Goal: Task Accomplishment & Management: Complete application form

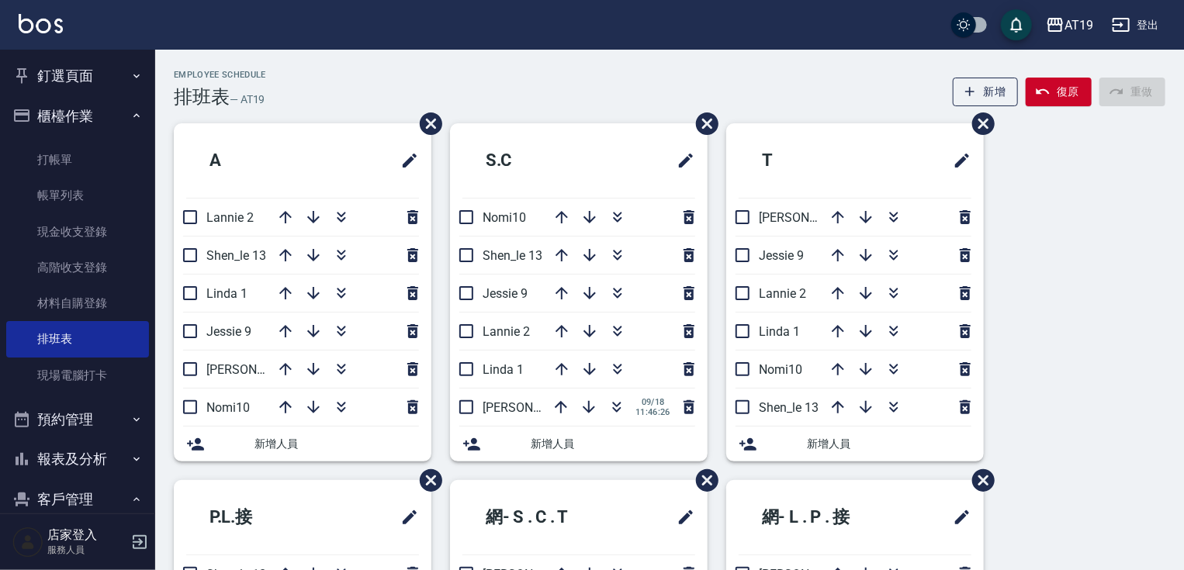
click at [754, 93] on div "Employee Schedule 排班表 — AT19 新增 復原 重做" at bounding box center [670, 89] width 992 height 38
click at [60, 114] on button "櫃檯作業" at bounding box center [77, 116] width 143 height 40
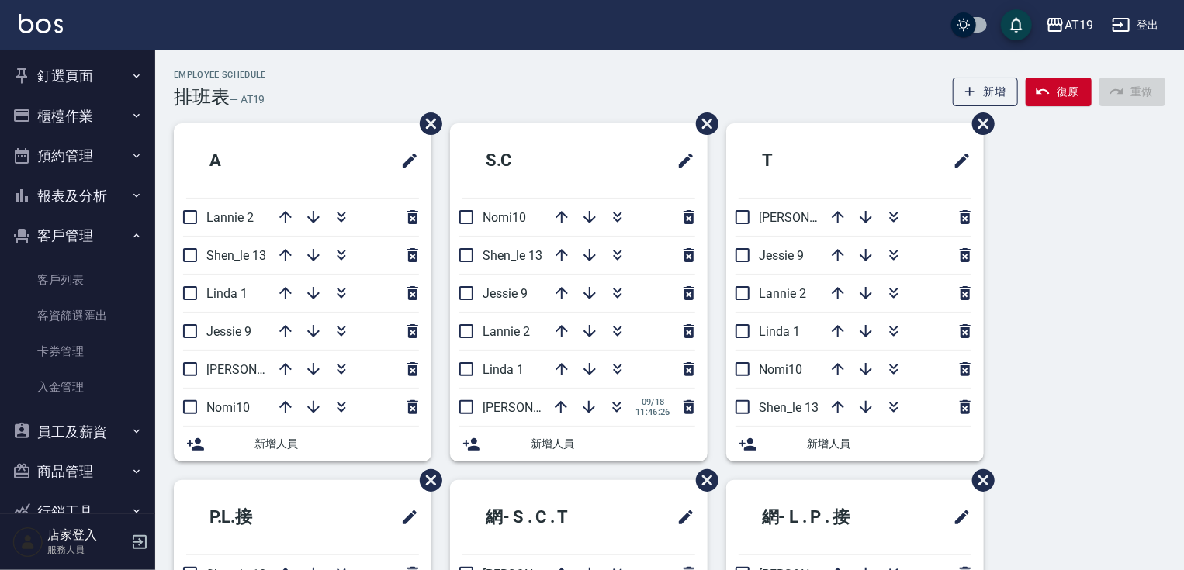
click at [84, 234] on button "客戶管理" at bounding box center [77, 236] width 143 height 40
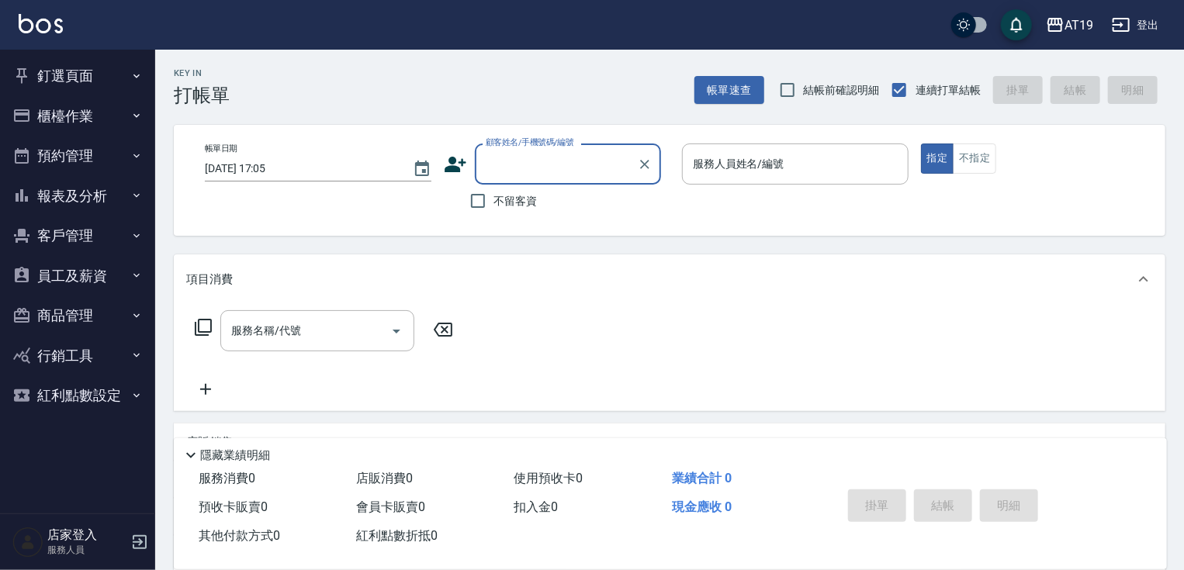
click at [556, 168] on input "顧客姓名/手機號碼/編號" at bounding box center [556, 164] width 149 height 27
type input "0917933937"
click at [450, 161] on icon at bounding box center [456, 165] width 22 height 16
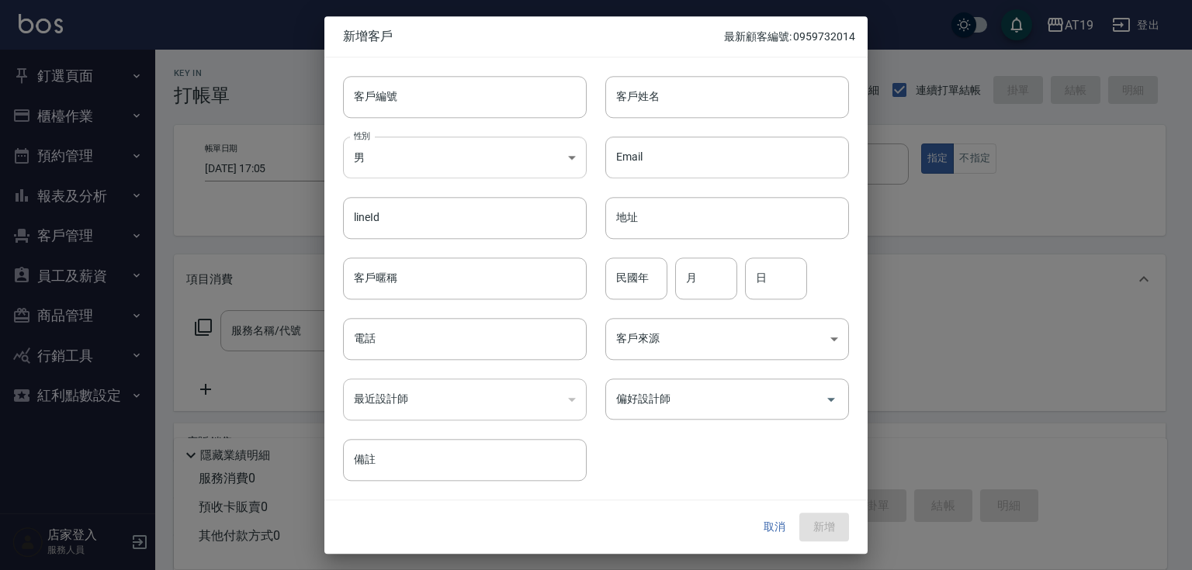
click at [503, 144] on body "AT19 登出 釘選頁面 打帳單 帳單列表 排班表 現場電腦打卡 店家日報表 互助日報表 設計師日報表 櫃檯作業 打帳單 帳單列表 現金收支登錄 高階收支登錄…" at bounding box center [596, 397] width 1192 height 794
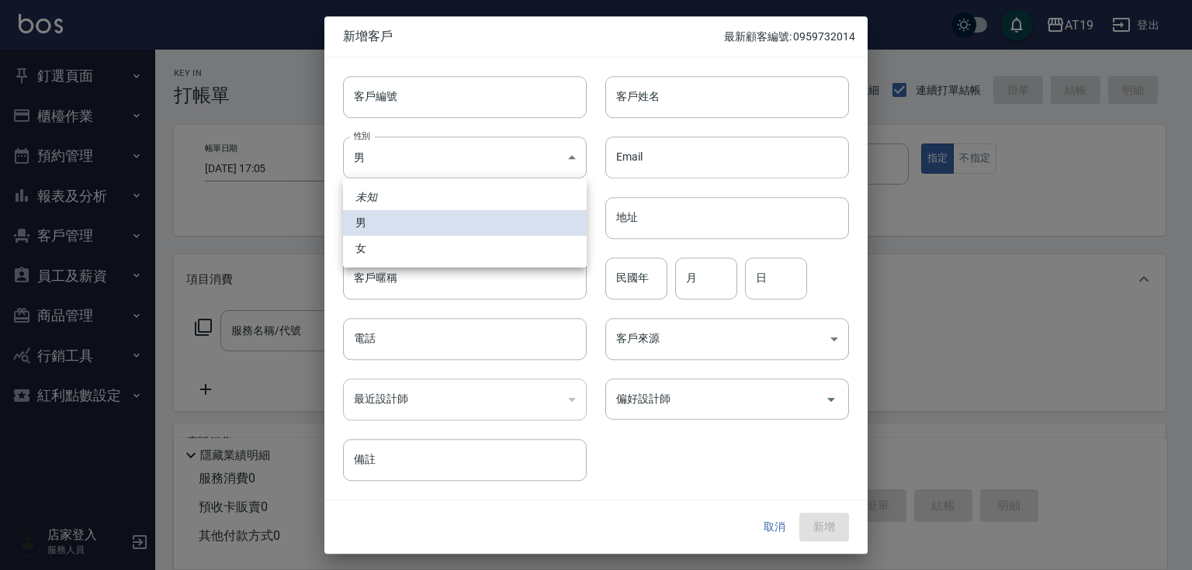
click at [500, 106] on div at bounding box center [596, 285] width 1192 height 570
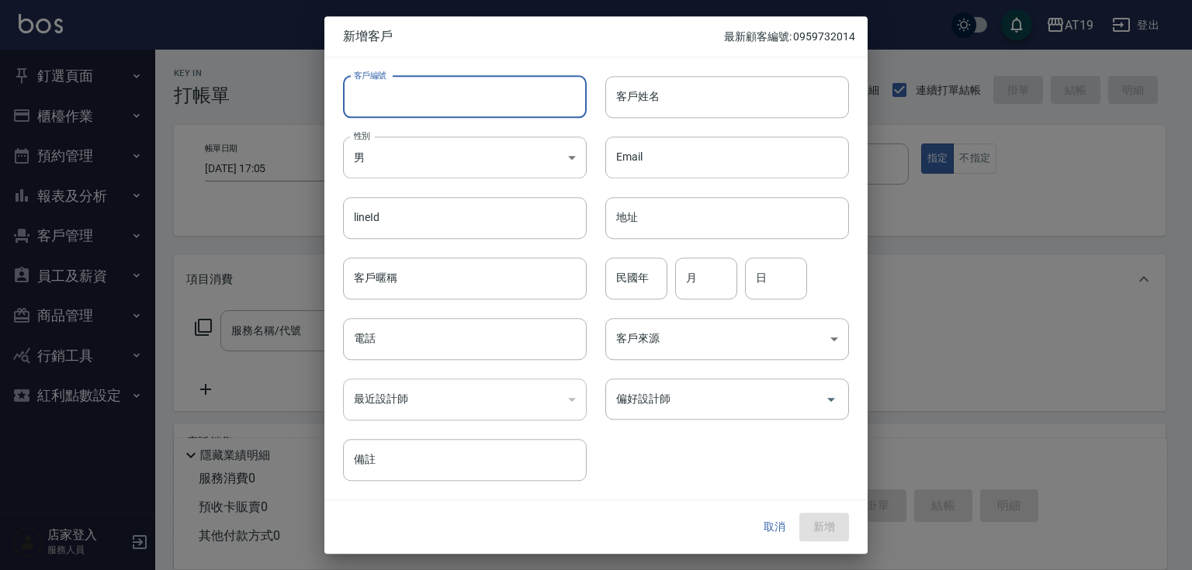
click at [500, 106] on input "客戶編號" at bounding box center [465, 97] width 244 height 42
paste input "0917933937"
type input "0917933937"
click at [434, 346] on input "電話" at bounding box center [465, 339] width 244 height 42
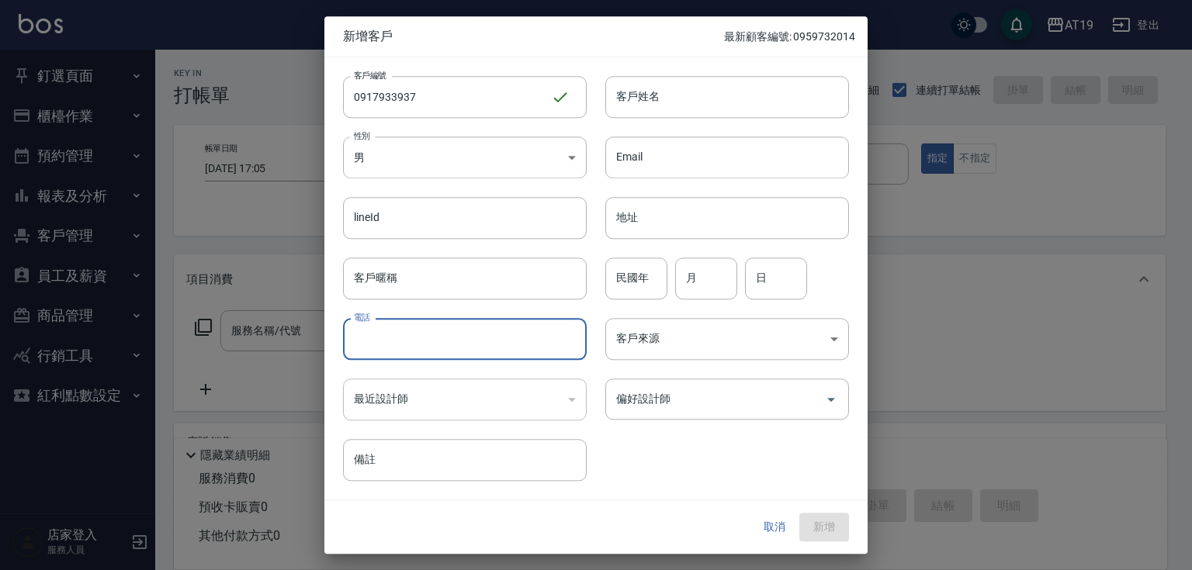
paste input "0917933937"
type input "0917933937"
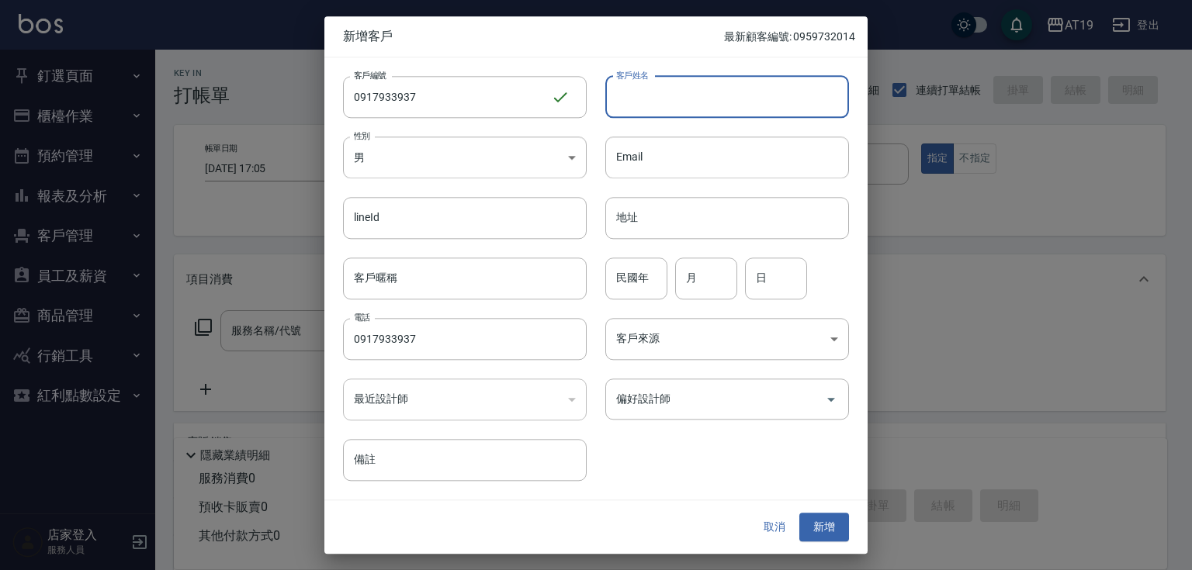
drag, startPoint x: 621, startPoint y: 107, endPoint x: 624, endPoint y: 93, distance: 14.3
click at [622, 103] on input "客戶姓名" at bounding box center [727, 97] width 244 height 42
type input "u"
type input "楊永弘"
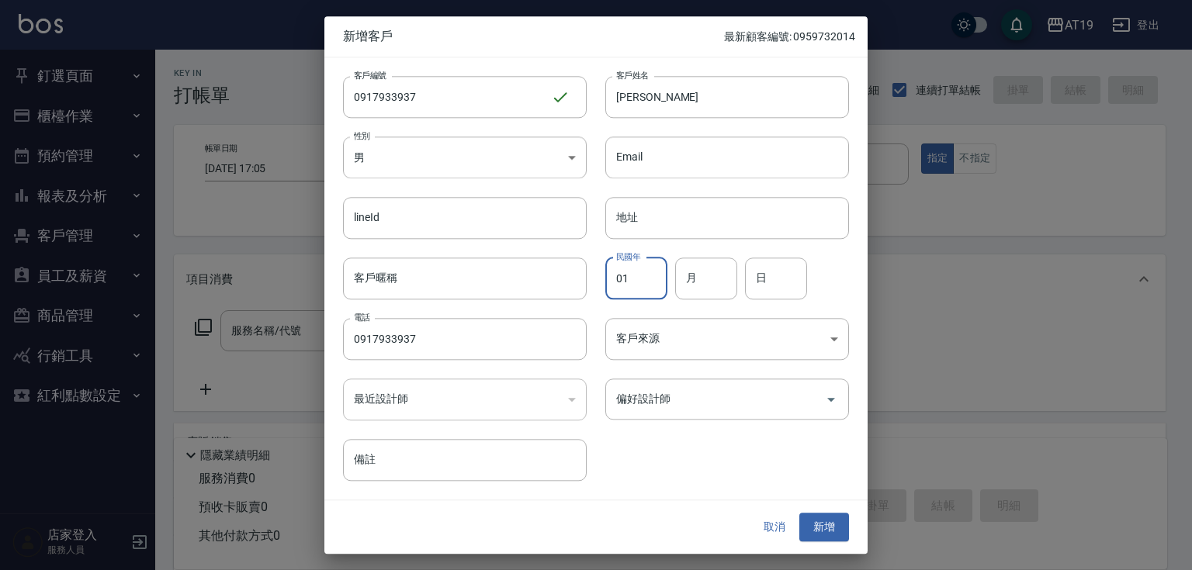
type input "0"
type input "77"
type input "05"
type input "26"
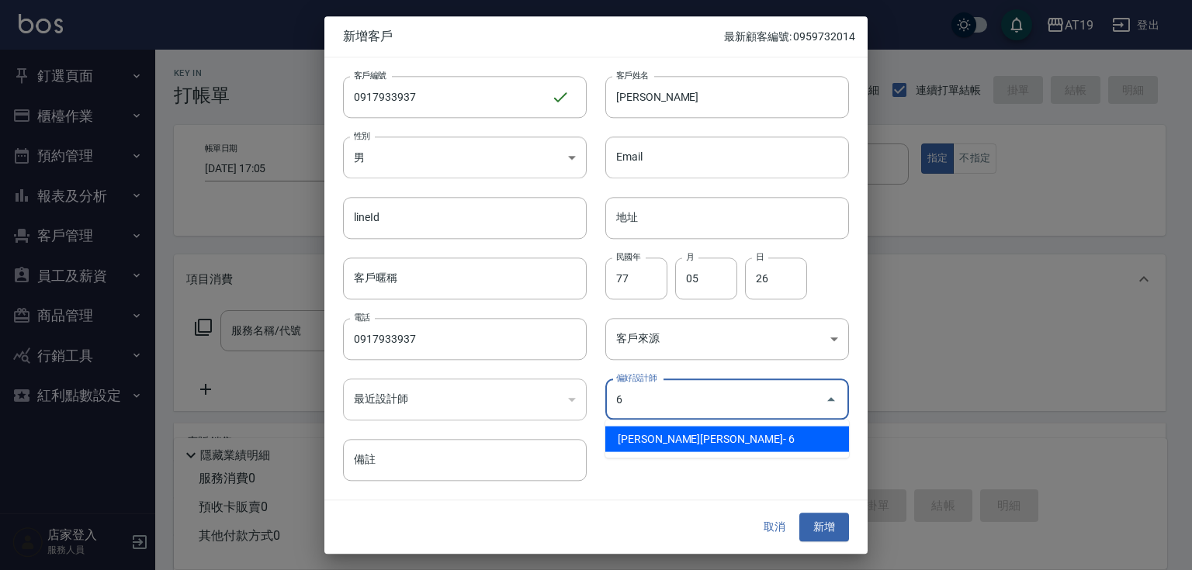
type input "朱莉Julie"
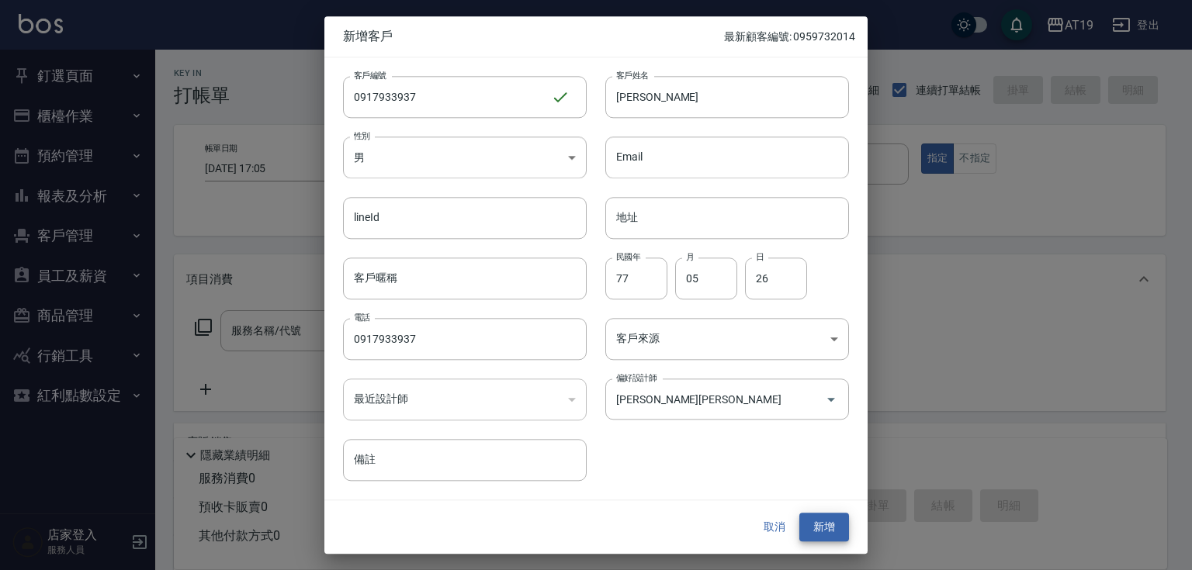
click at [799, 514] on button "新增" at bounding box center [824, 528] width 50 height 29
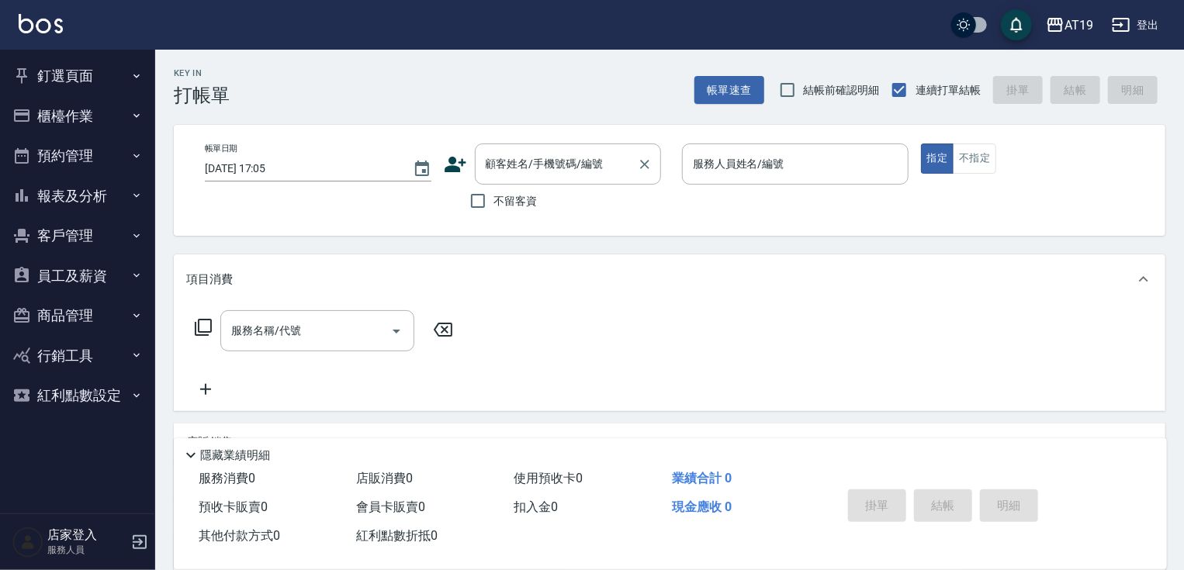
drag, startPoint x: 503, startPoint y: 158, endPoint x: 510, endPoint y: 151, distance: 10.4
click at [506, 155] on input "顧客姓名/手機號碼/編號" at bounding box center [556, 164] width 149 height 27
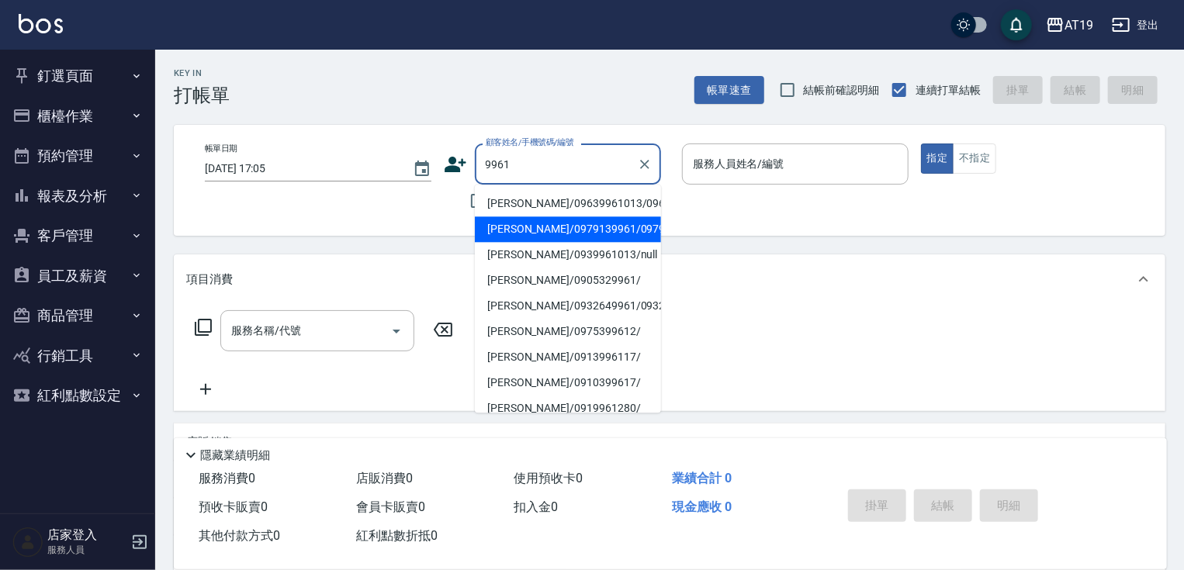
type input "林ㄨ德/0979139961/0979139961"
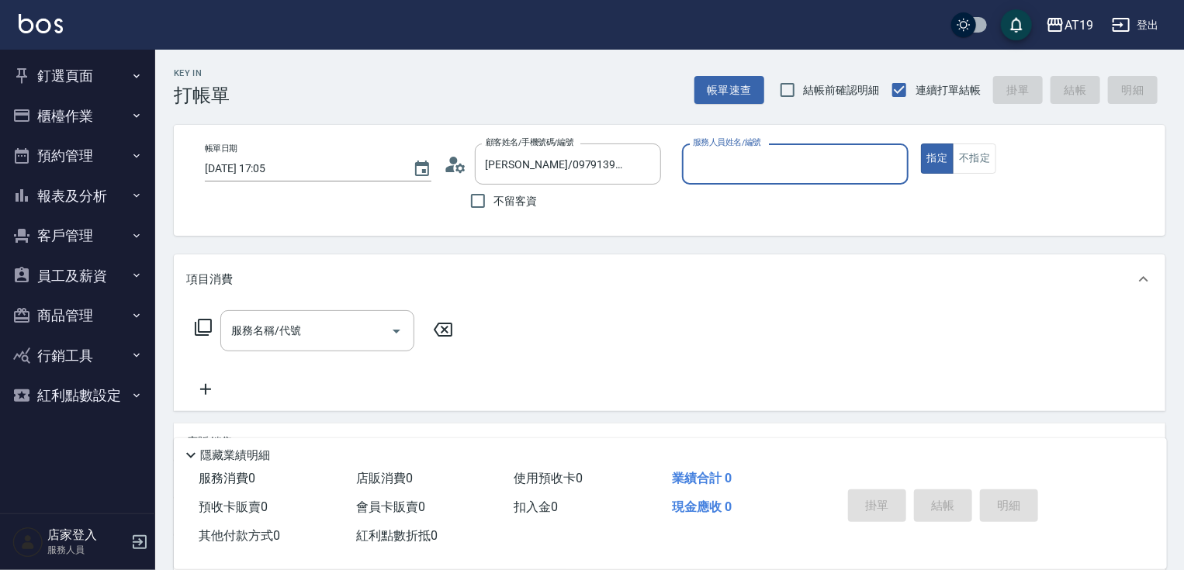
type input "Eros- 4"
click at [921, 144] on button "指定" at bounding box center [937, 159] width 33 height 30
type button "true"
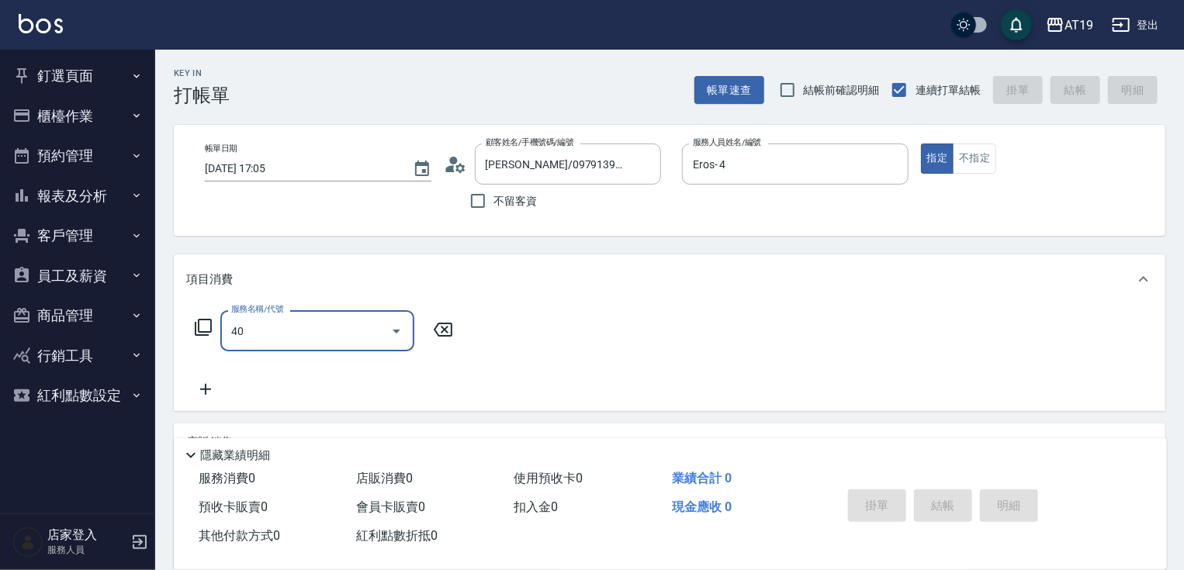
type input "401"
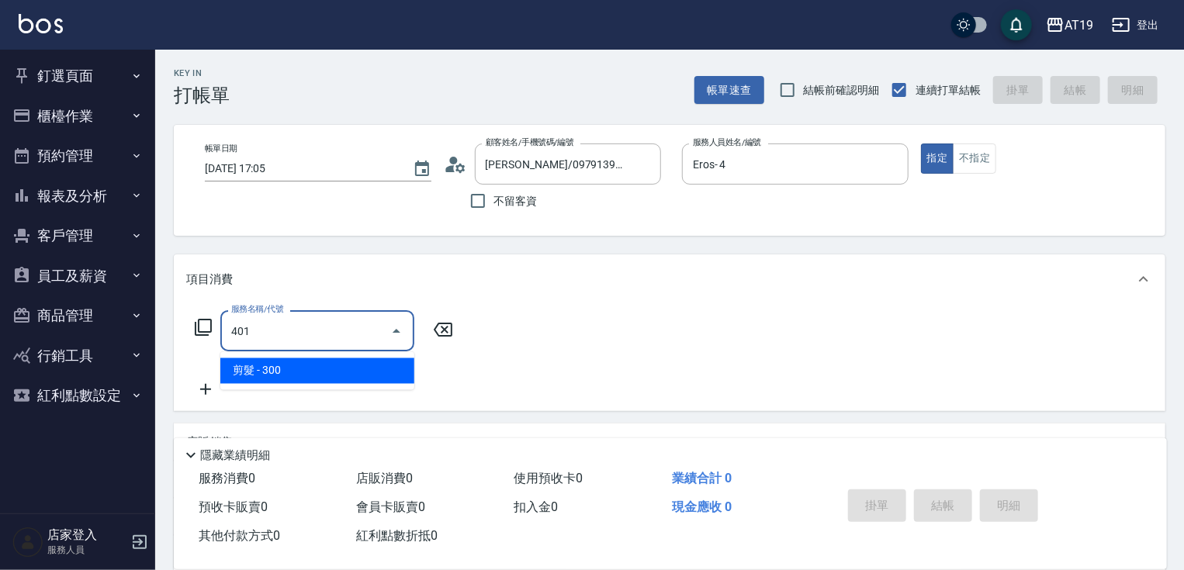
type input "30"
type input "剪髮(401)"
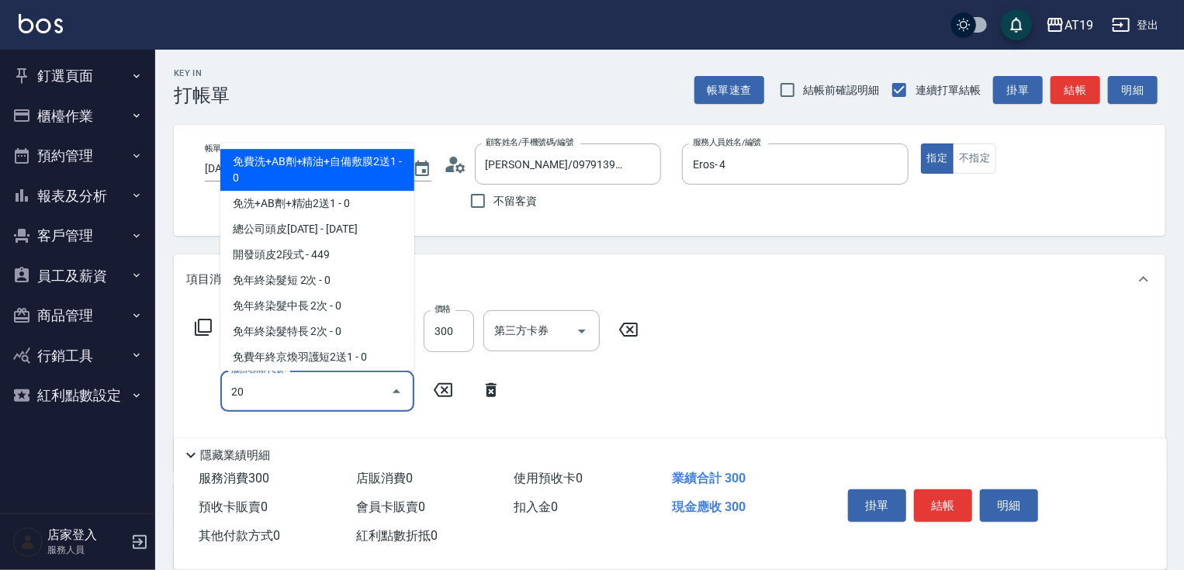
type input "201"
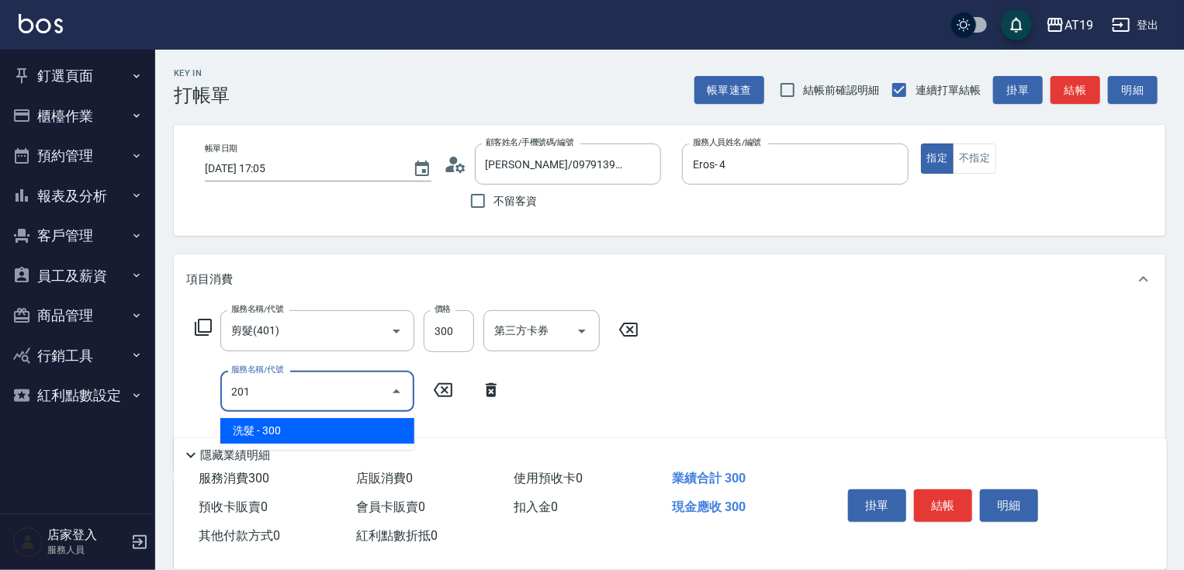
type input "60"
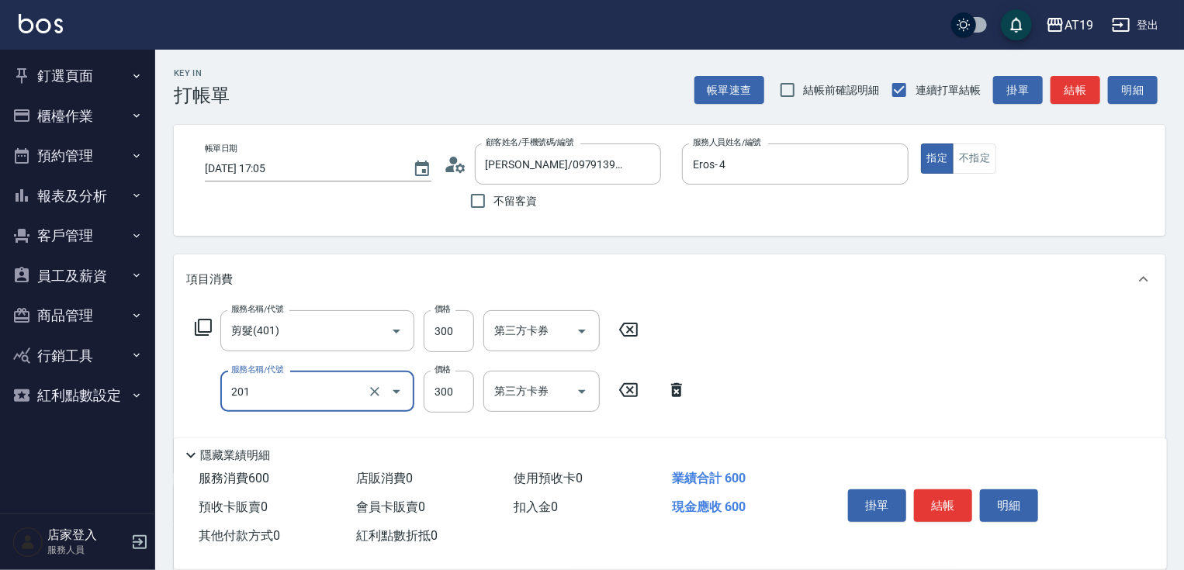
type input "洗髮(201)"
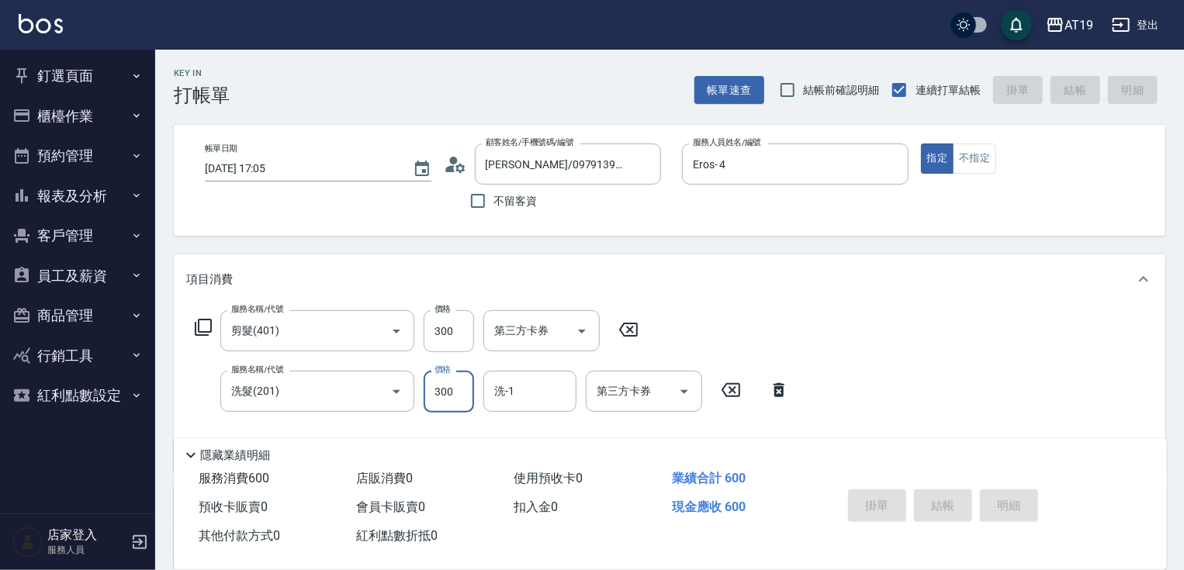
type input "2025/09/20 17:09"
type input "0"
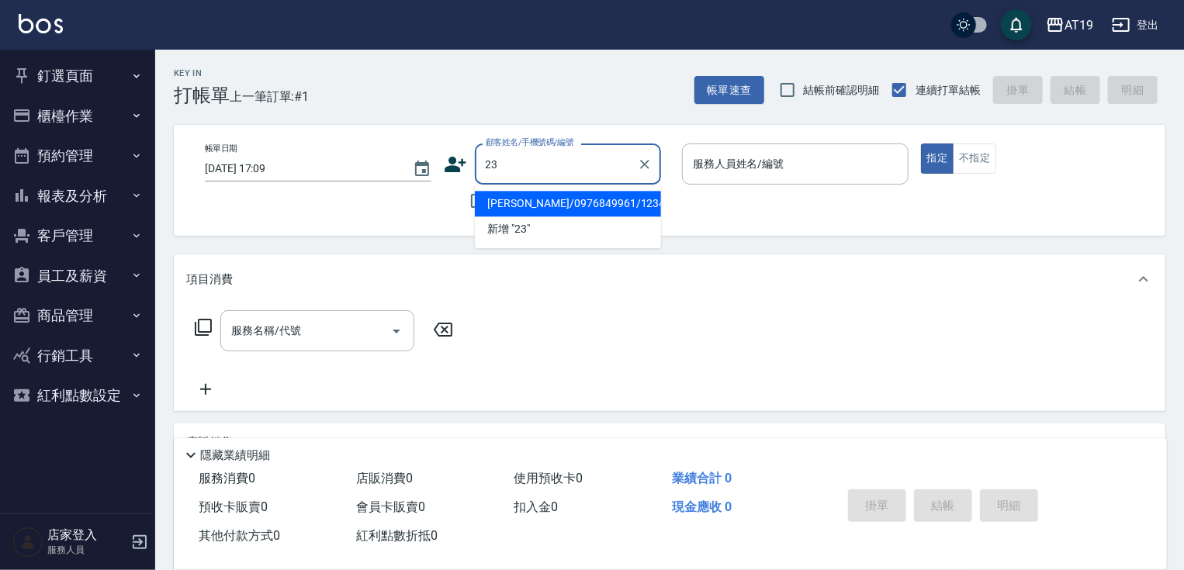
type input "2"
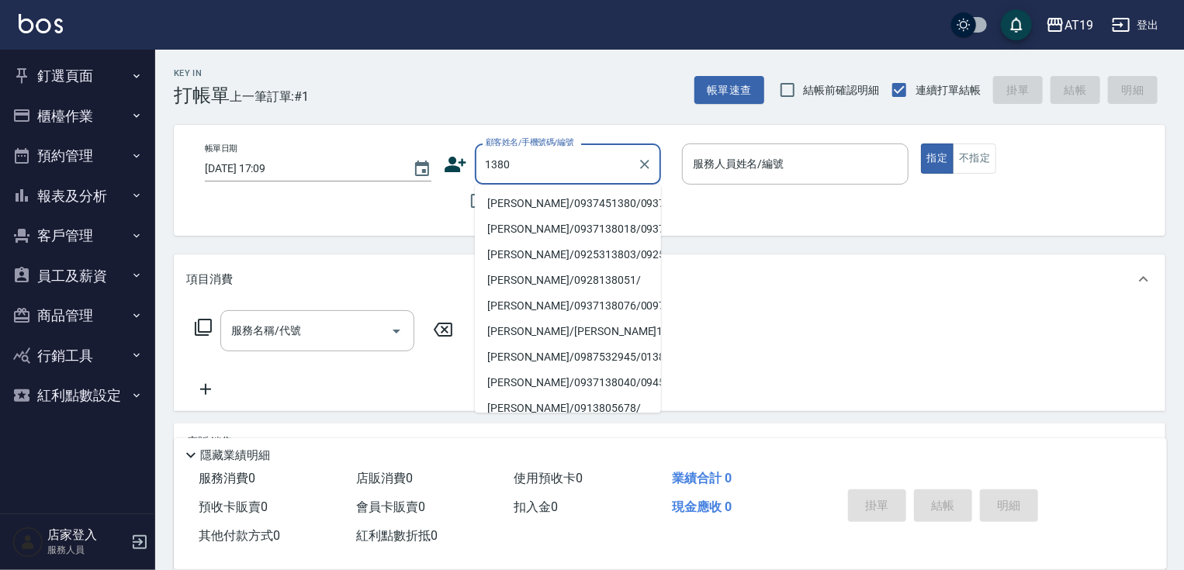
type input "李佳/0937451380/0937451380"
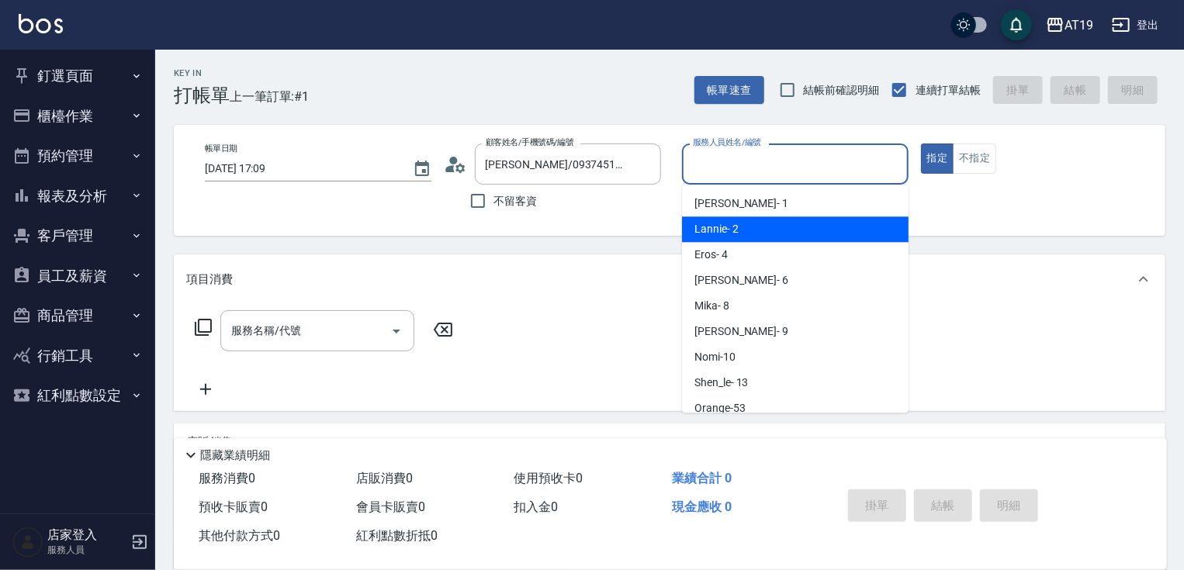
type input "Lannie- 2"
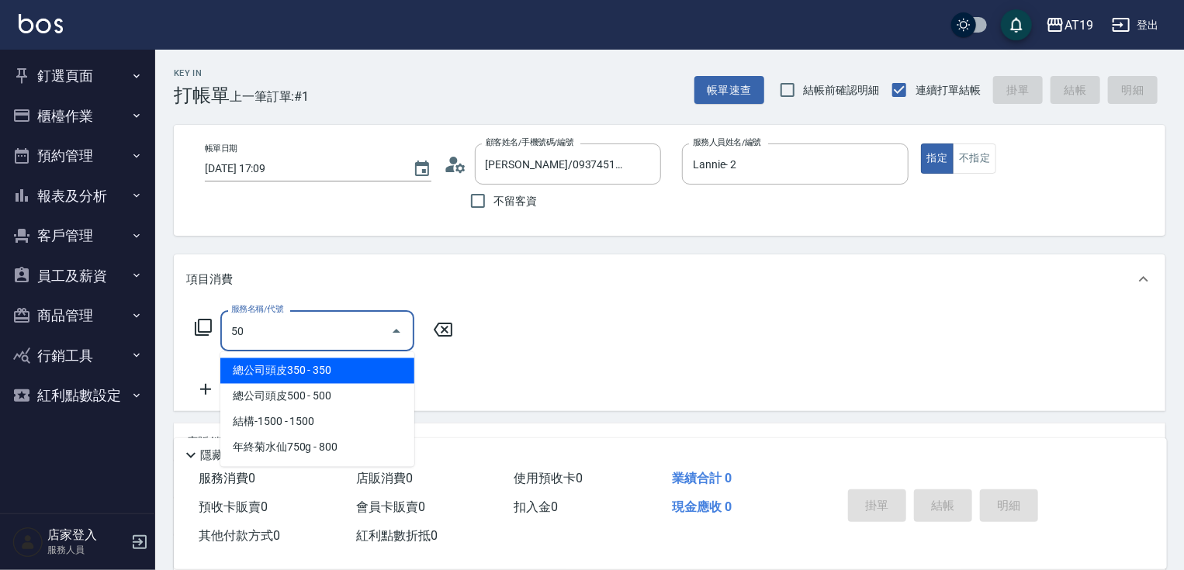
type input "501"
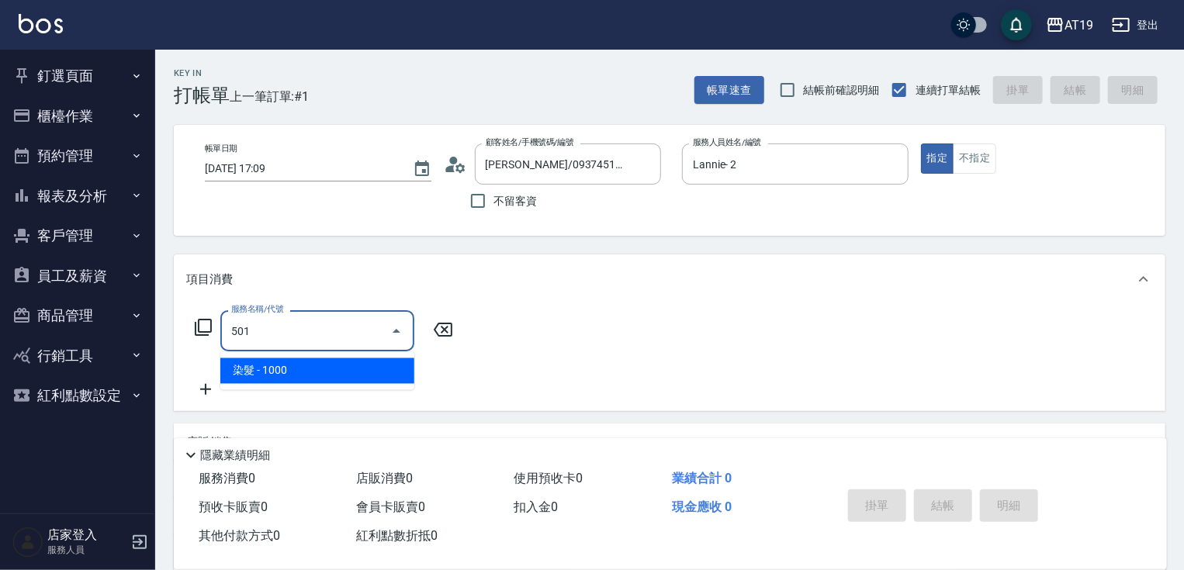
type input "100"
type input "染髮(501)"
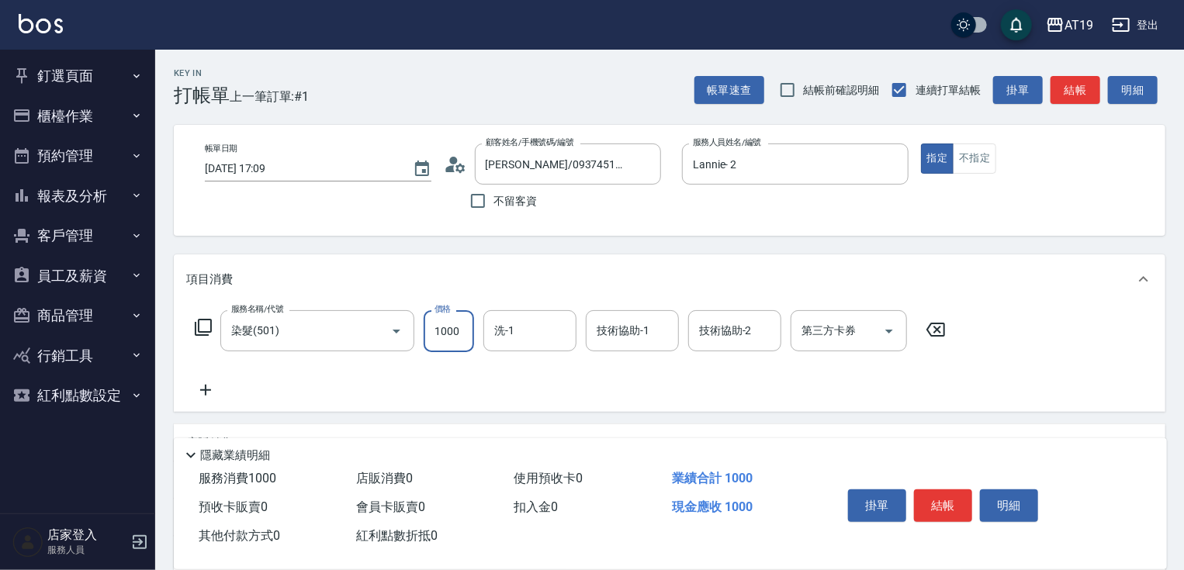
type input "3"
type input "0"
type input "380"
type input "3800"
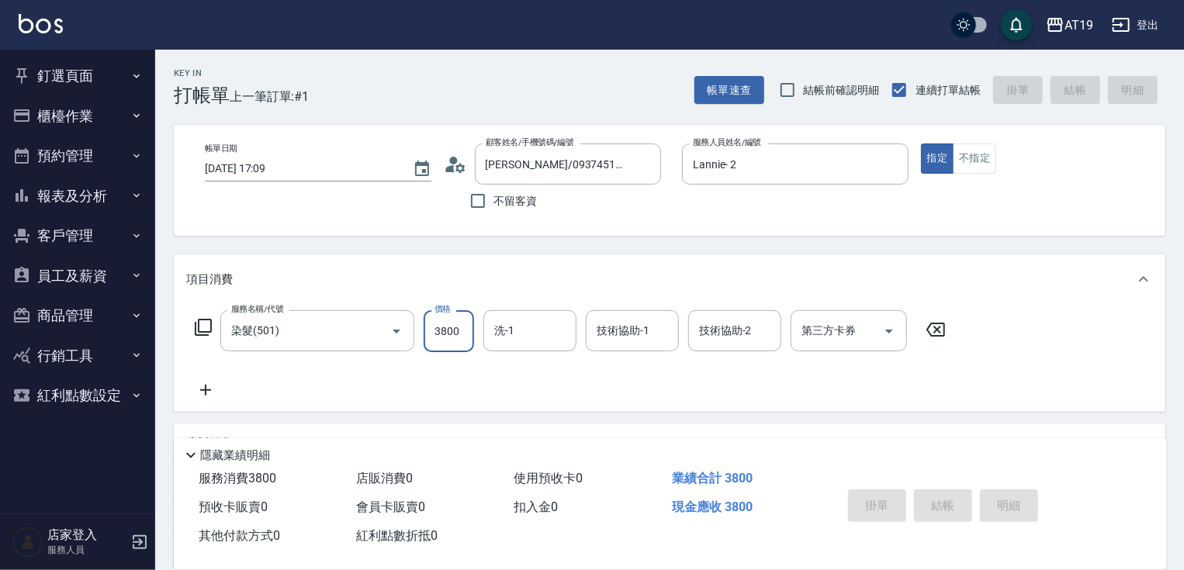
type input "2025/09/20 17:10"
type input "0"
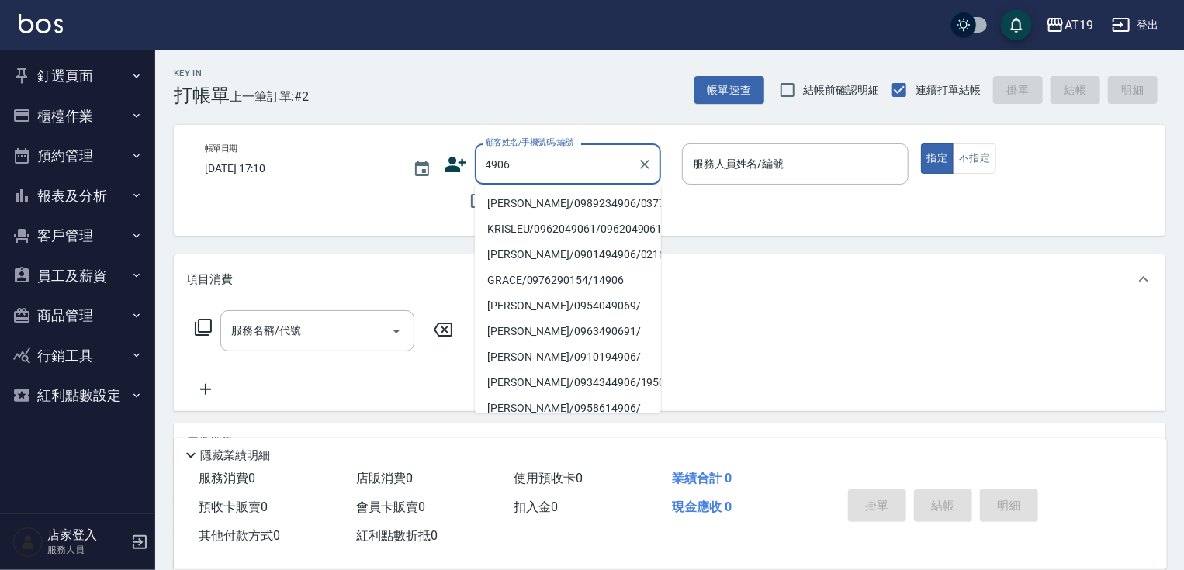
type input "余佳鴻/0989234906/03771"
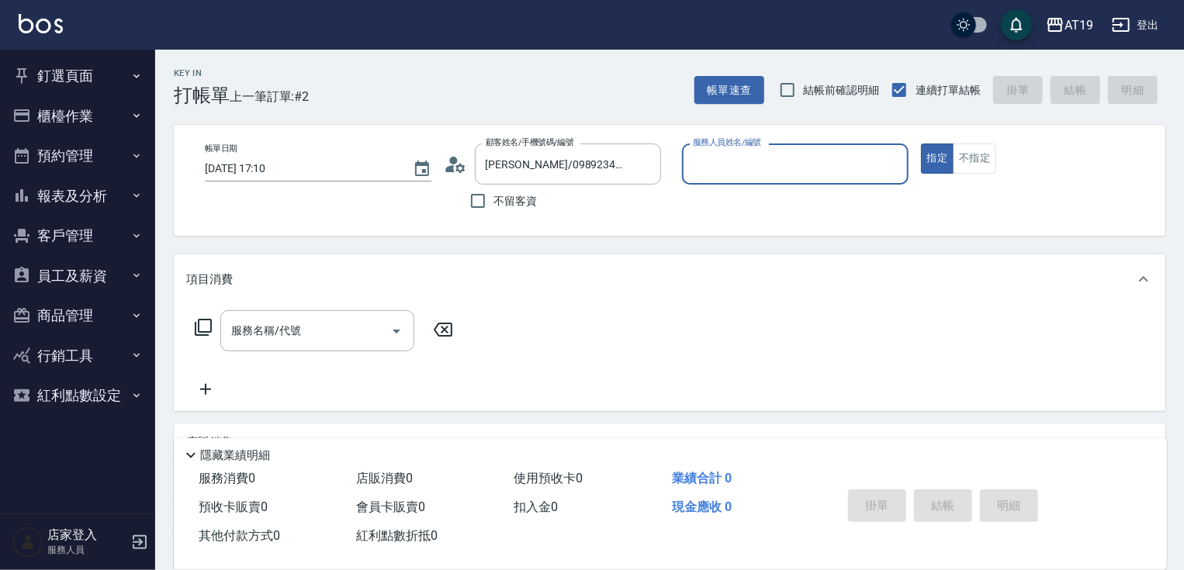
type input "Lannie- 2"
click at [921, 144] on button "指定" at bounding box center [937, 159] width 33 height 30
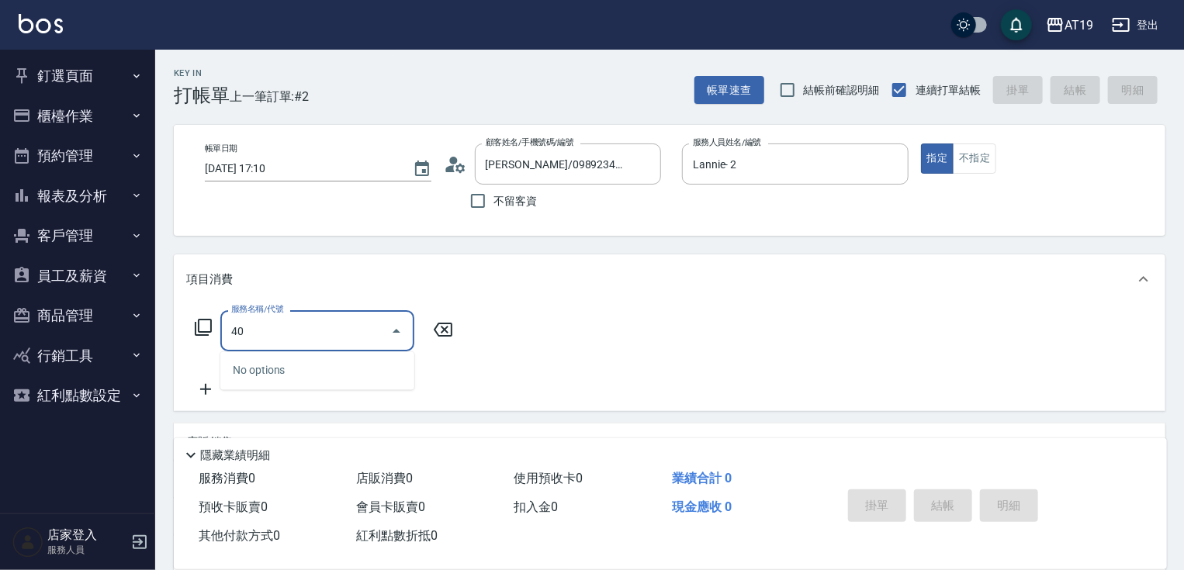
type input "401"
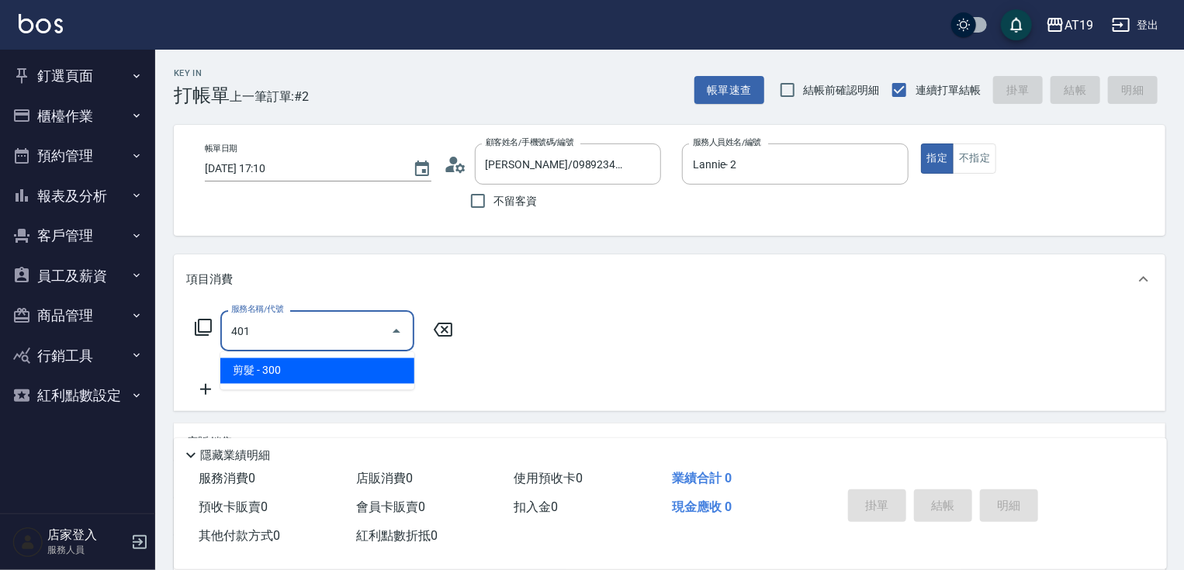
type input "30"
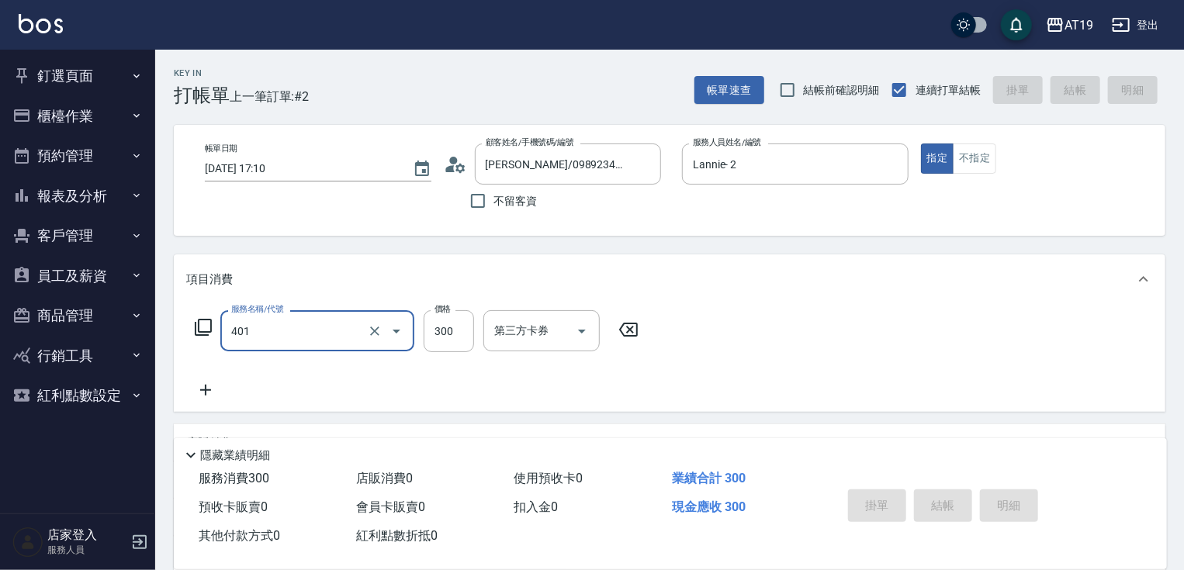
type input "401"
type input "0"
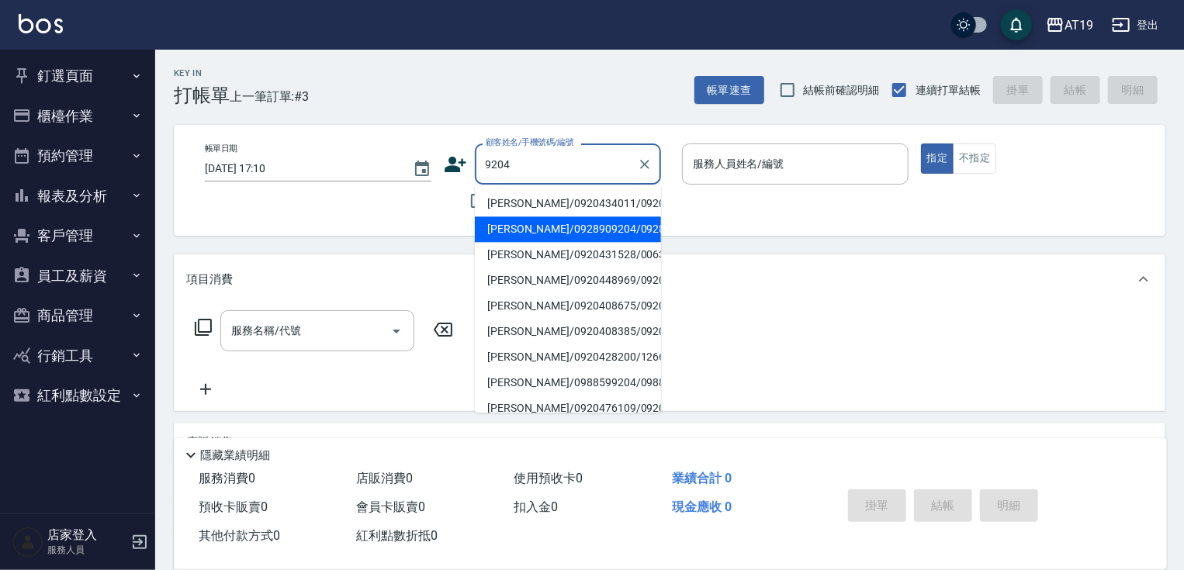
type input "劉佳麒/0928909204/0928909204"
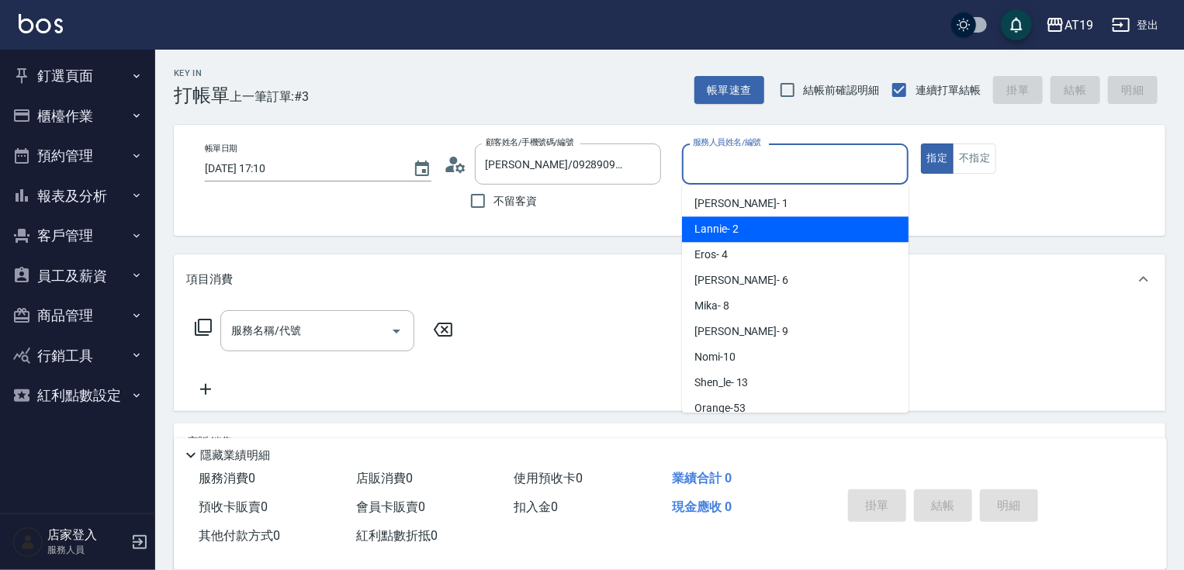
type input "Lannie- 2"
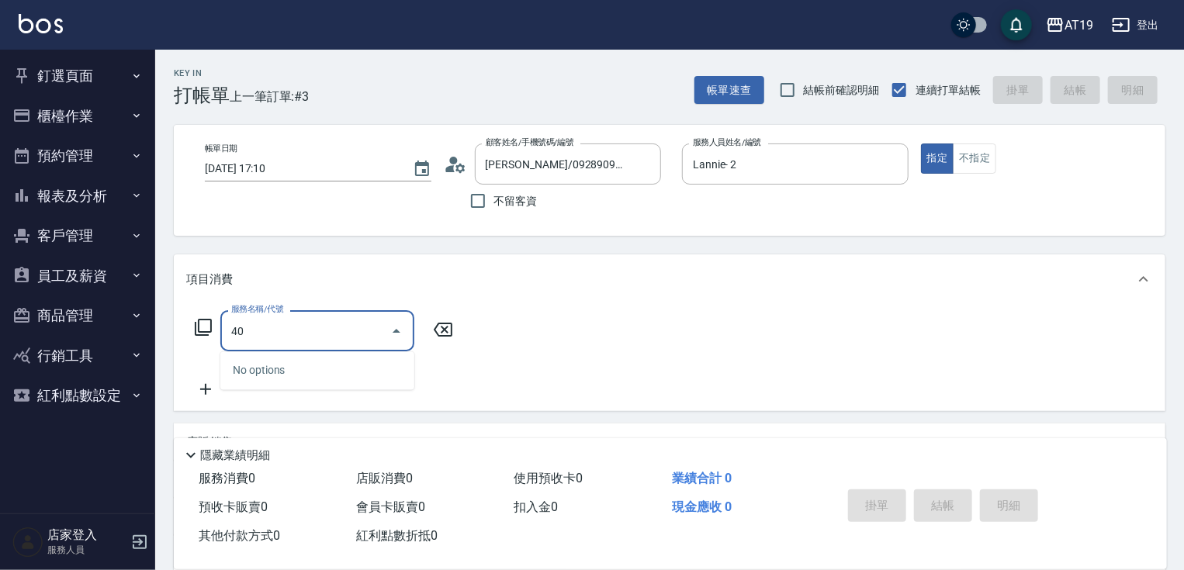
type input "401"
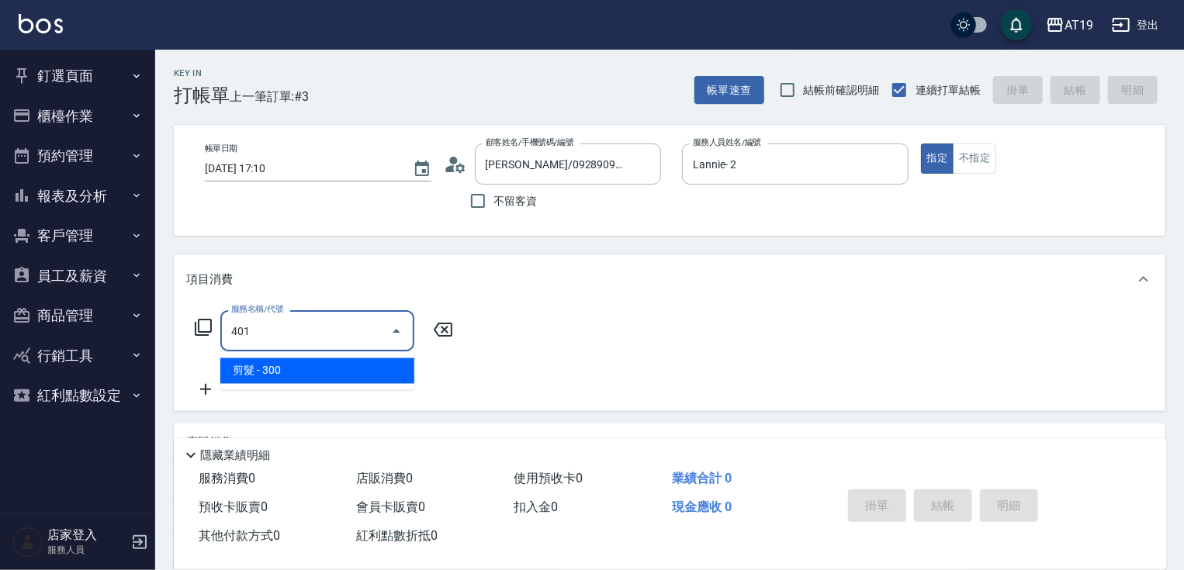
type input "30"
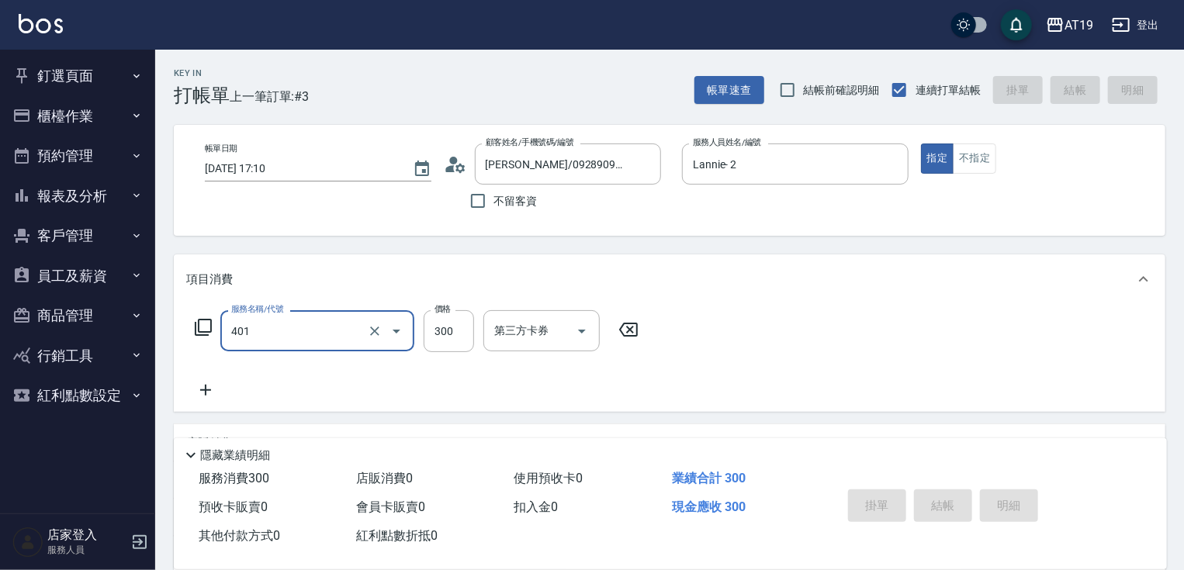
type input "401"
type input "0"
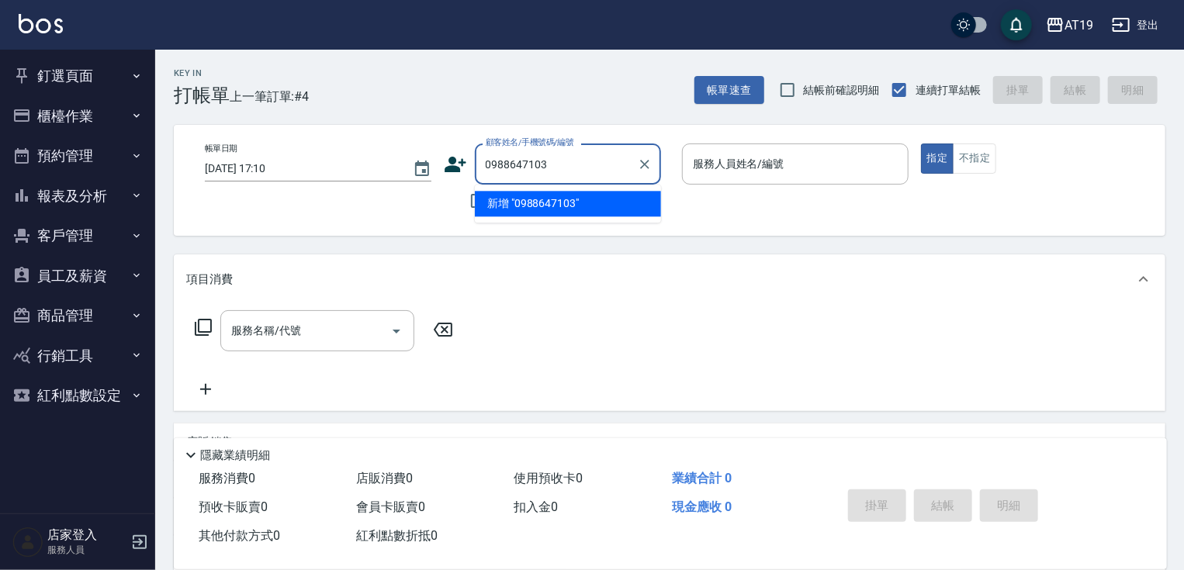
type input "0988647103"
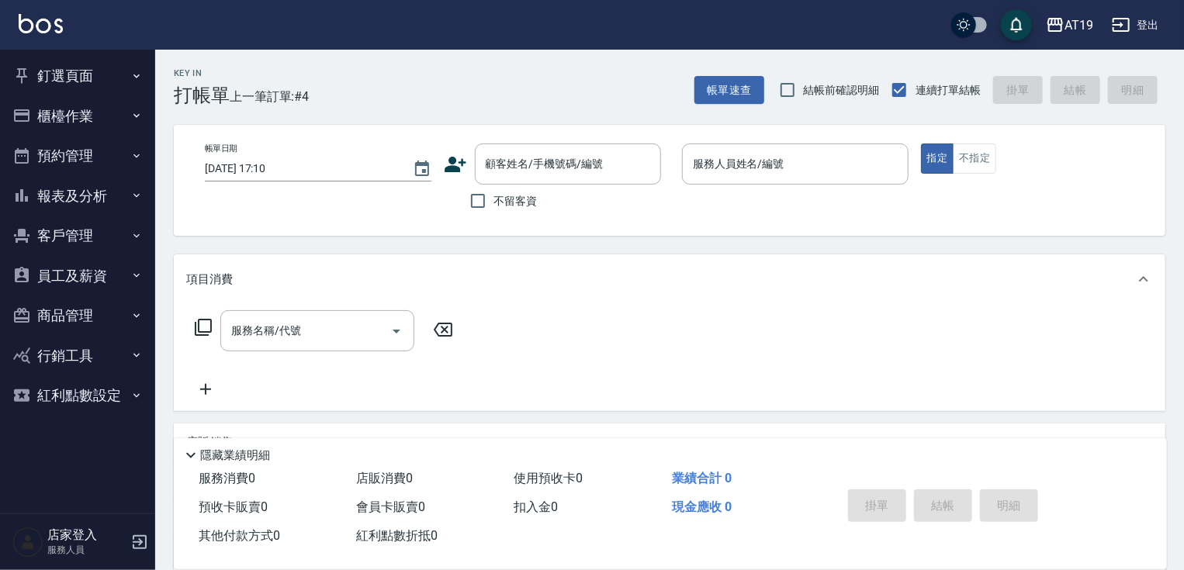
click at [459, 159] on icon at bounding box center [455, 164] width 23 height 23
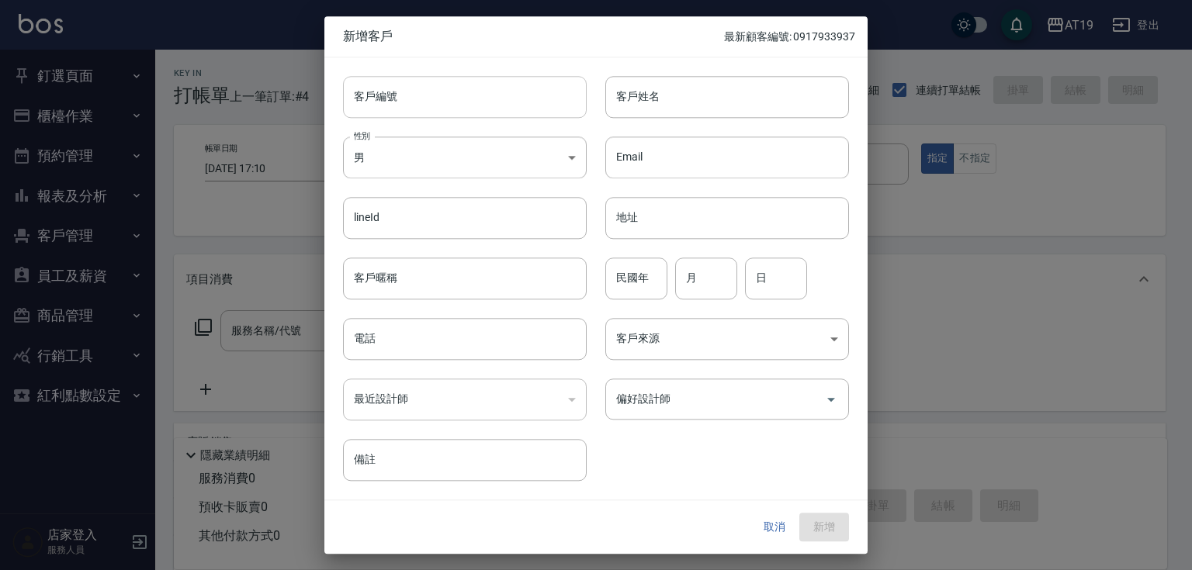
click at [475, 89] on input "客戶編號" at bounding box center [465, 97] width 244 height 42
paste input "0988647103"
type input "0988647103"
click at [449, 341] on input "電話" at bounding box center [465, 339] width 244 height 42
paste input "0988647103"
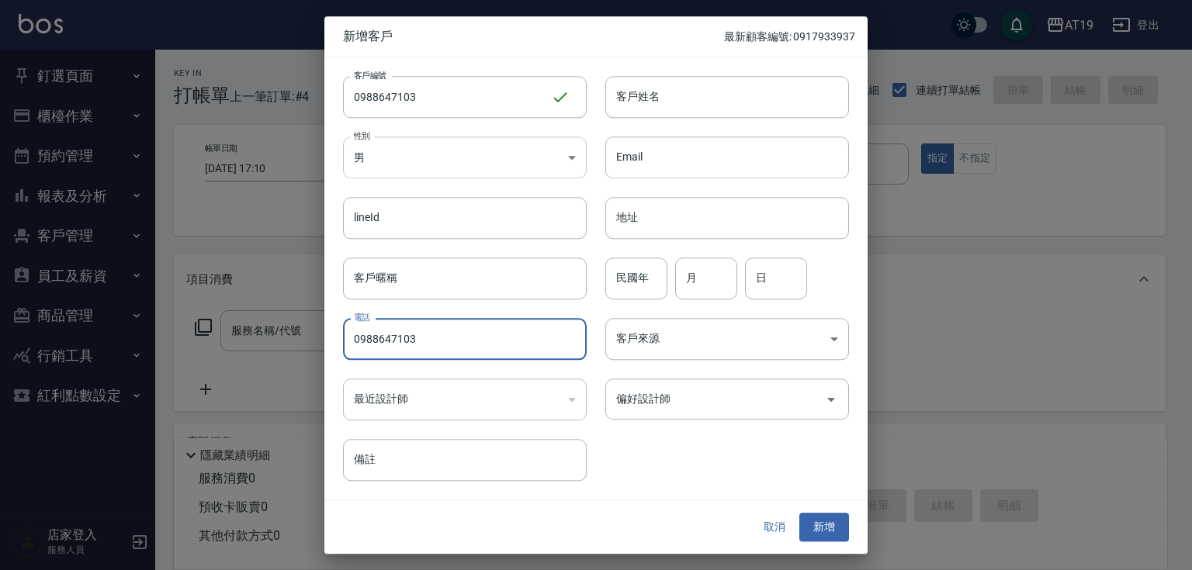
type input "0988647103"
click at [455, 160] on body "AT19 登出 釘選頁面 打帳單 帳單列表 排班表 現場電腦打卡 店家日報表 互助日報表 設計師日報表 櫃檯作業 打帳單 帳單列表 現金收支登錄 高階收支登錄…" at bounding box center [596, 397] width 1192 height 794
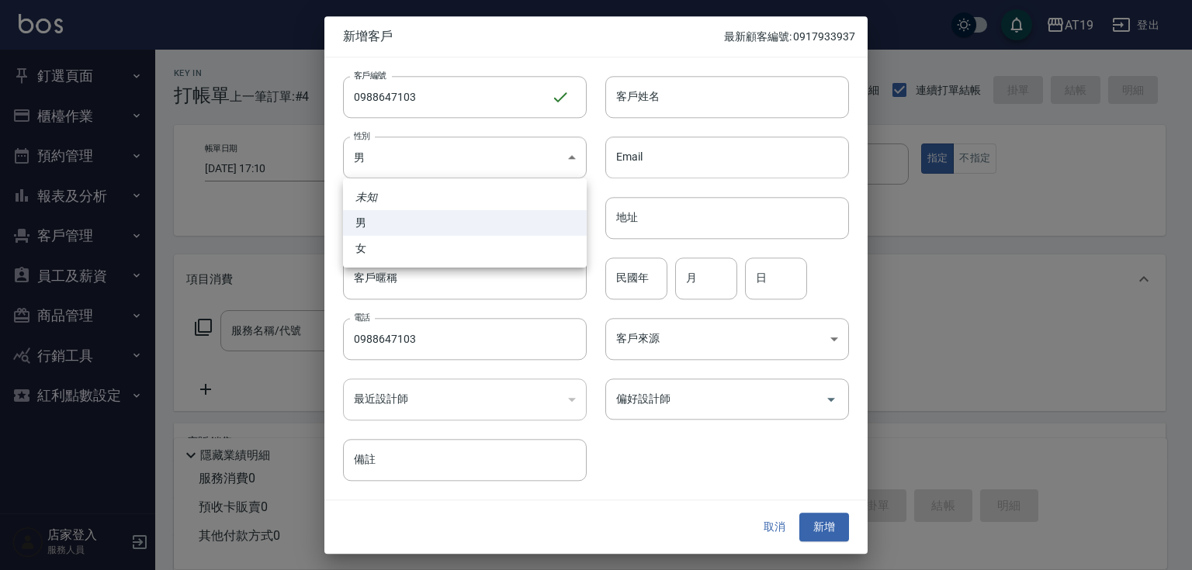
click at [478, 245] on li "女" at bounding box center [465, 249] width 244 height 26
type input "FEMALE"
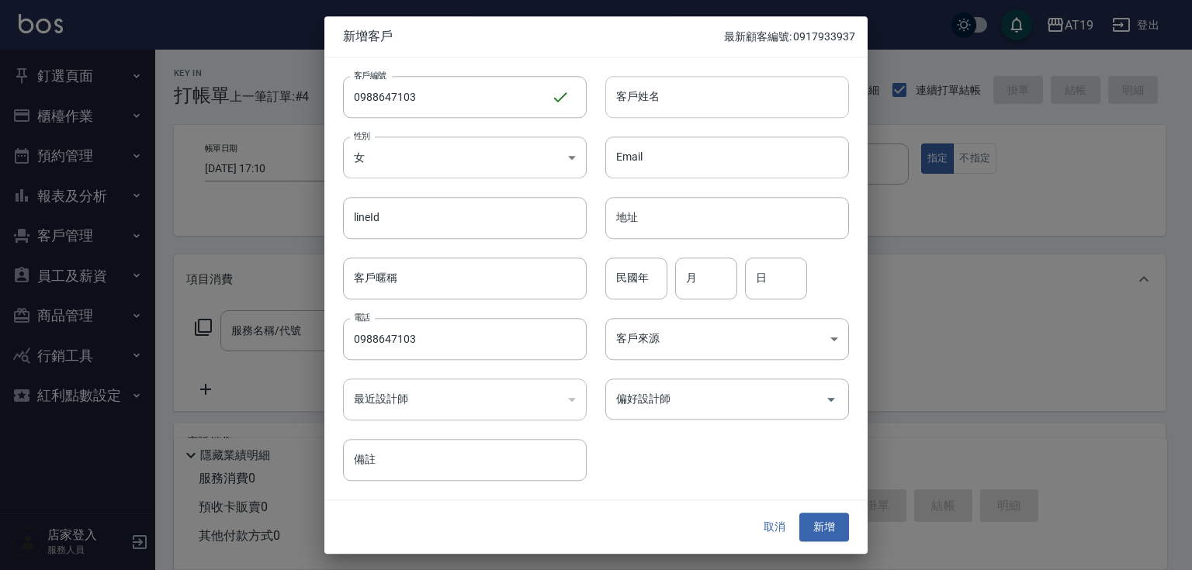
drag, startPoint x: 639, startPoint y: 98, endPoint x: 587, endPoint y: 43, distance: 75.7
click at [639, 95] on input "客戶姓名" at bounding box center [727, 97] width 244 height 42
type input "鄭千芳"
type input "83"
type input "0"
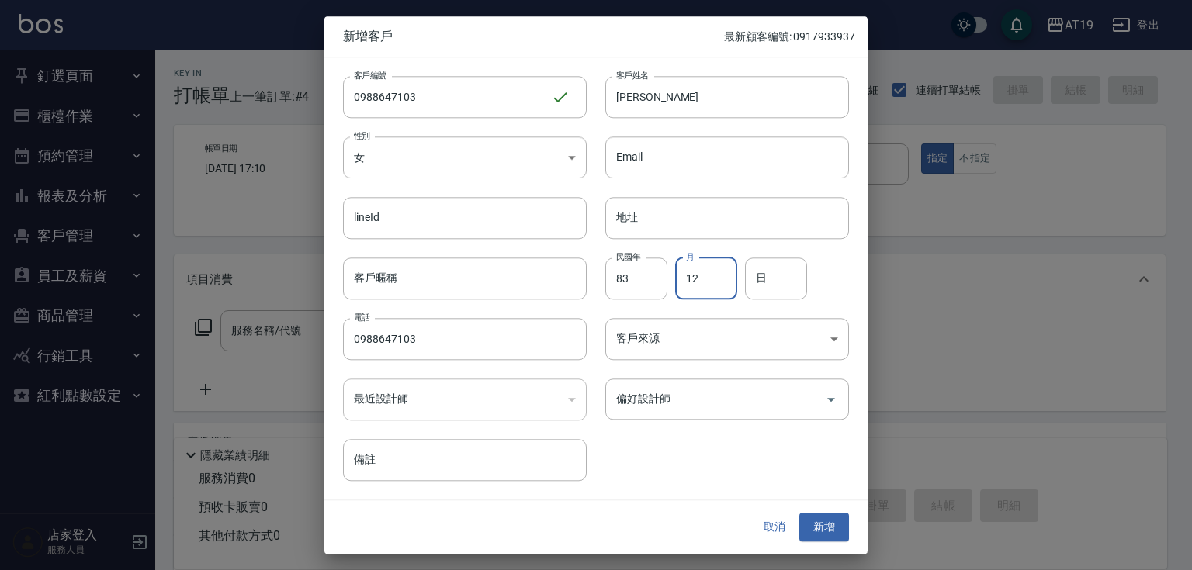
type input "12"
type input "25"
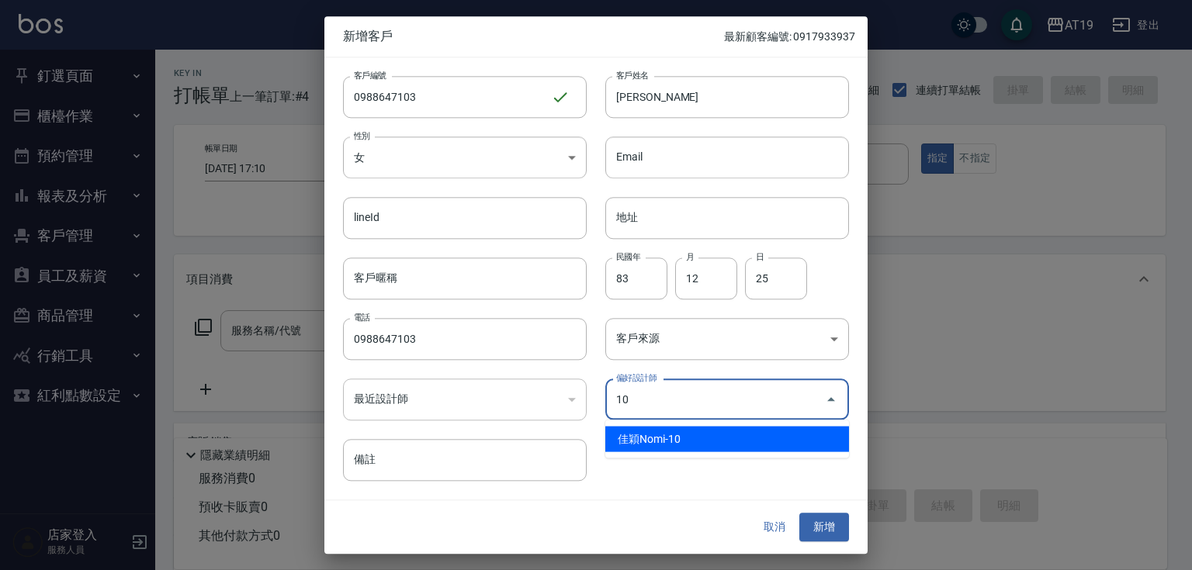
type input "佳穎Nomi"
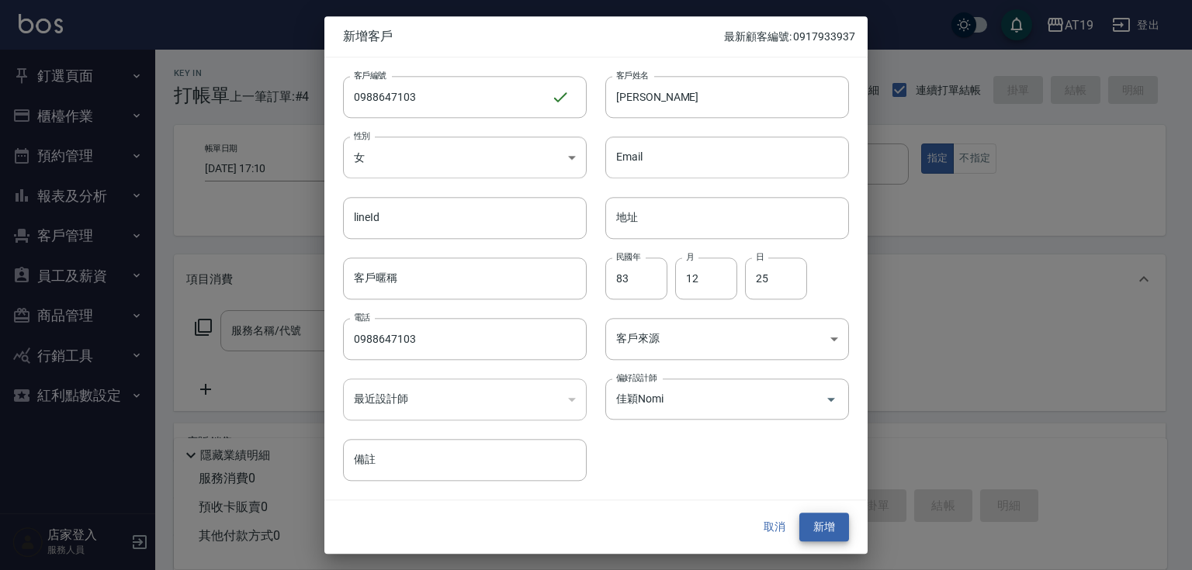
click at [799, 514] on button "新增" at bounding box center [824, 528] width 50 height 29
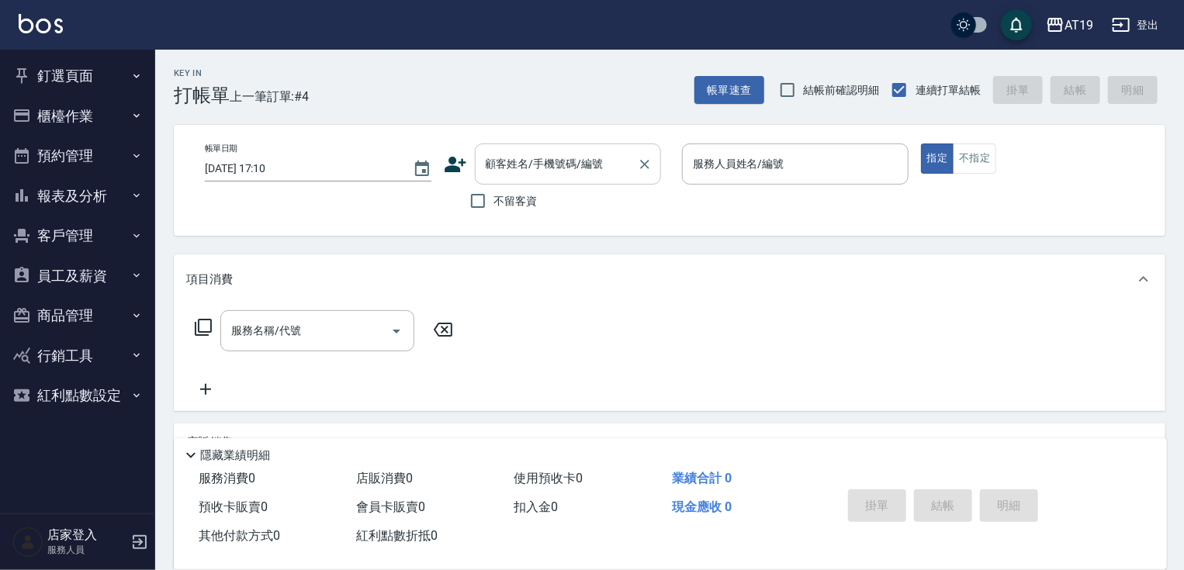
click at [574, 158] on input "顧客姓名/手機號碼/編號" at bounding box center [556, 164] width 149 height 27
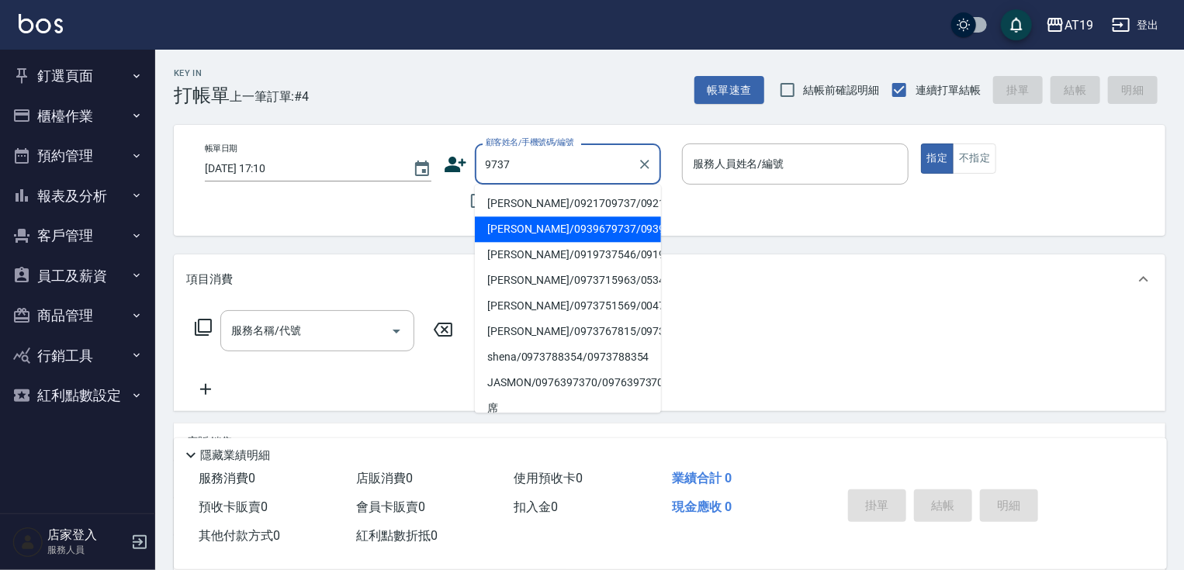
type input "黃宇晨/0939679737/0939679737"
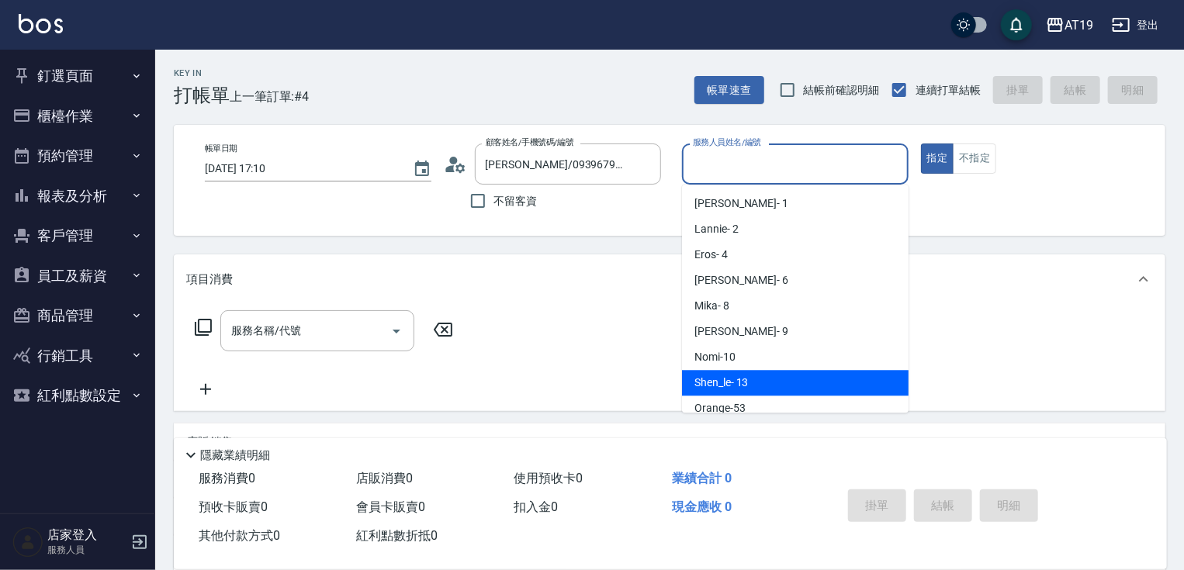
type input "Shen_le- 13"
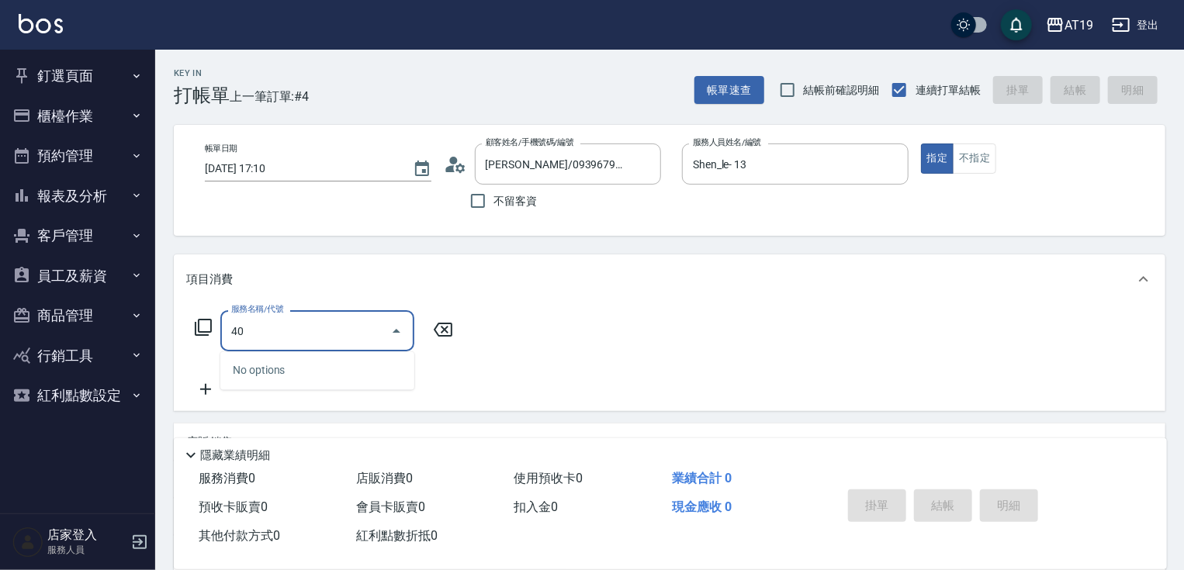
type input "401"
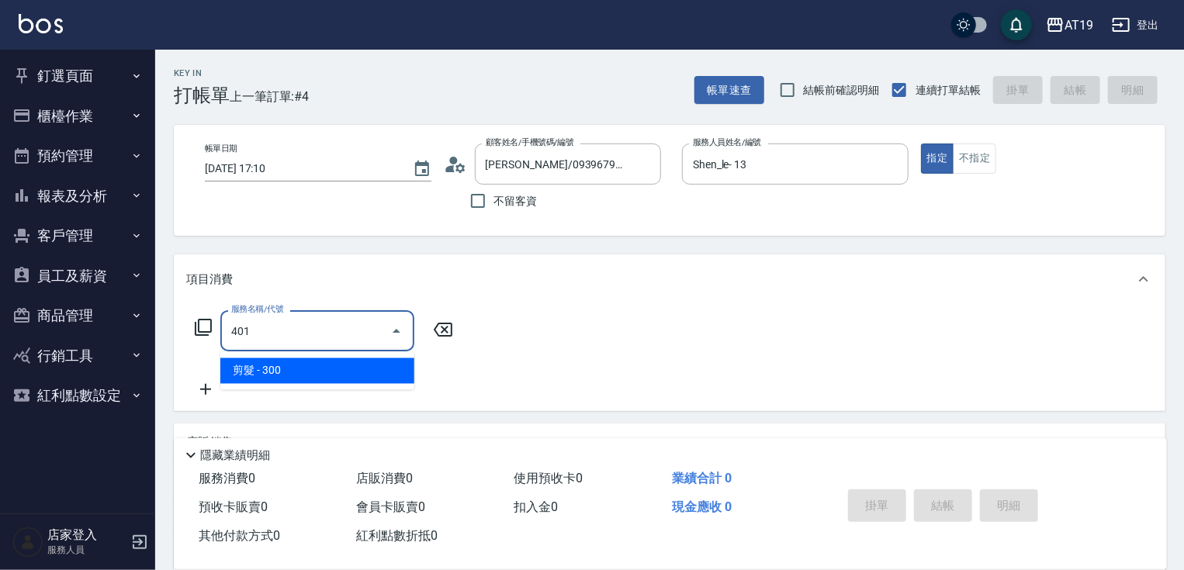
type input "30"
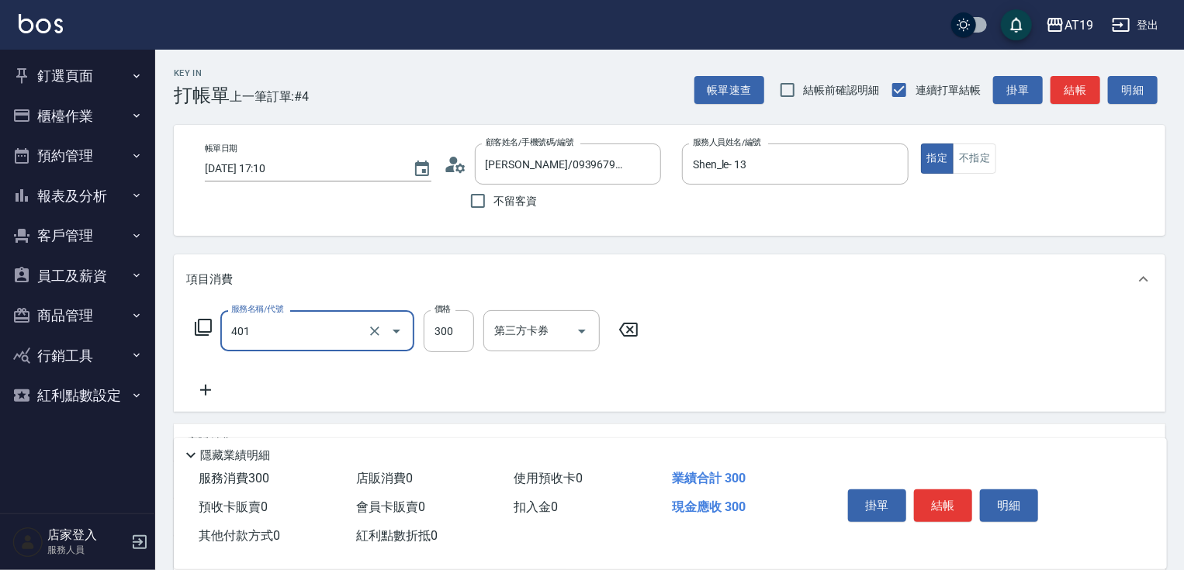
type input "剪髮(401)"
type input "0"
type input "35"
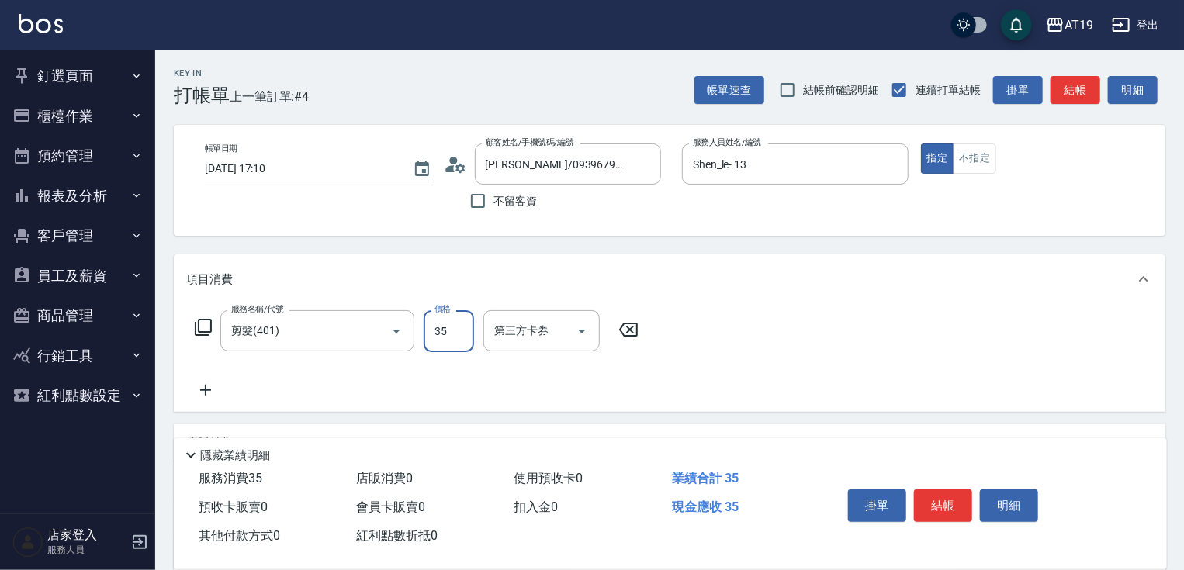
type input "30"
type input "350"
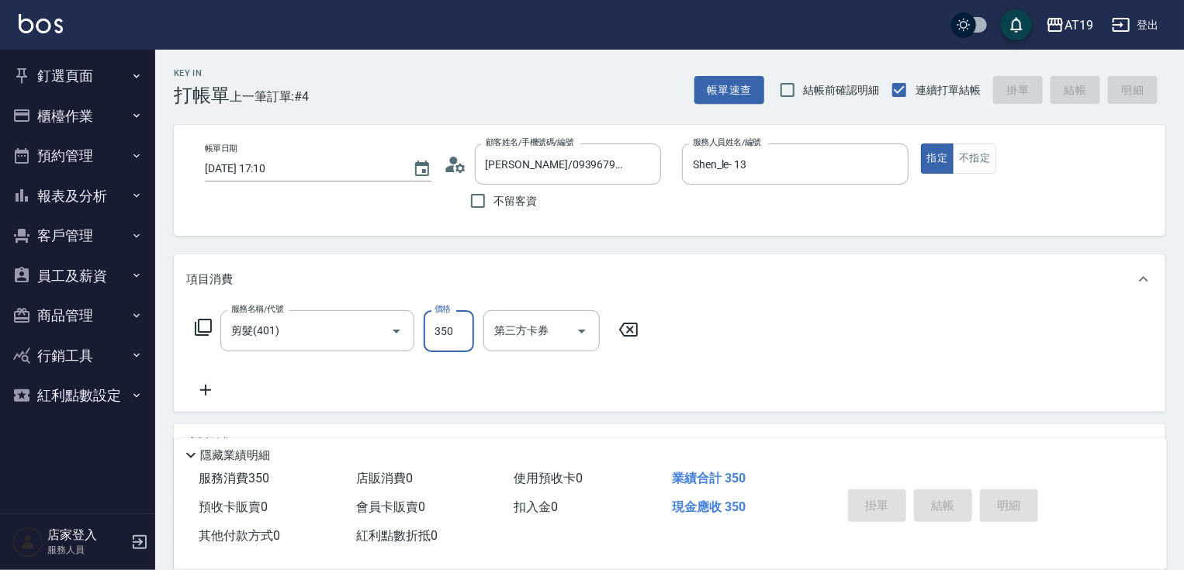
type input "2025/09/20 17:15"
type input "0"
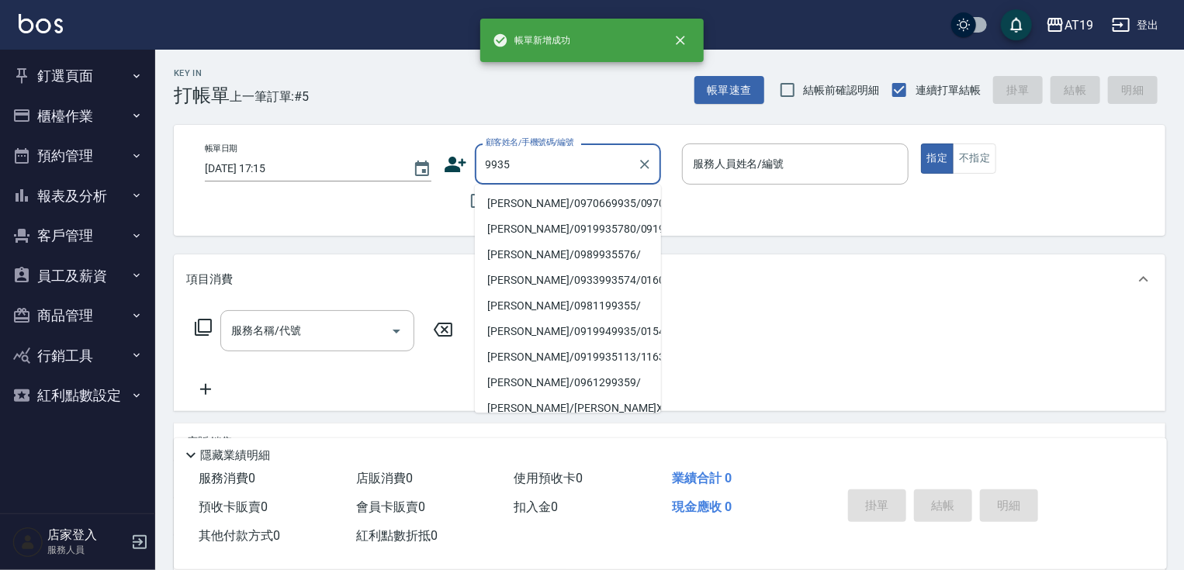
type input "林子恆/0970669935/0970669935"
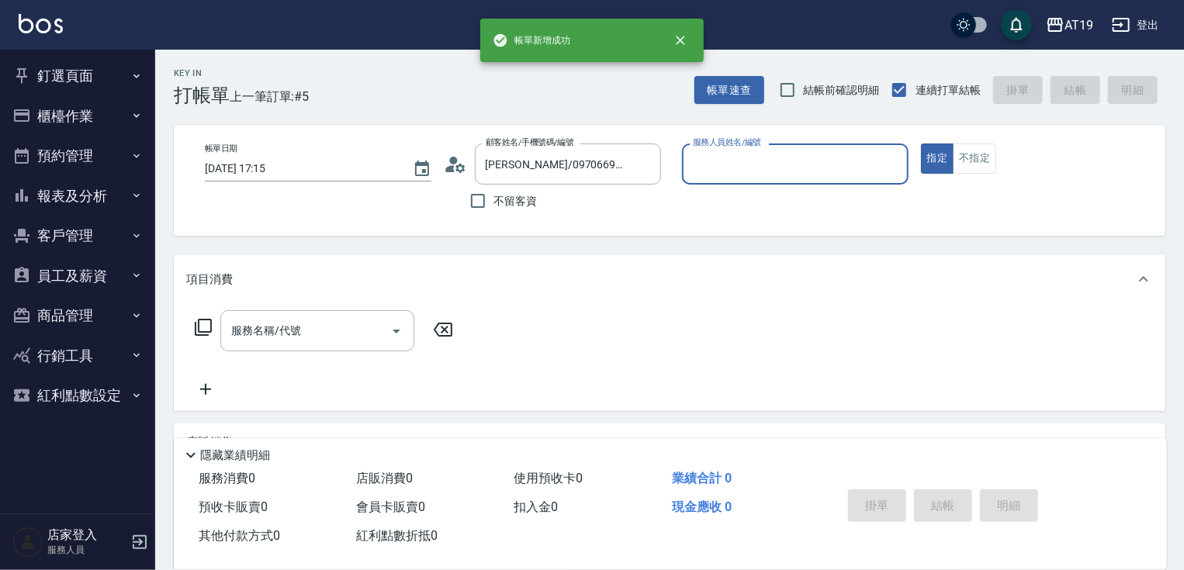
type input "Lannie- 2"
click at [921, 144] on button "指定" at bounding box center [937, 159] width 33 height 30
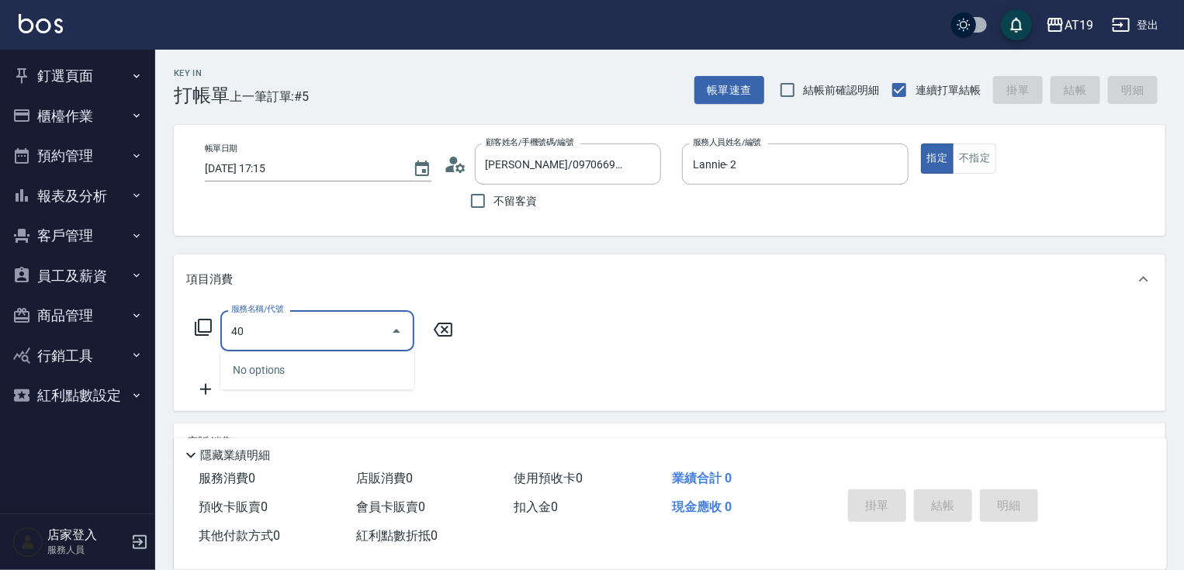
type input "401"
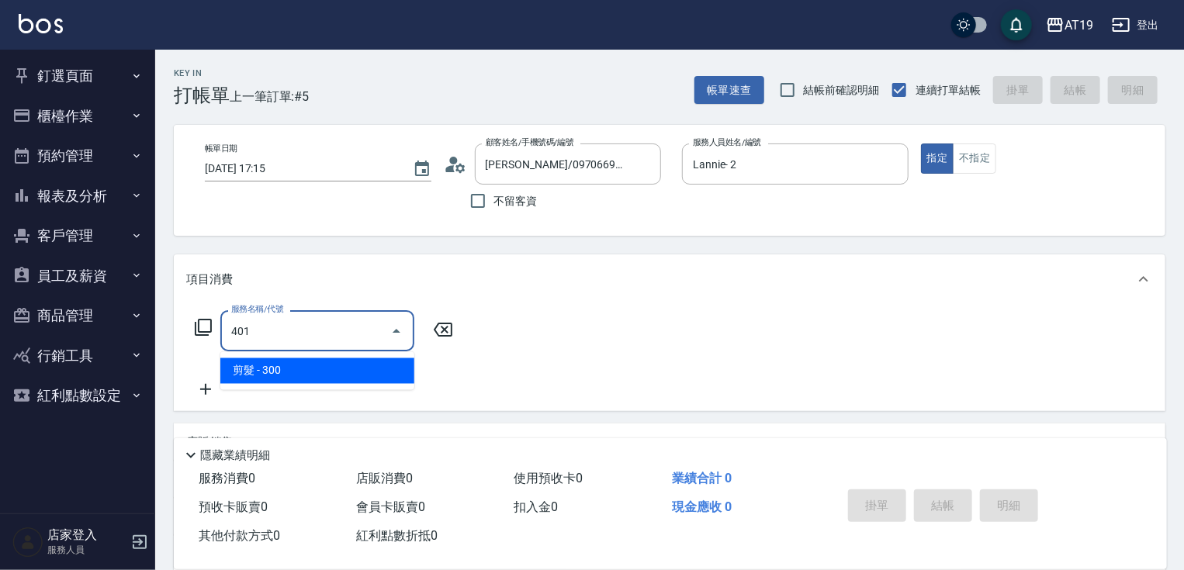
type input "30"
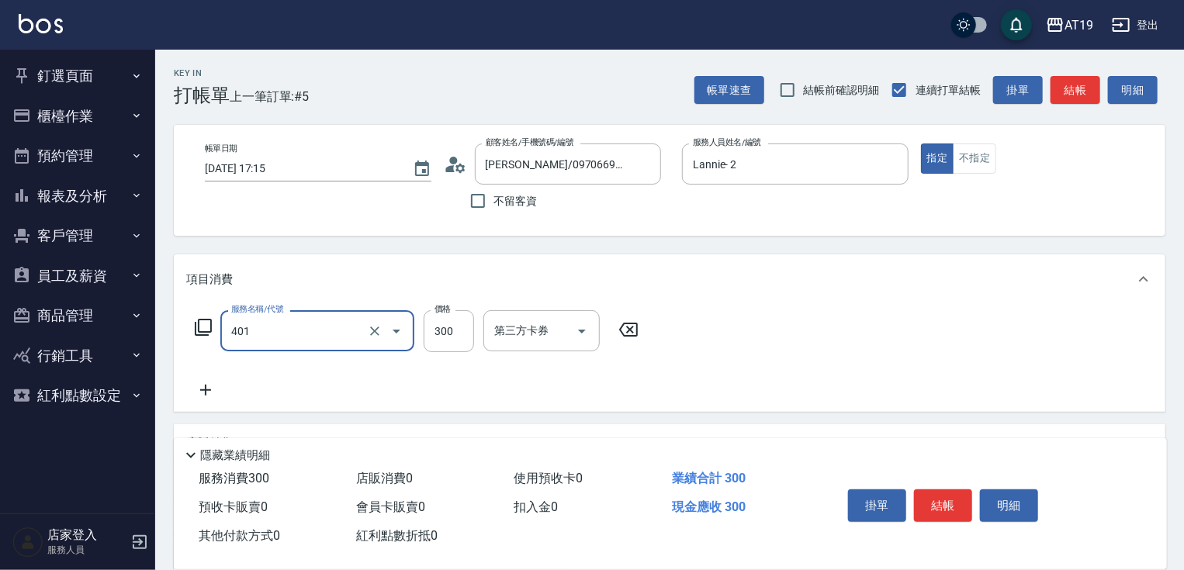
type input "剪髮(401)"
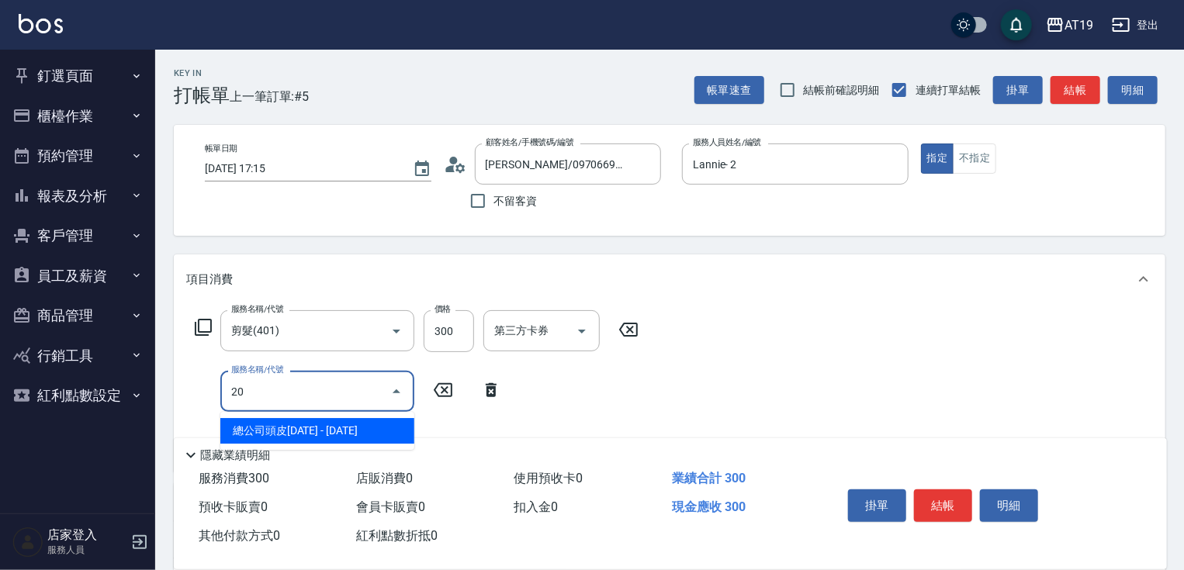
type input "201"
type input "60"
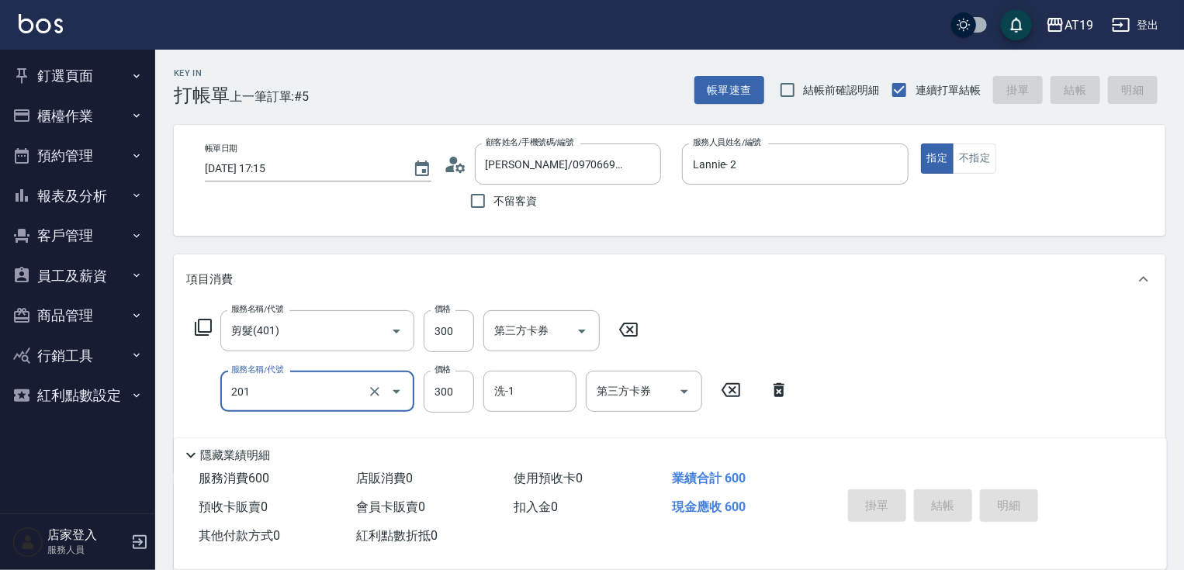
type input "0"
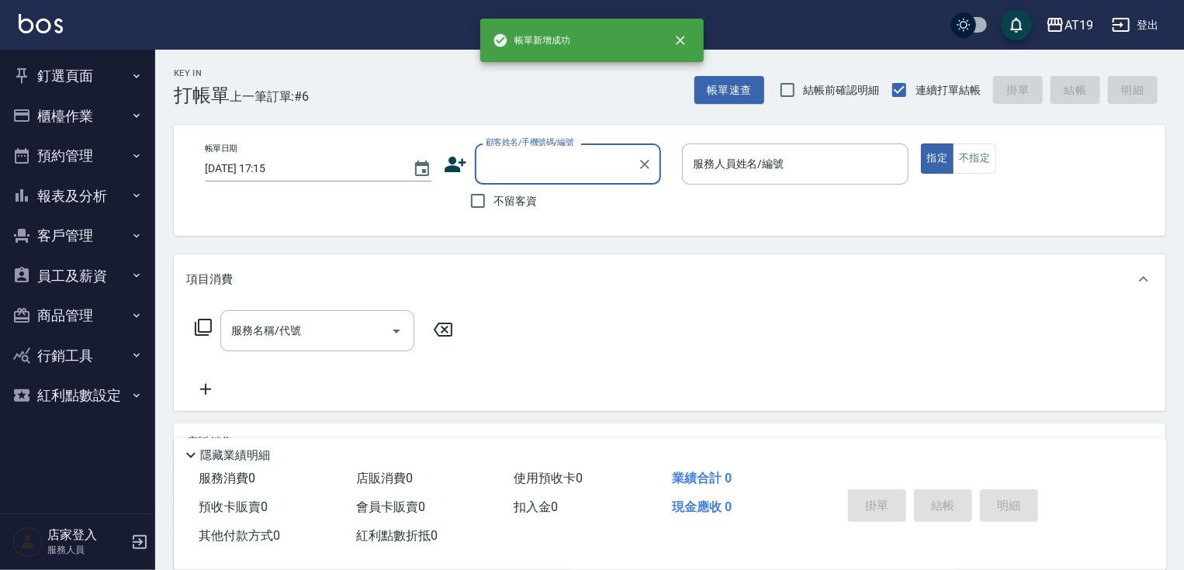
type input "8"
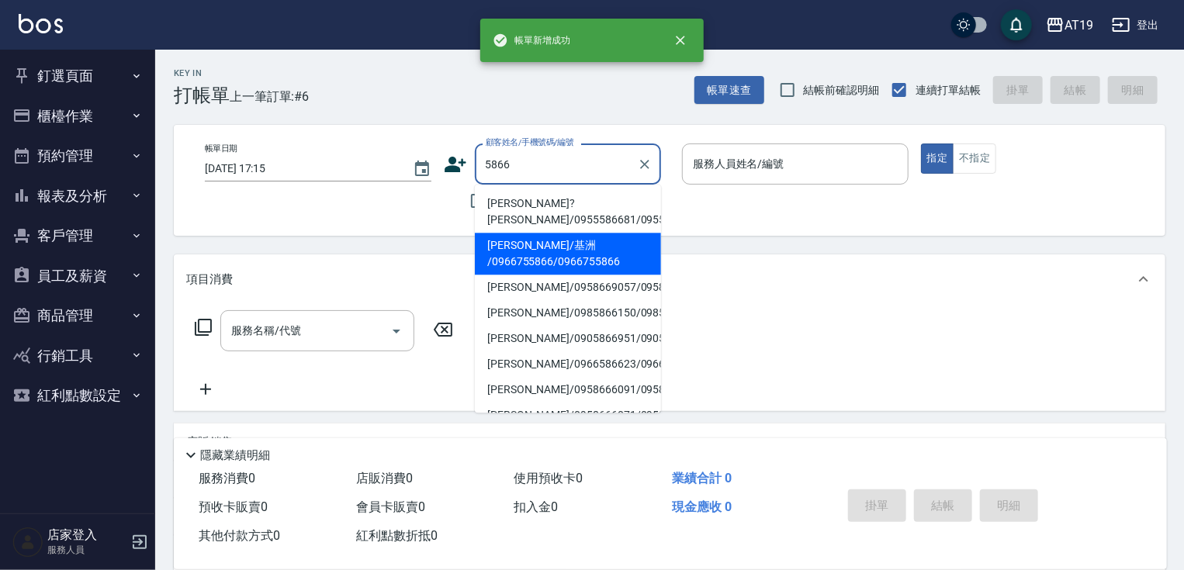
type input "邱志平/基洲 /0966755866/0966755866"
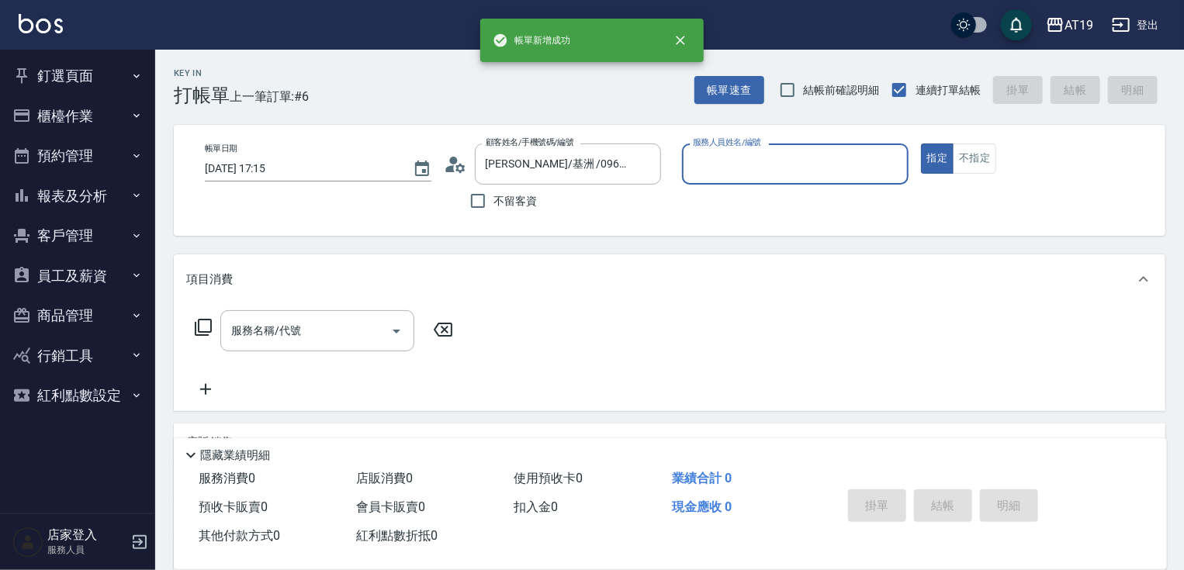
type input "Lannie- 2"
click at [921, 144] on button "指定" at bounding box center [937, 159] width 33 height 30
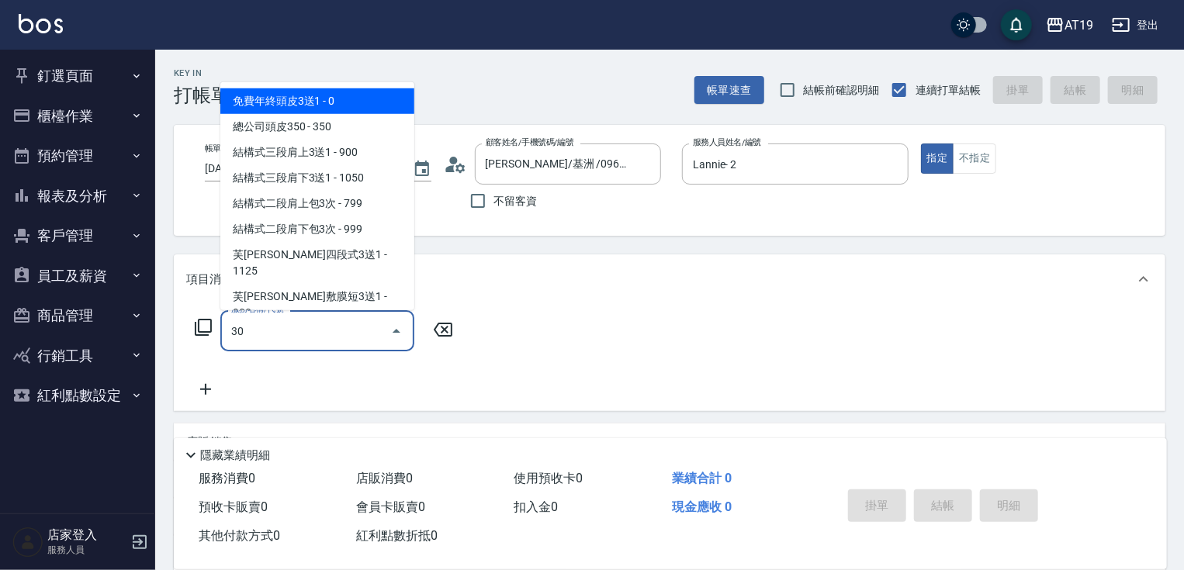
type input "301"
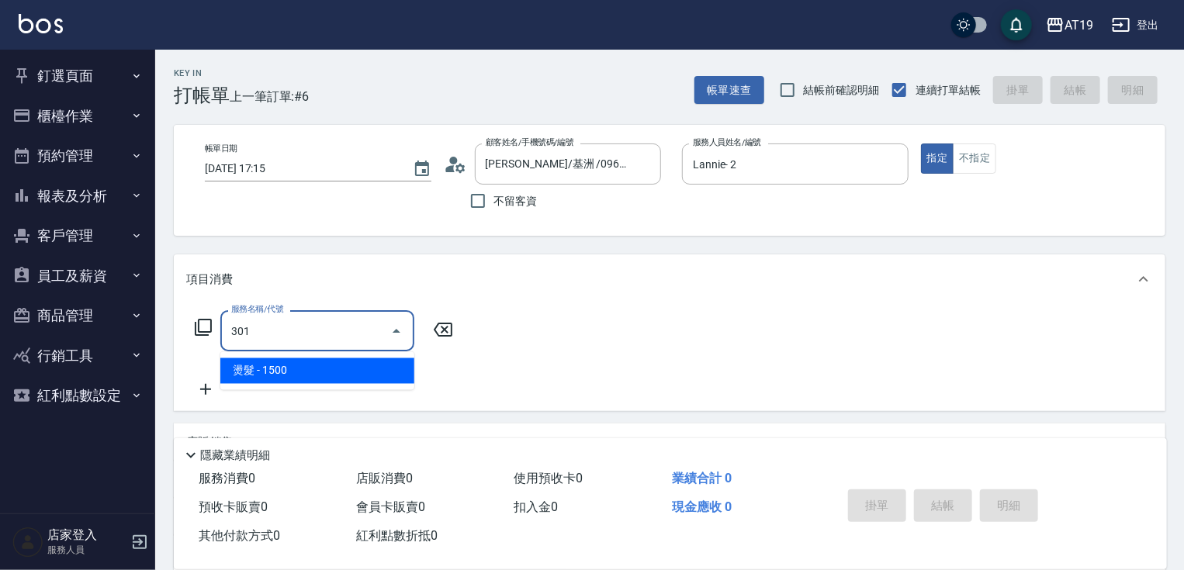
type input "150"
type input "燙髮(301)"
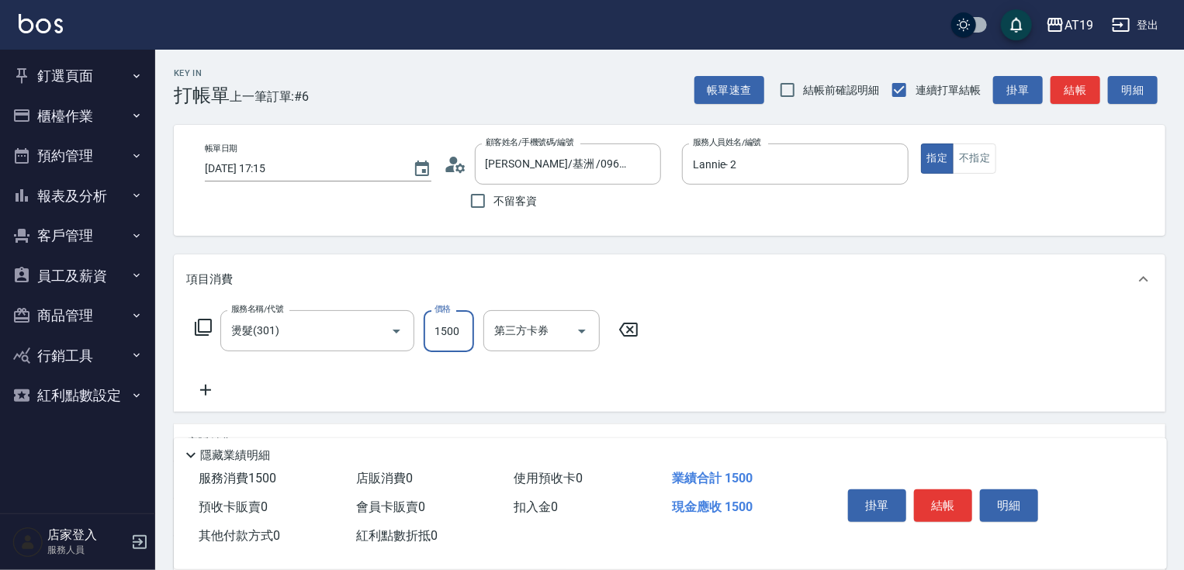
type input "0"
type input "20"
type input "200"
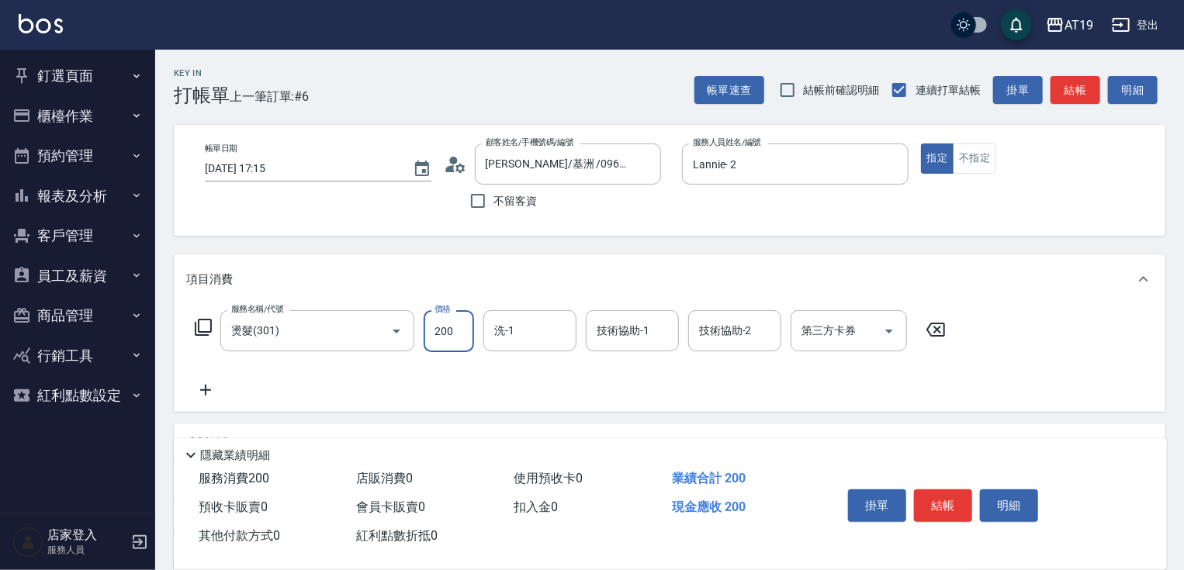
type input "2000"
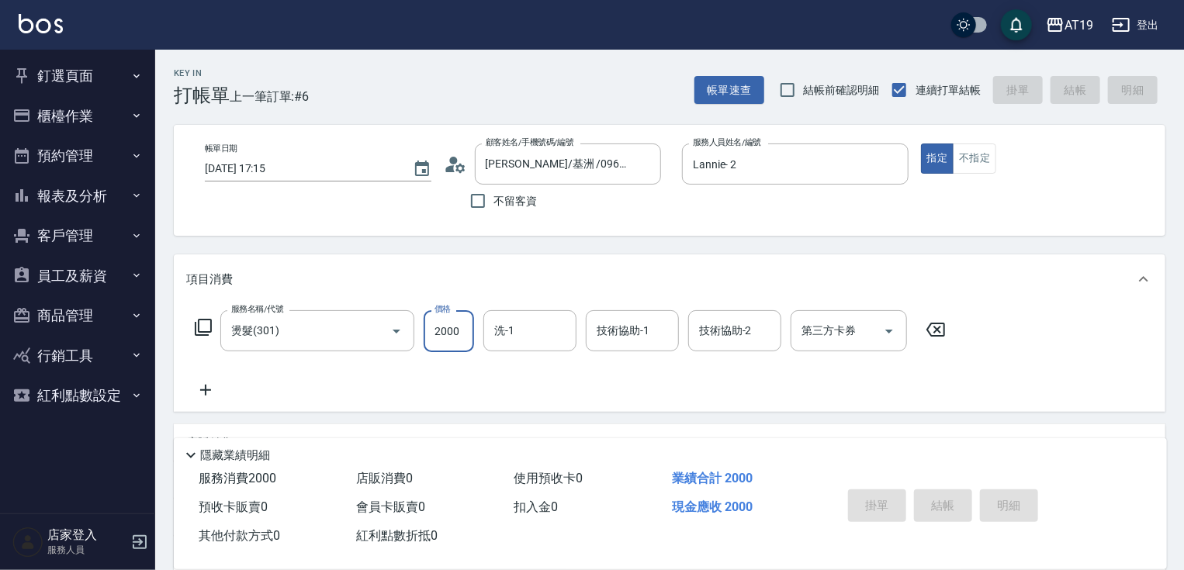
type input "0"
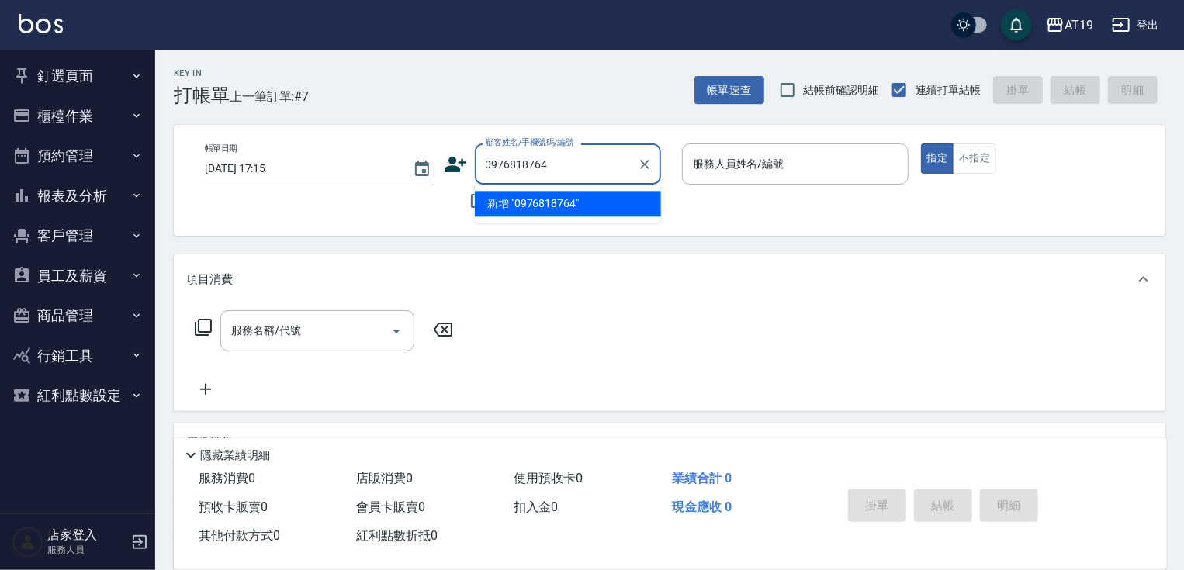
type input "0976818764"
click at [459, 166] on icon at bounding box center [455, 164] width 23 height 23
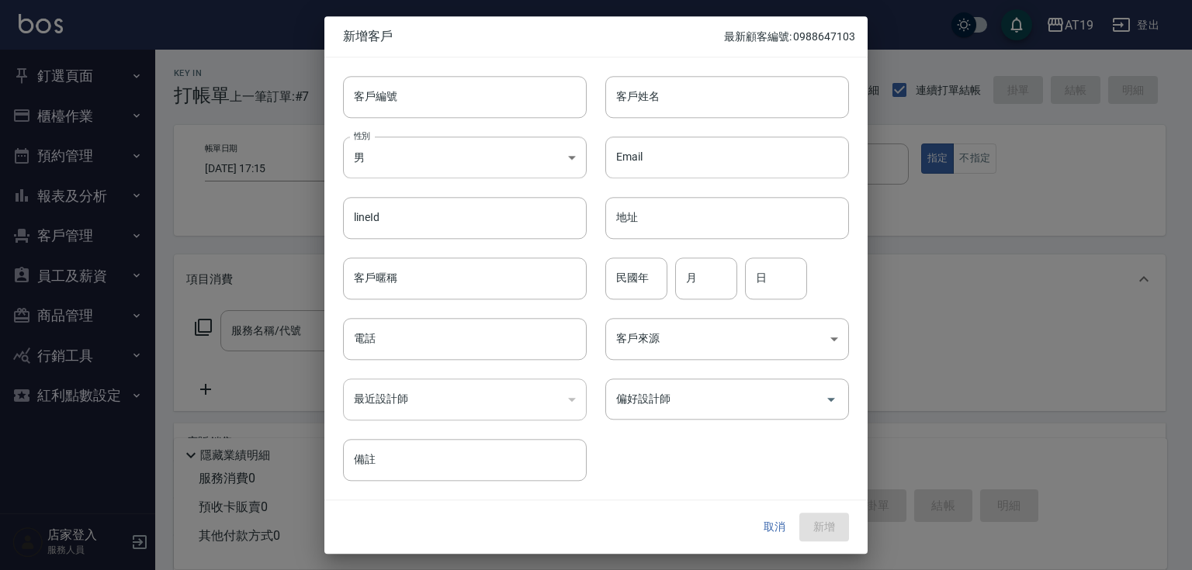
drag, startPoint x: 469, startPoint y: 131, endPoint x: 473, endPoint y: 123, distance: 9.0
click at [469, 130] on div "性別 男 MALE 性別" at bounding box center [455, 148] width 262 height 61
click at [483, 96] on input "客戶編號" at bounding box center [465, 97] width 244 height 42
paste input "0976818764"
type input "0976818764"
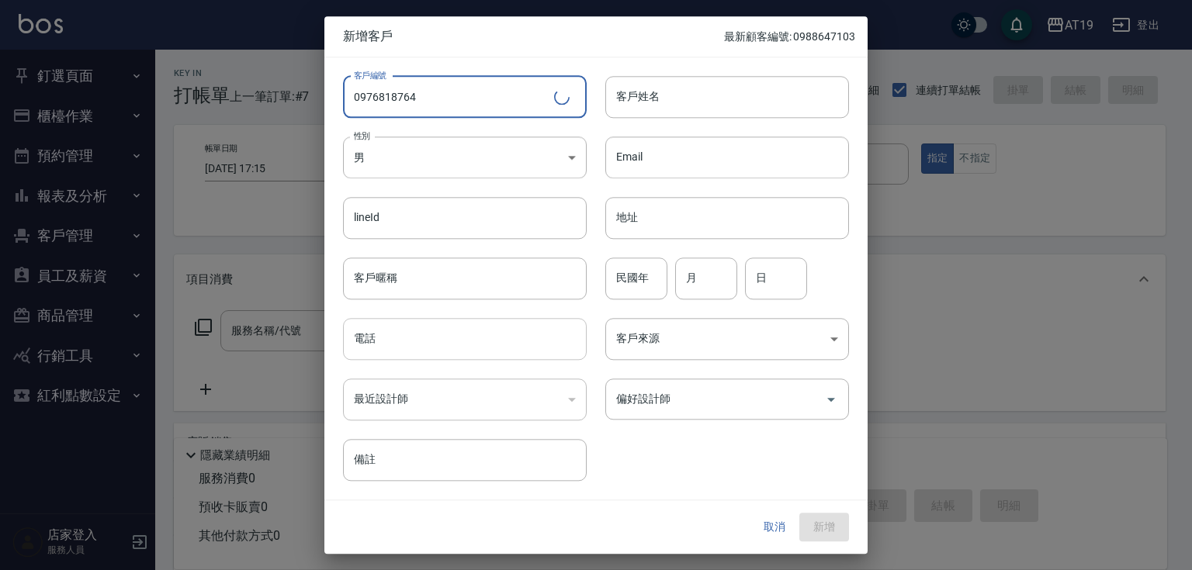
drag, startPoint x: 451, startPoint y: 341, endPoint x: 453, endPoint y: 332, distance: 9.6
click at [451, 341] on input "電話" at bounding box center [465, 339] width 244 height 42
paste input "0976818764"
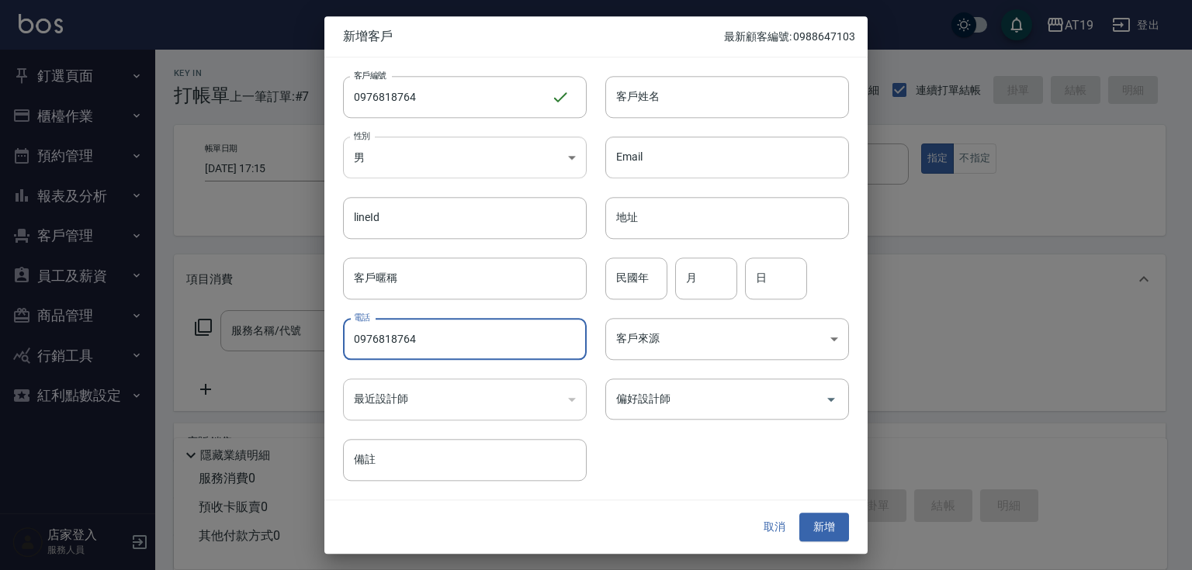
type input "0976818764"
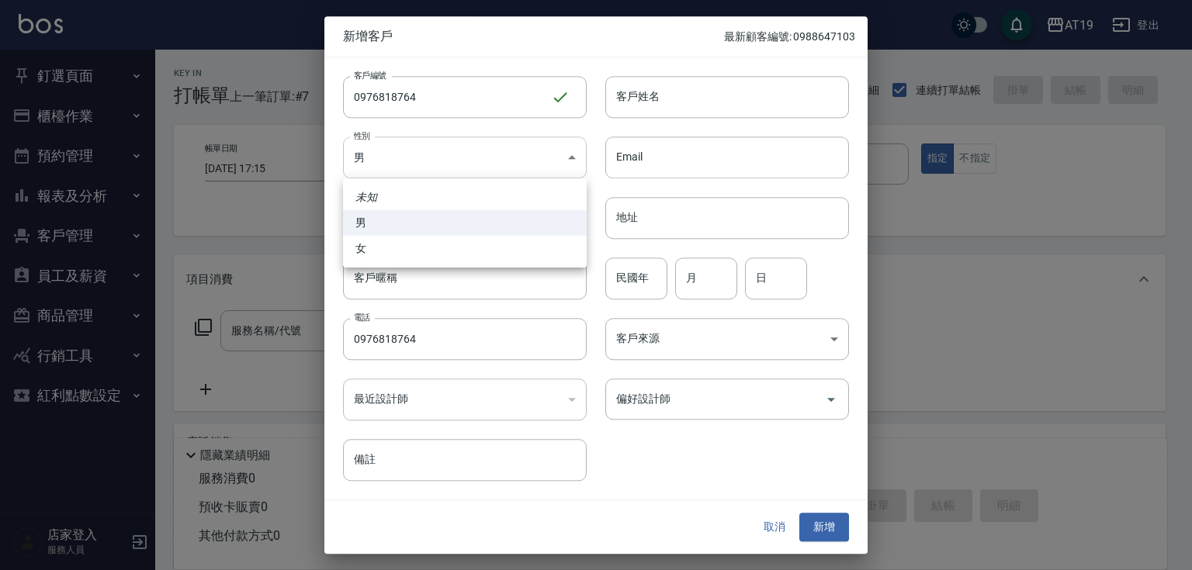
drag, startPoint x: 447, startPoint y: 159, endPoint x: 438, endPoint y: 230, distance: 71.2
click at [447, 160] on body "AT19 登出 釘選頁面 打帳單 帳單列表 排班表 現場電腦打卡 店家日報表 互助日報表 設計師日報表 櫃檯作業 打帳單 帳單列表 現金收支登錄 高階收支登錄…" at bounding box center [596, 397] width 1192 height 794
click at [434, 254] on li "女" at bounding box center [465, 249] width 244 height 26
type input "FEMALE"
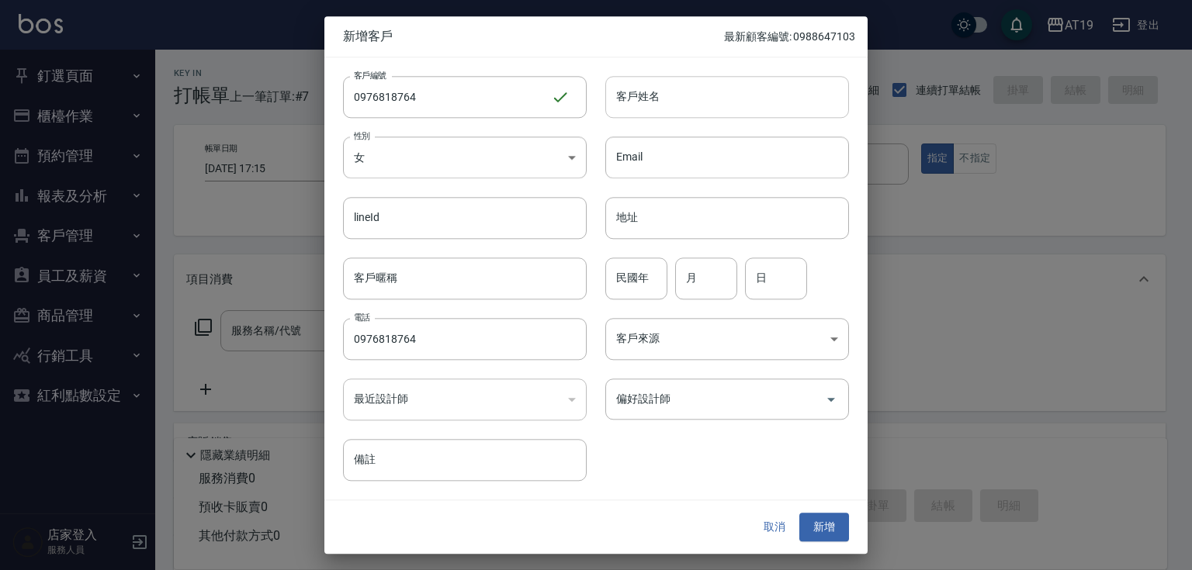
click at [652, 101] on input "客戶姓名" at bounding box center [727, 97] width 244 height 42
type input "joie"
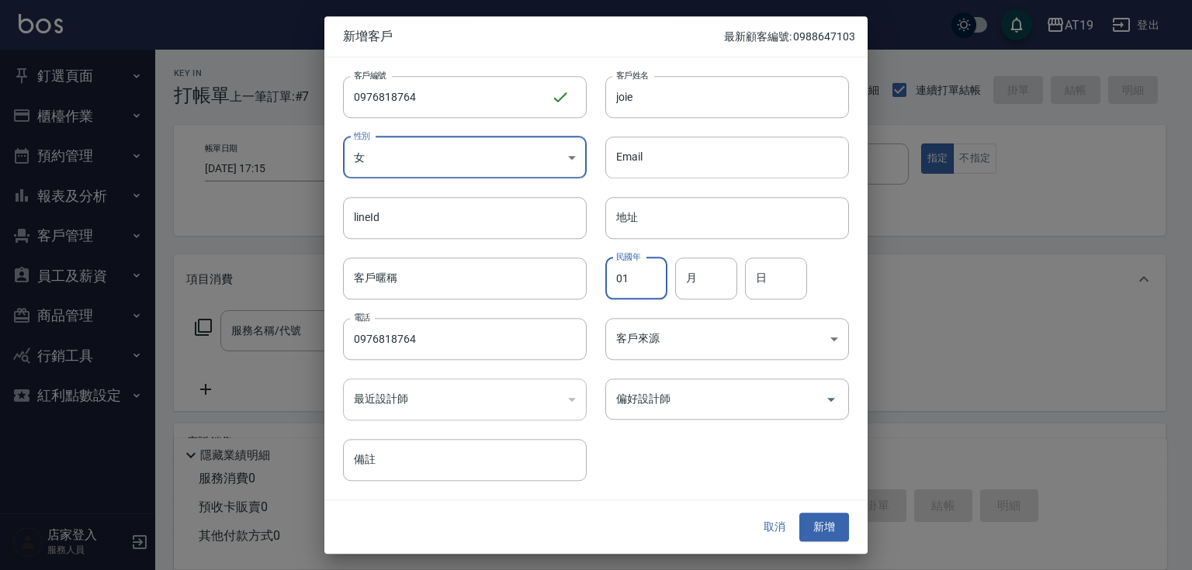
type input "01"
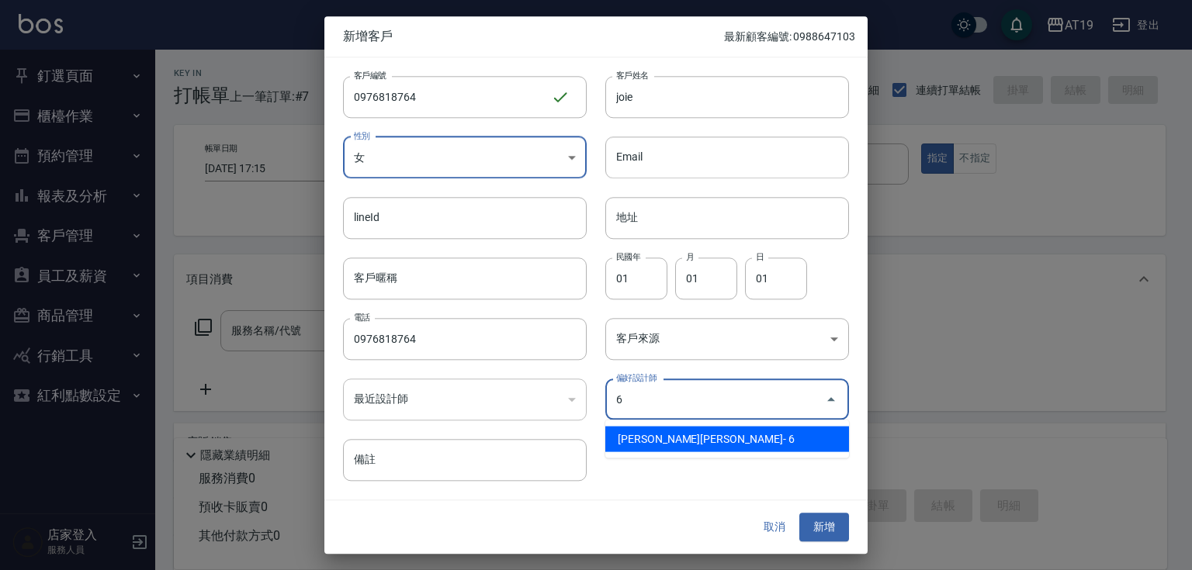
type input "朱莉Julie"
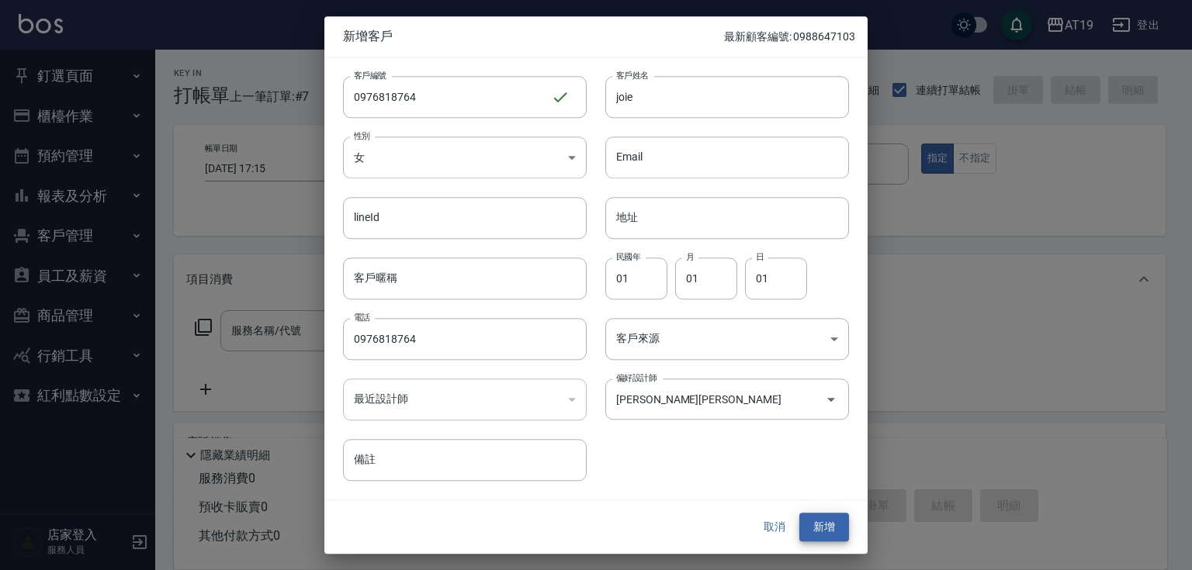
click at [799, 514] on button "新增" at bounding box center [824, 528] width 50 height 29
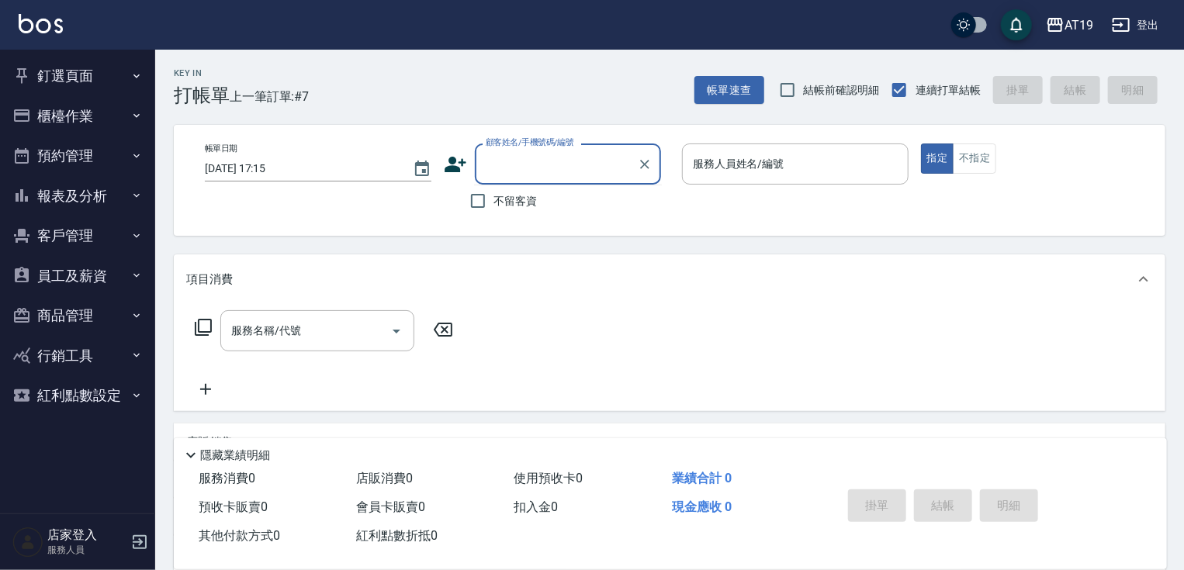
drag, startPoint x: 514, startPoint y: 174, endPoint x: 534, endPoint y: 129, distance: 49.0
click at [518, 171] on input "顧客姓名/手機號碼/編號" at bounding box center [556, 164] width 149 height 27
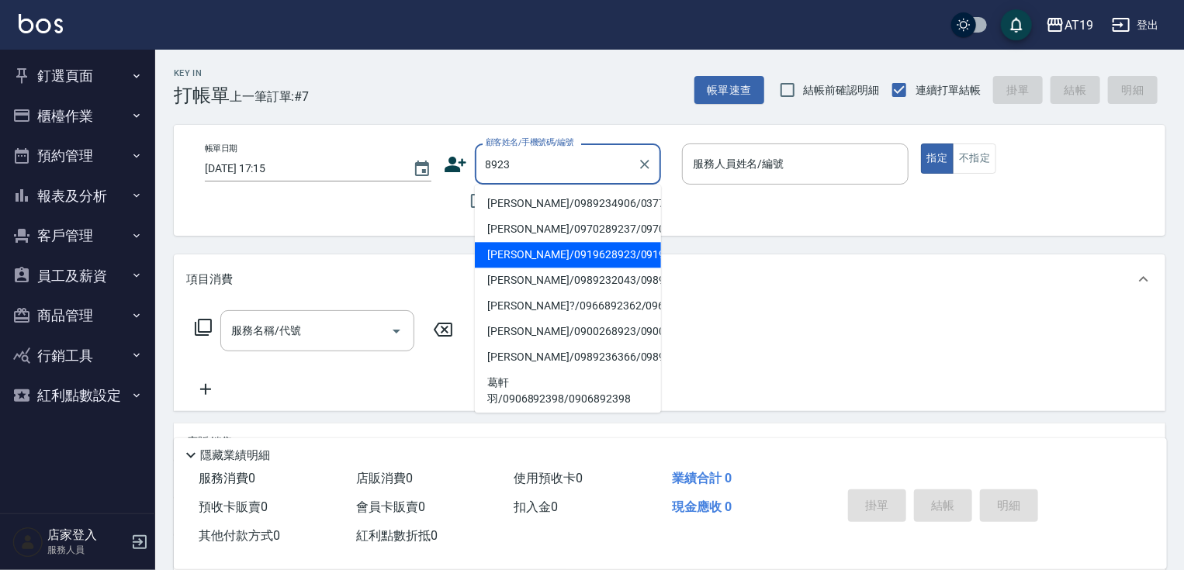
type input "蔡睿軒/0919628923/0919628923"
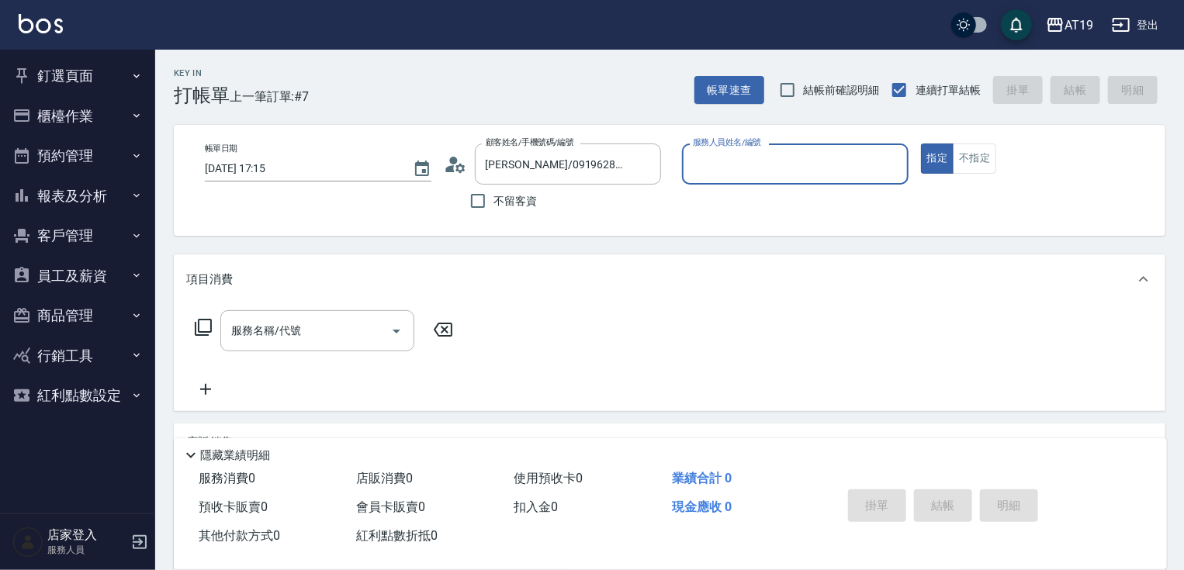
type input "Shen_le- 13"
click at [921, 144] on button "指定" at bounding box center [937, 159] width 33 height 30
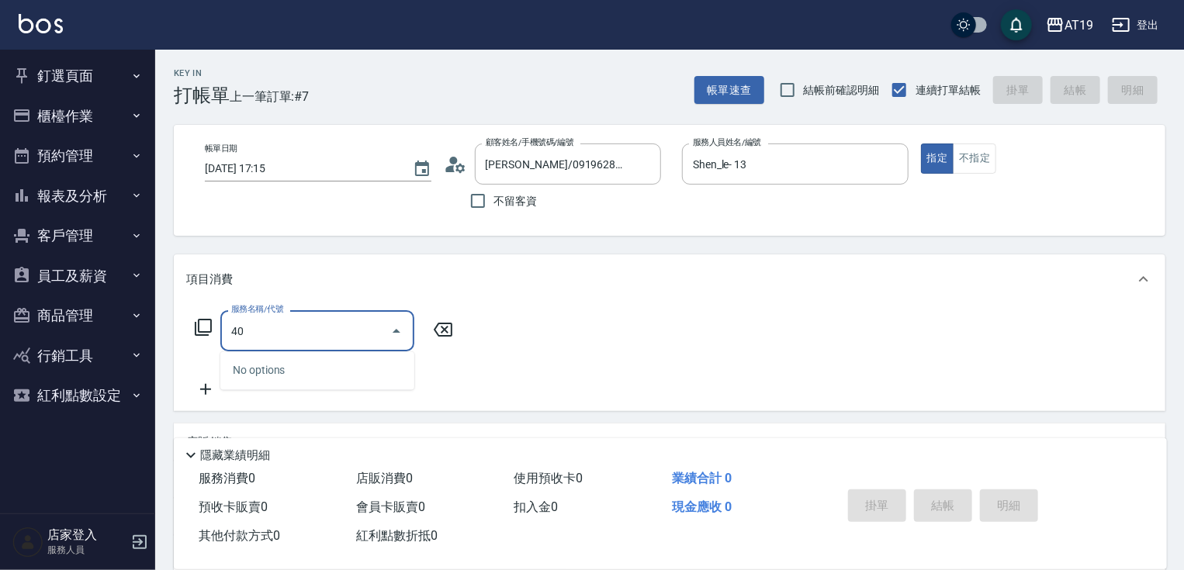
type input "401"
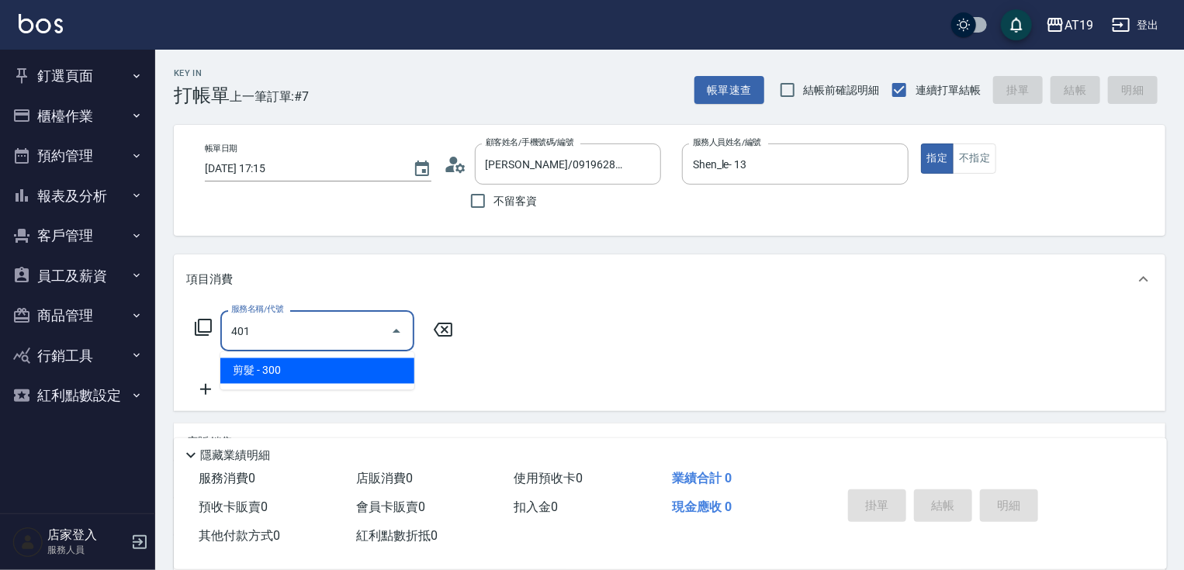
type input "30"
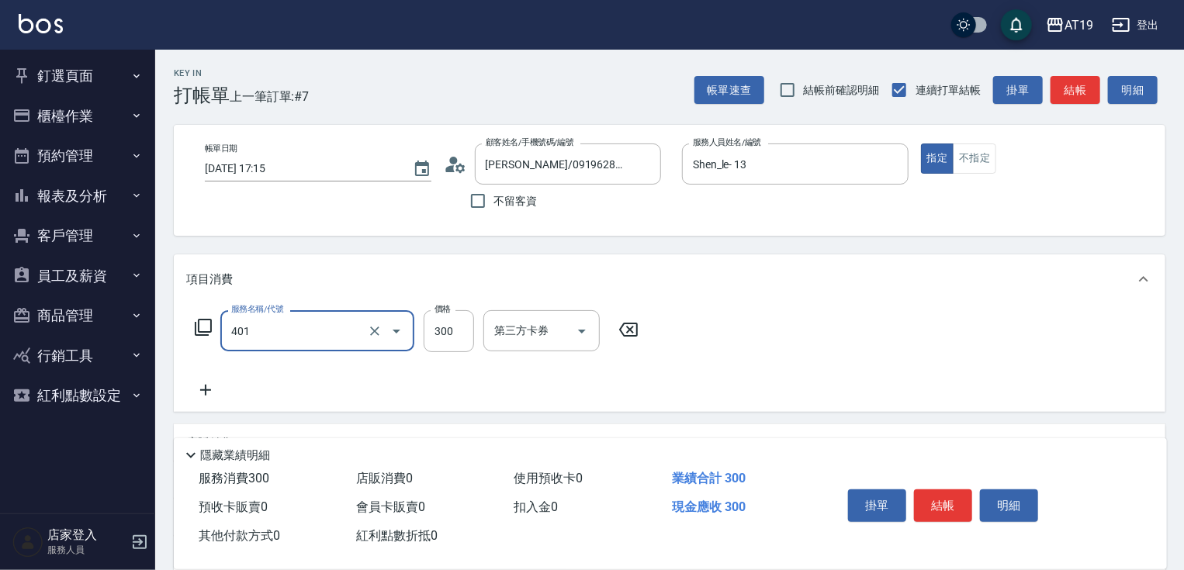
type input "剪髮(401)"
type input "0"
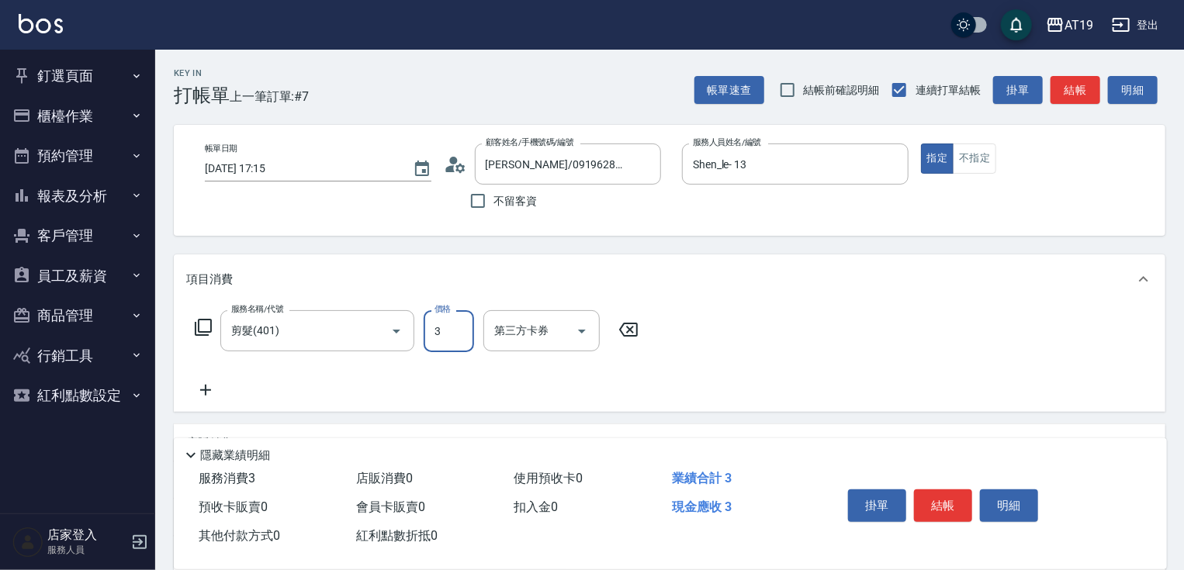
type input "35"
type input "30"
type input "350"
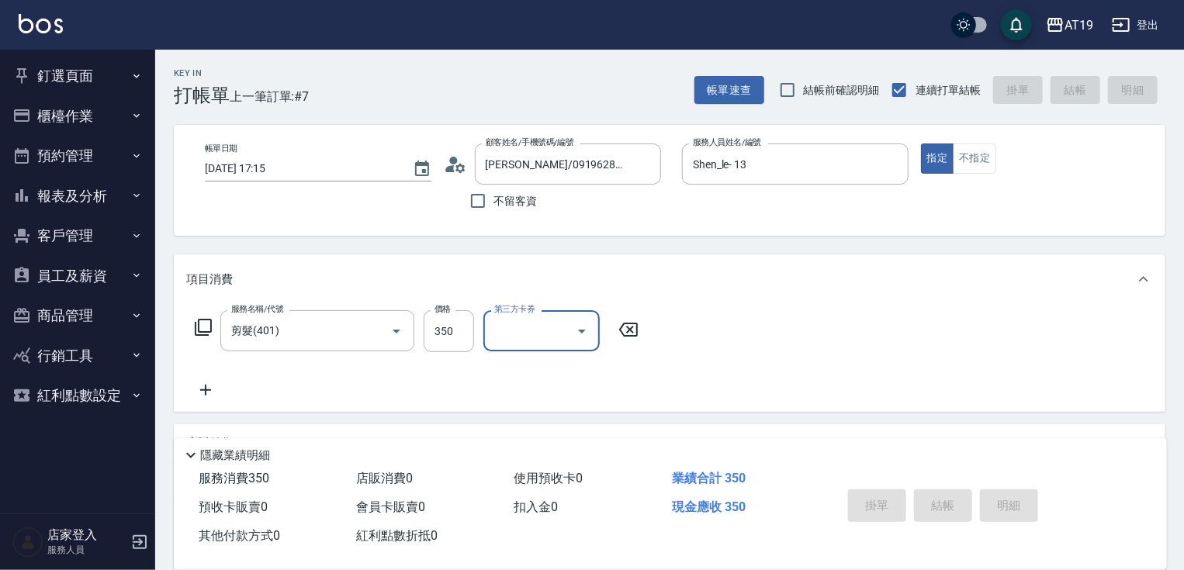
type input "2025/09/20 17:16"
type input "0"
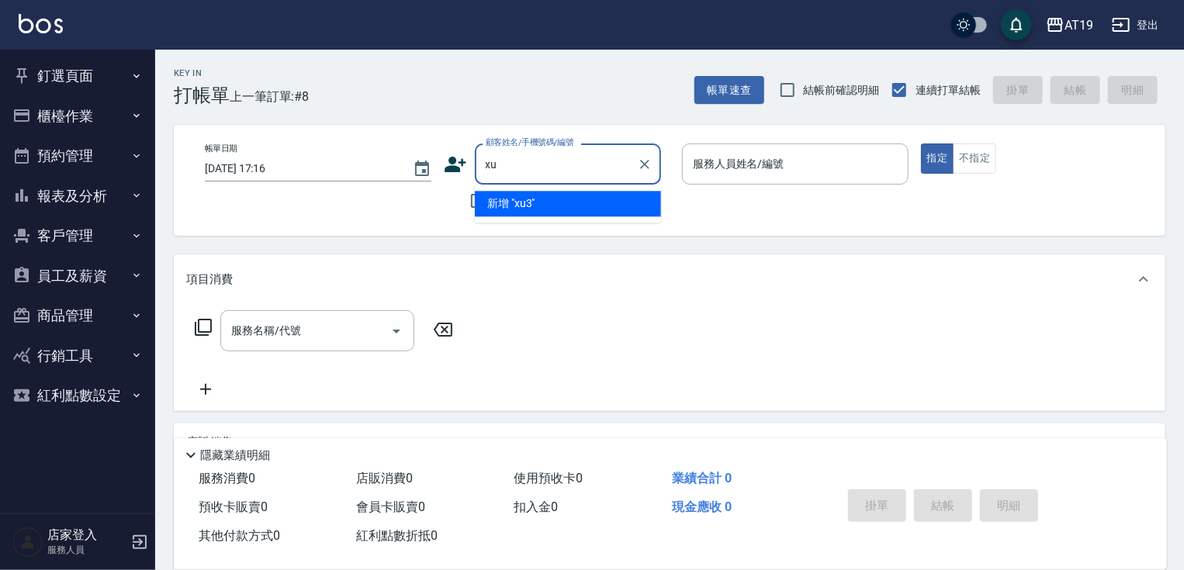
type input "x"
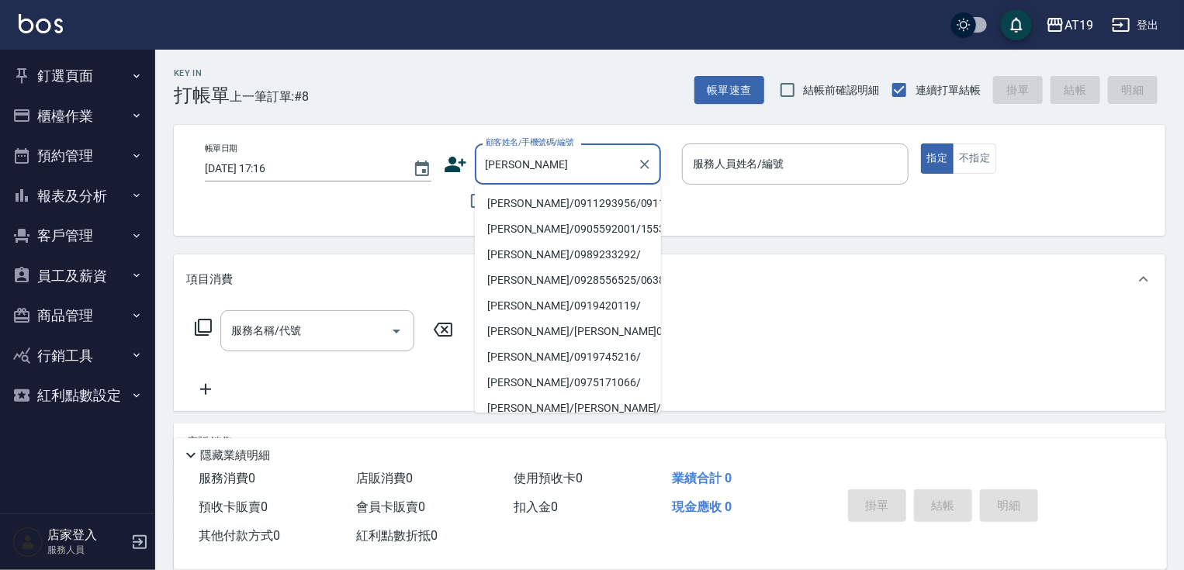
type input "李偉萍/0911293956/0911293956"
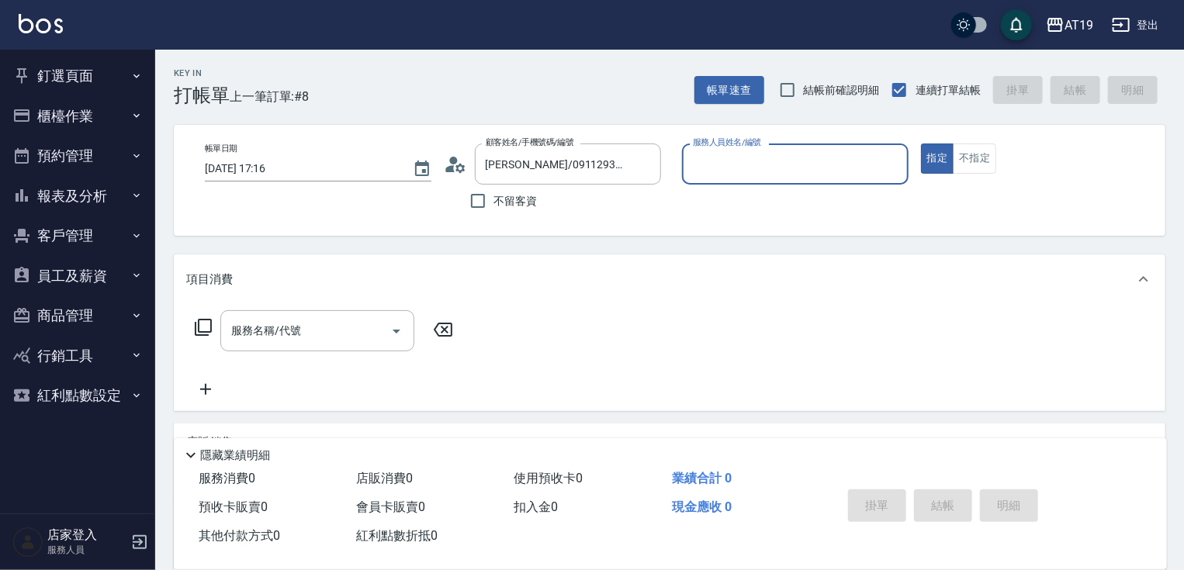
type input "Mika- 8"
click at [921, 144] on button "指定" at bounding box center [937, 159] width 33 height 30
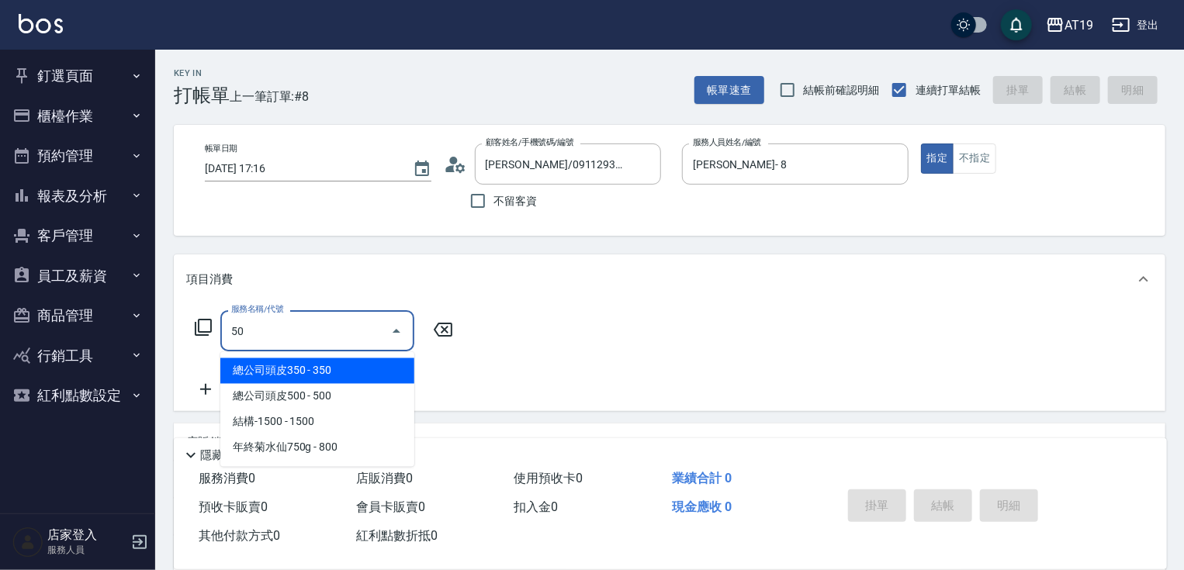
type input "501"
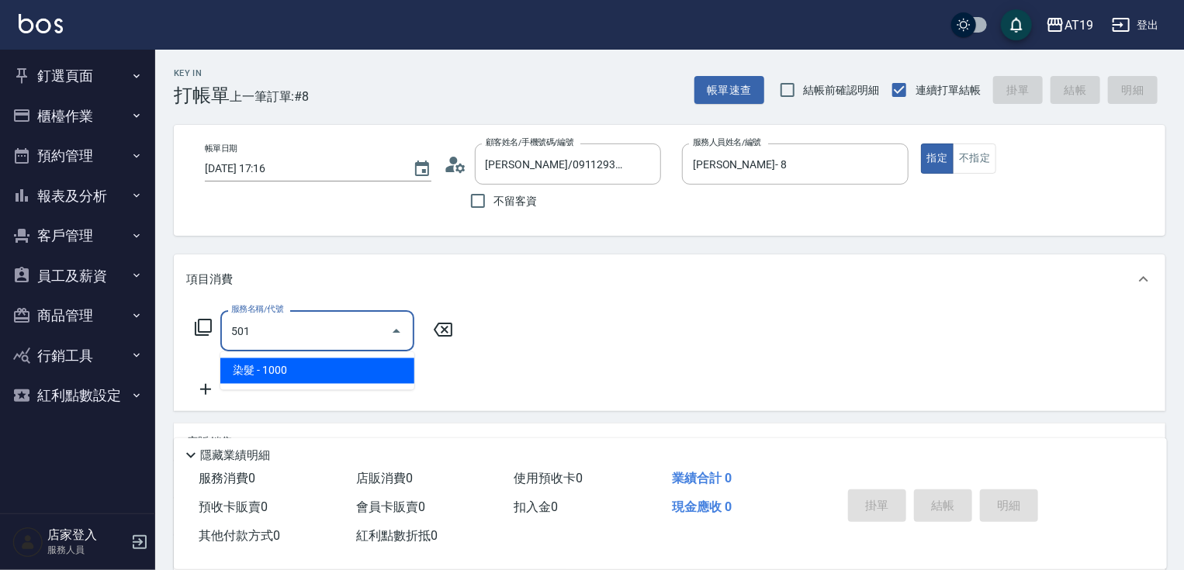
type input "100"
type input "染髮(501)"
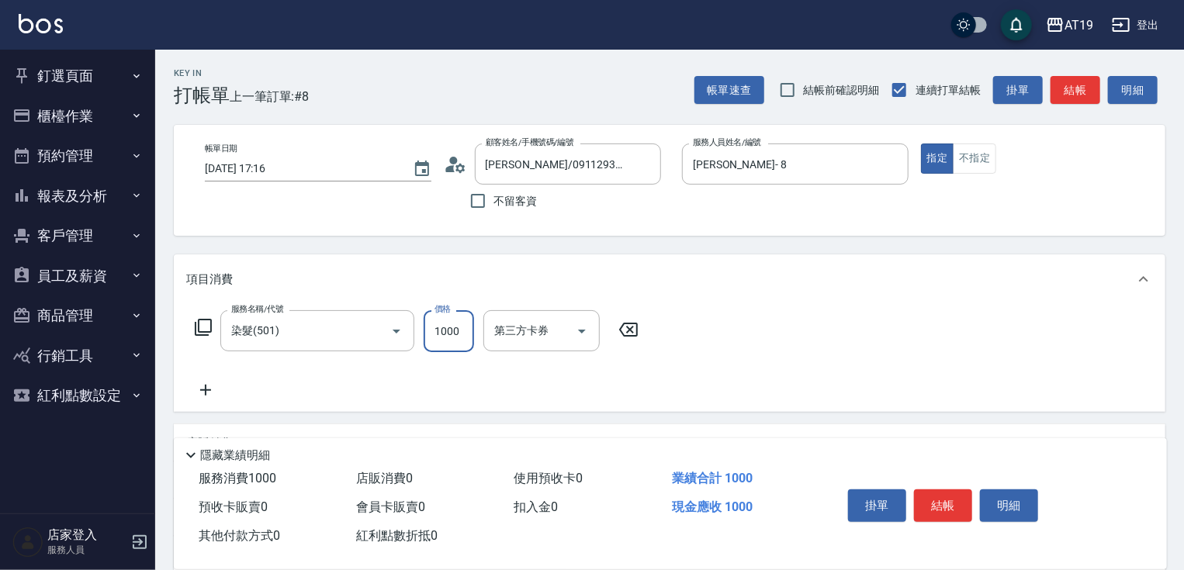
type input "0"
type input "17"
type input "10"
type input "171"
type input "170"
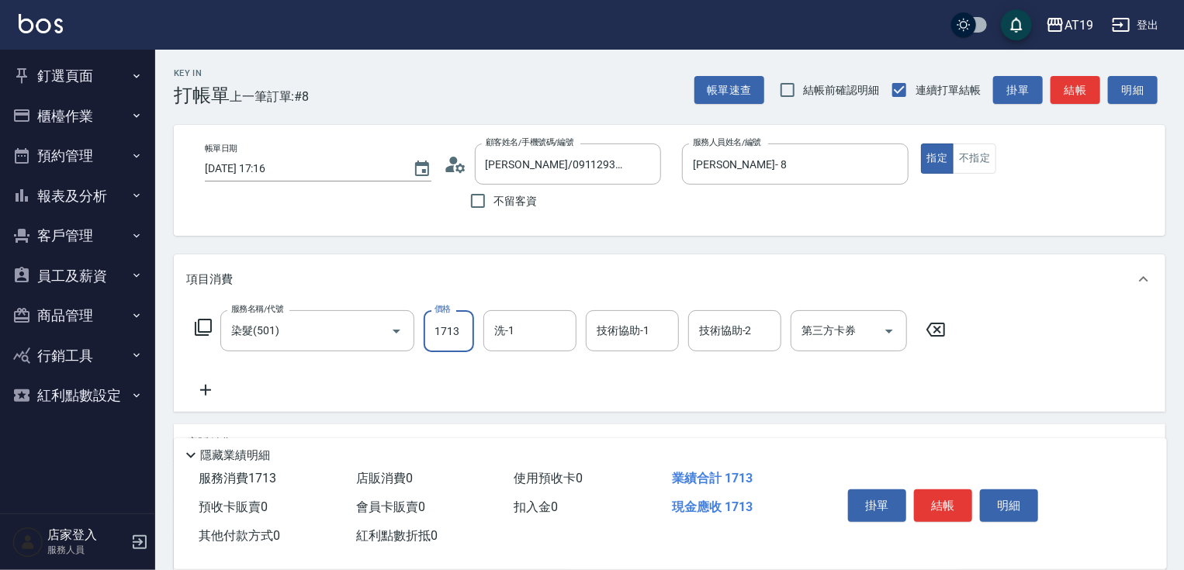
type input "1713"
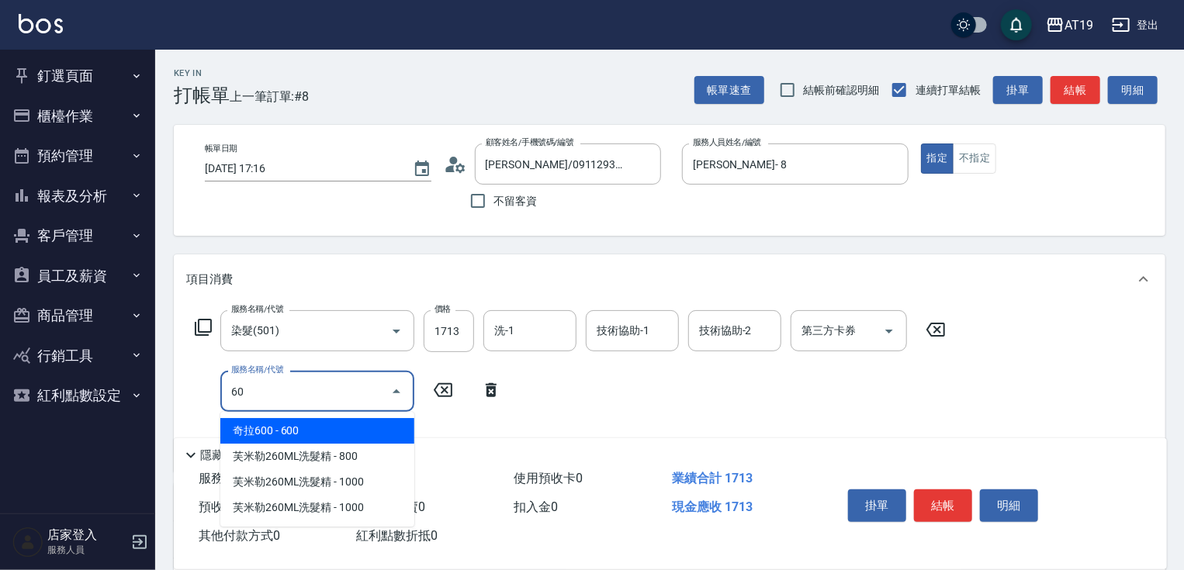
type input "601"
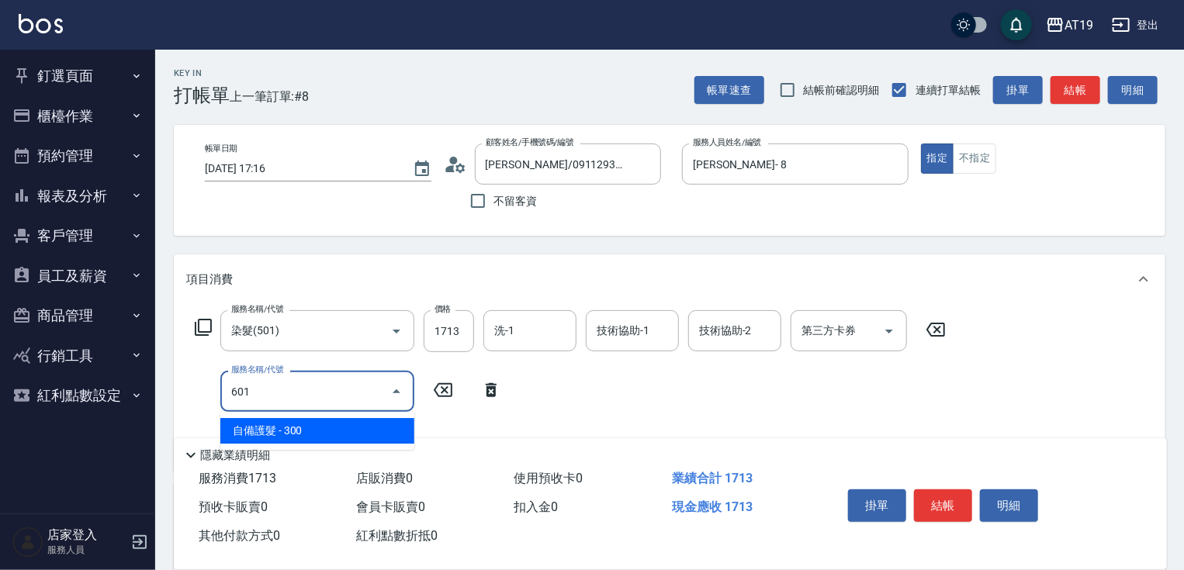
type input "200"
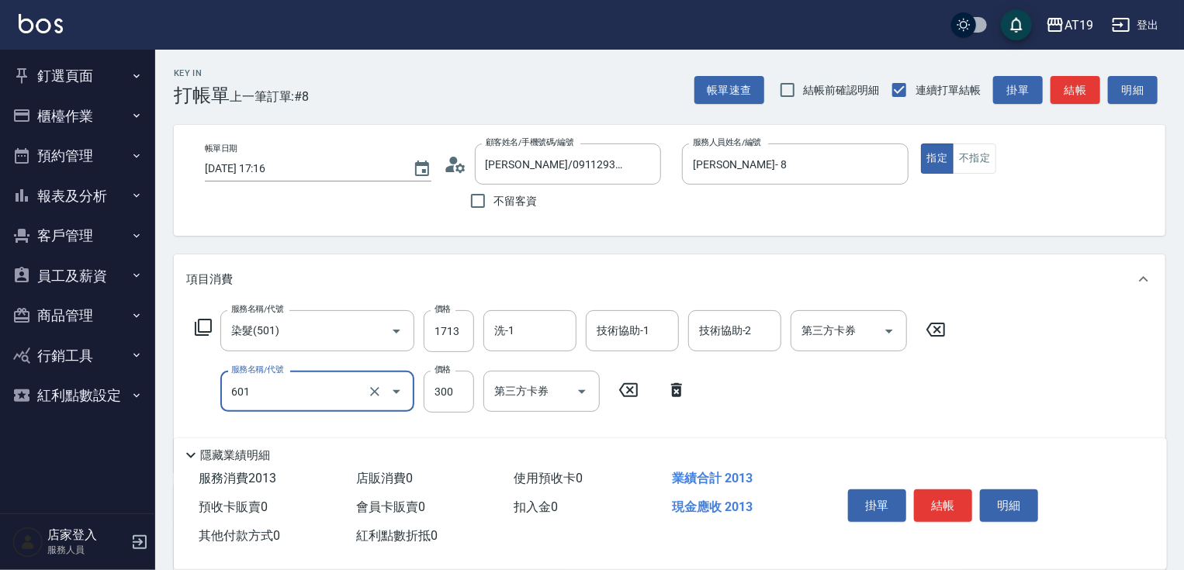
type input "自備護髮(601)"
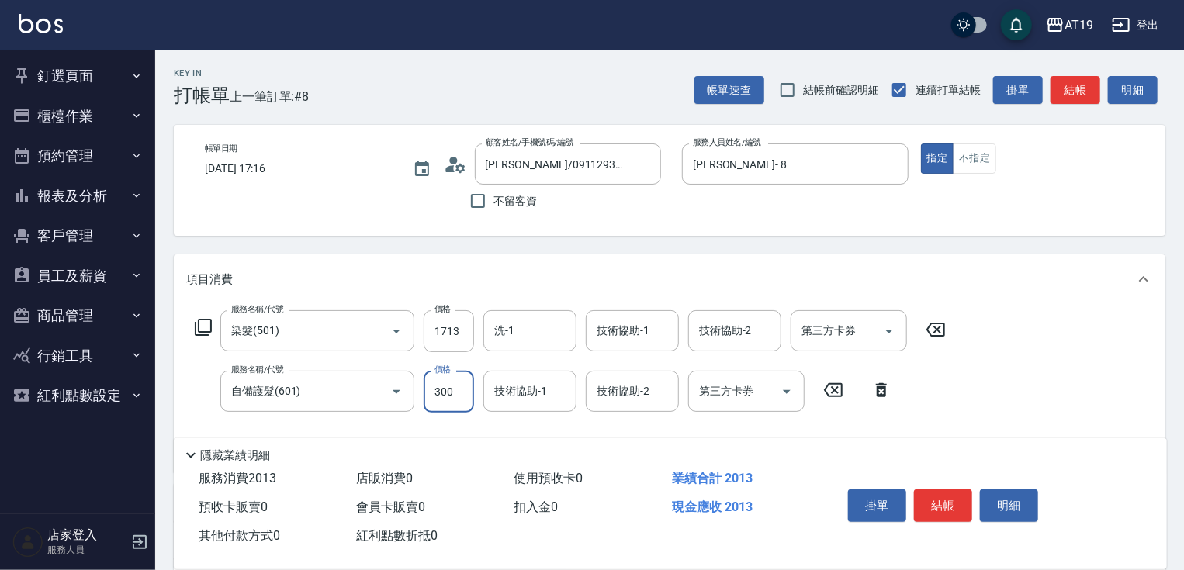
type input "170"
type input "180"
type input "350"
type input "1800"
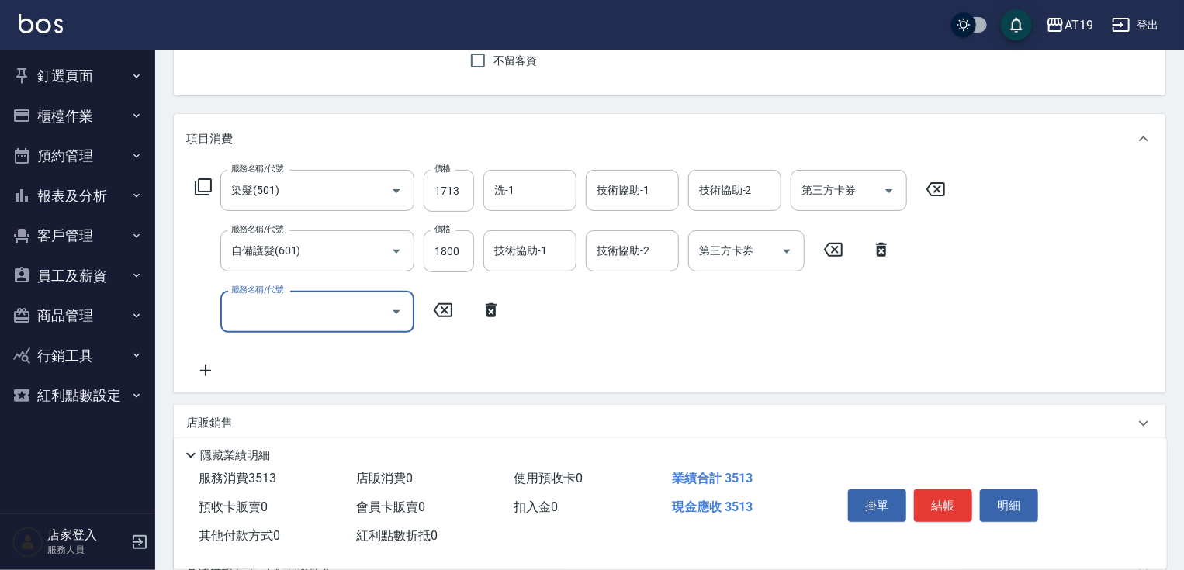
scroll to position [345, 0]
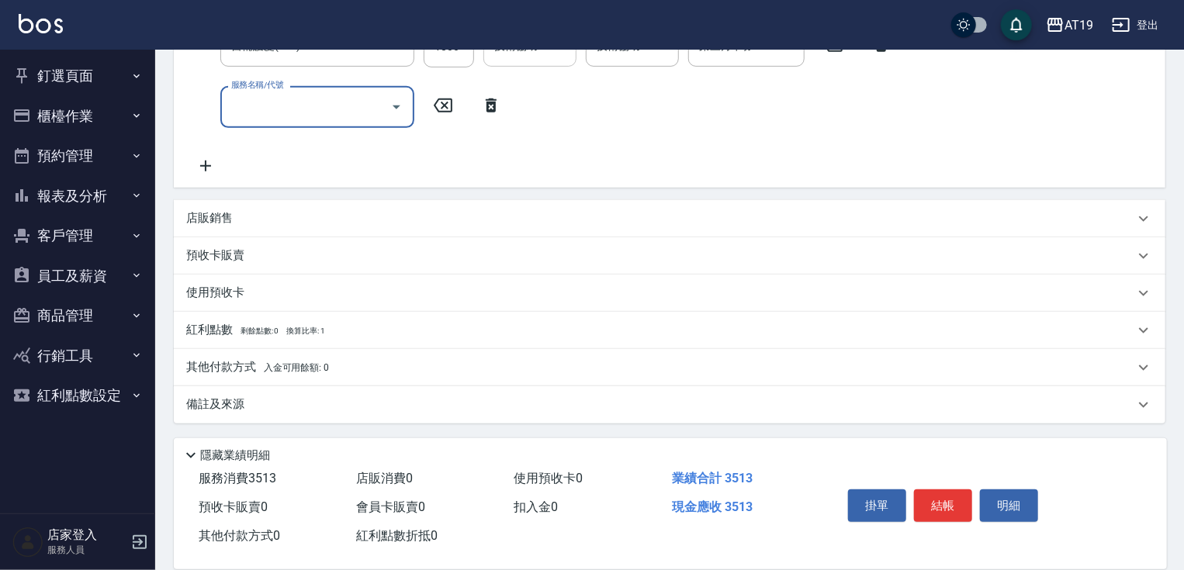
drag, startPoint x: 490, startPoint y: 102, endPoint x: 499, endPoint y: 100, distance: 8.8
click at [491, 102] on icon at bounding box center [491, 106] width 11 height 14
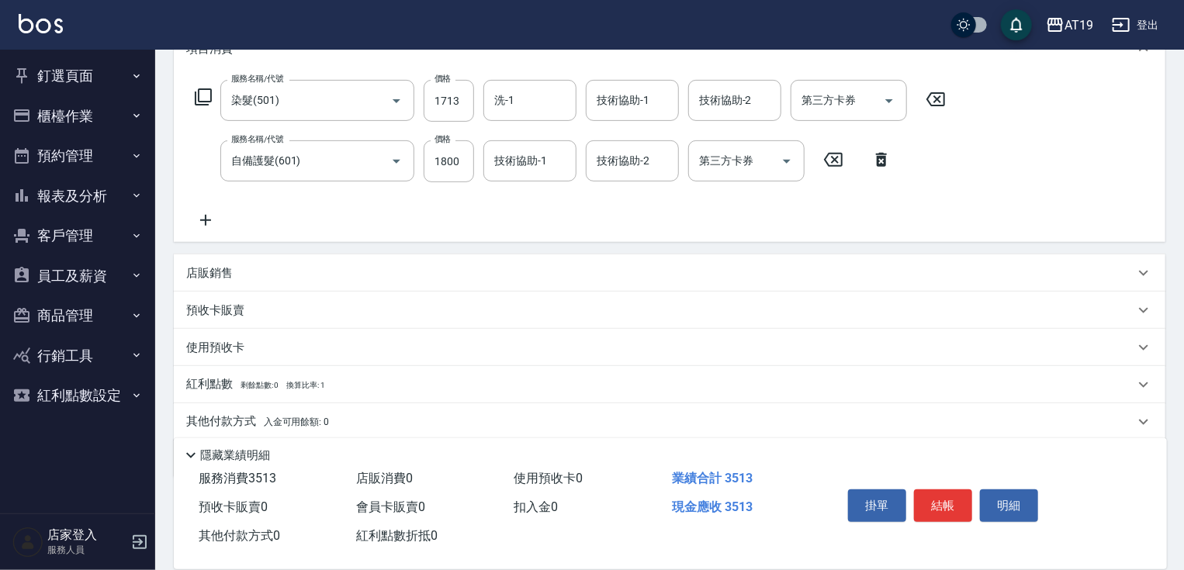
scroll to position [286, 0]
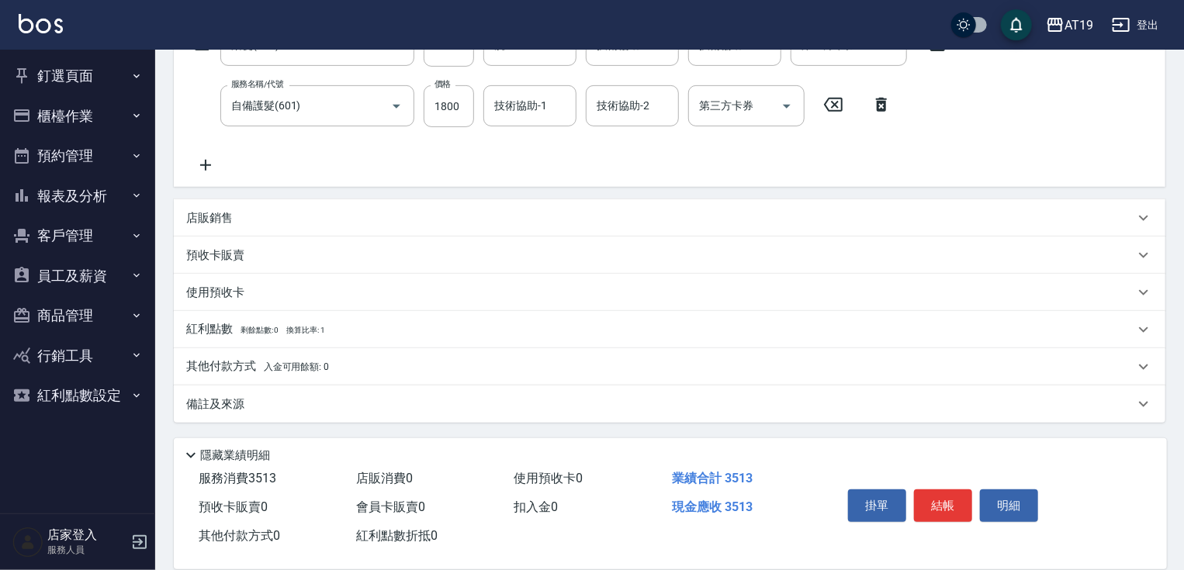
click at [220, 217] on p "店販銷售" at bounding box center [209, 218] width 47 height 16
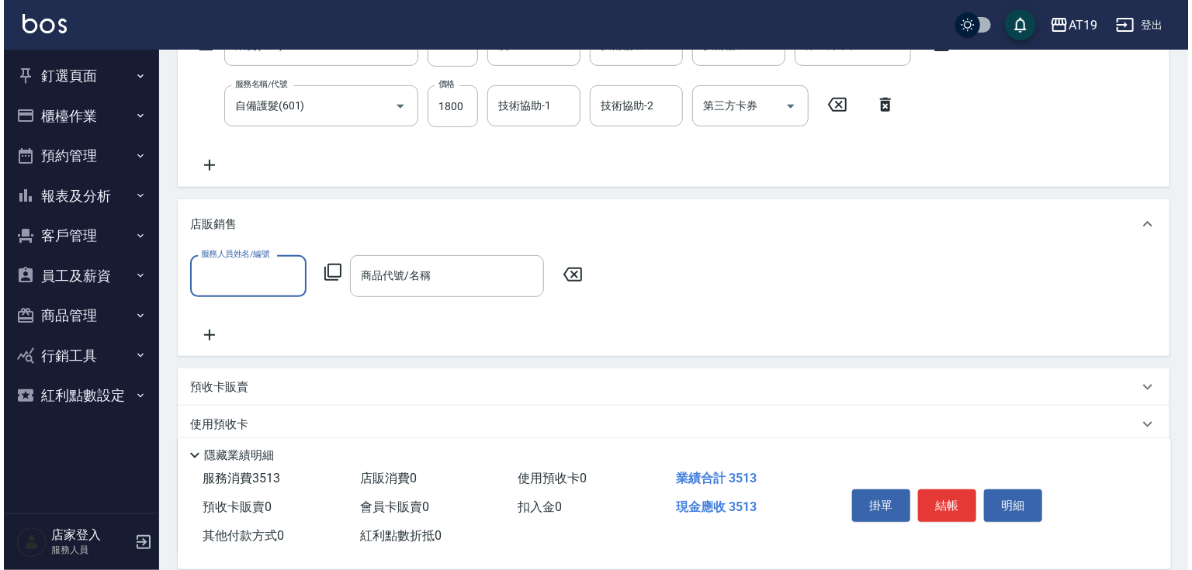
scroll to position [0, 0]
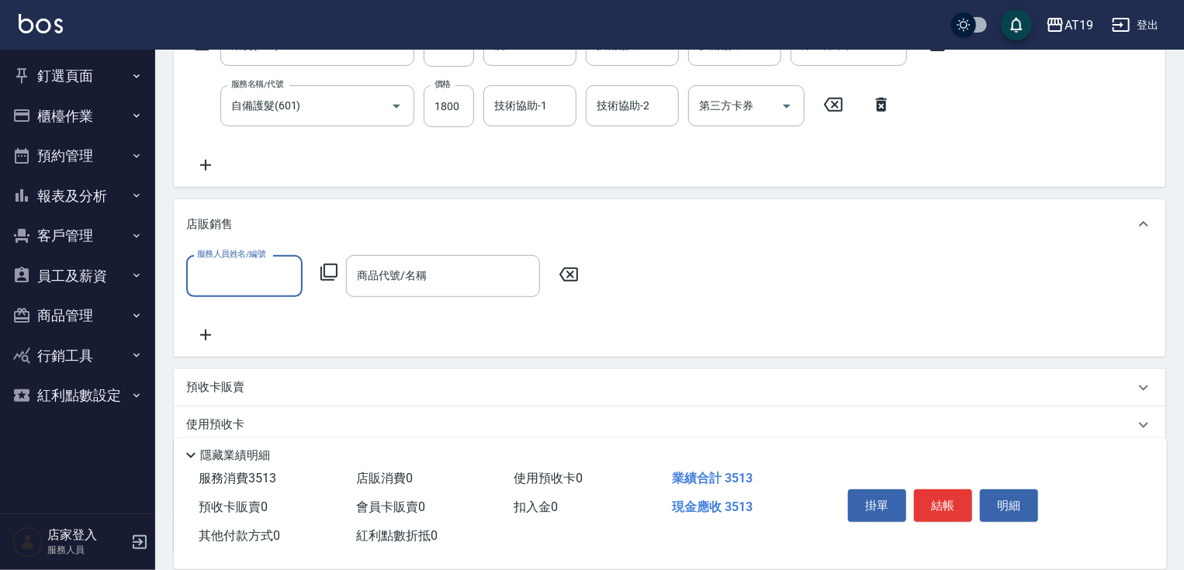
click at [223, 276] on input "服務人員姓名/編號" at bounding box center [244, 275] width 102 height 27
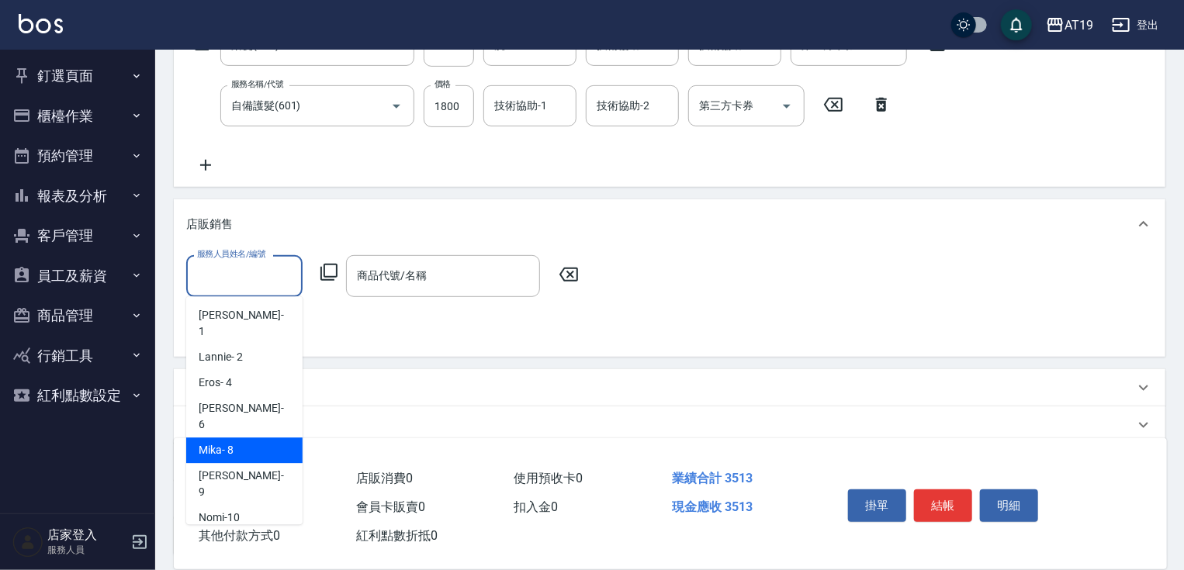
click at [237, 438] on div "Mika - 8" at bounding box center [244, 451] width 116 height 26
type input "Mika- 8"
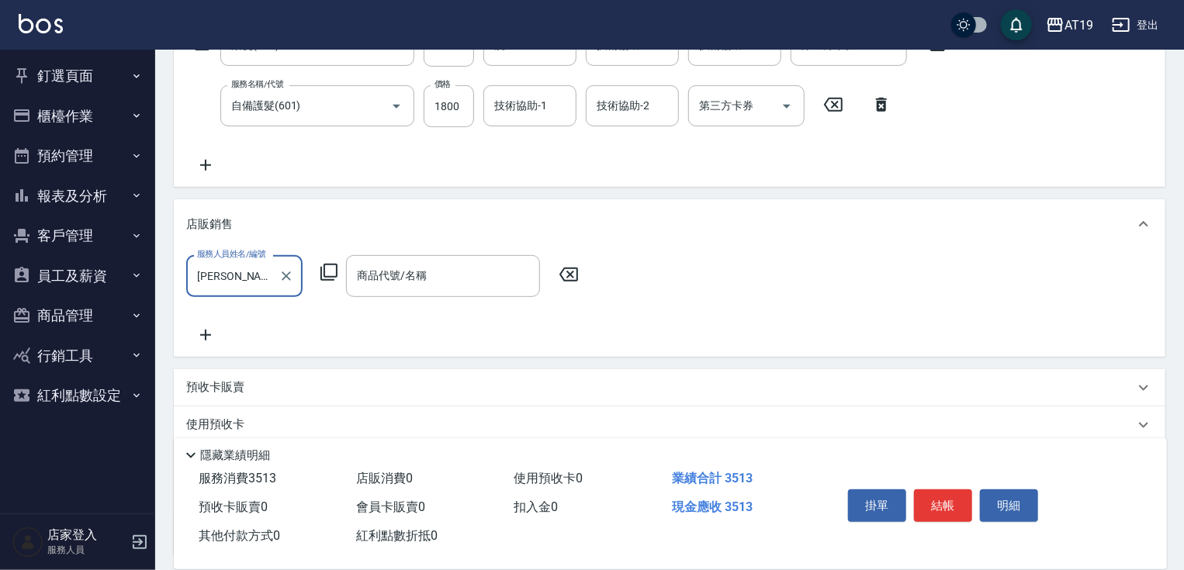
click at [330, 274] on icon at bounding box center [329, 272] width 19 height 19
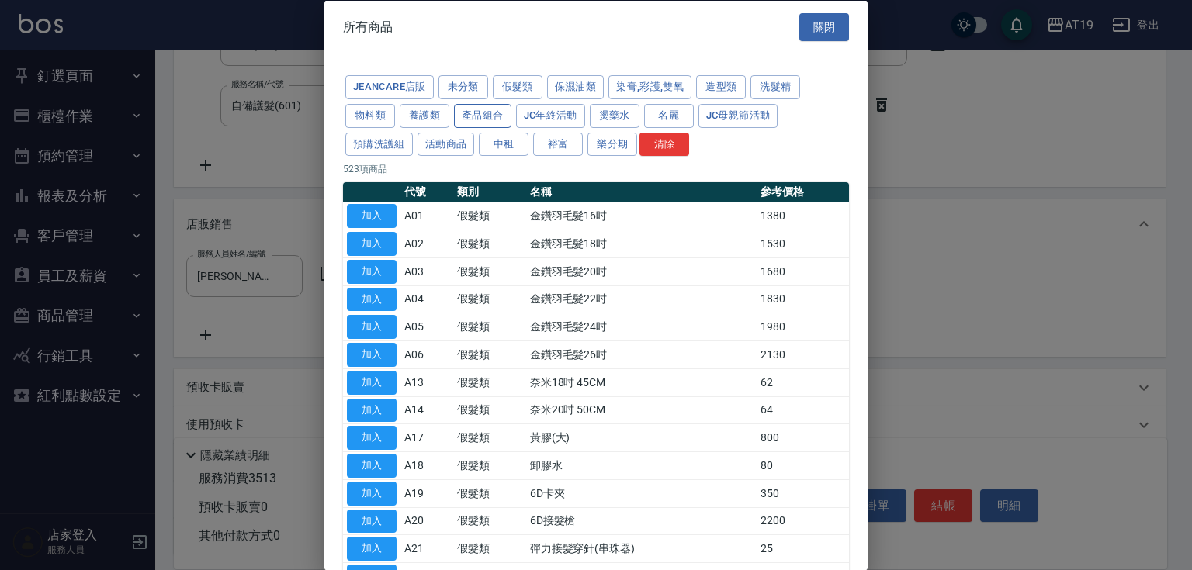
click at [477, 109] on button "產品組合" at bounding box center [482, 115] width 57 height 24
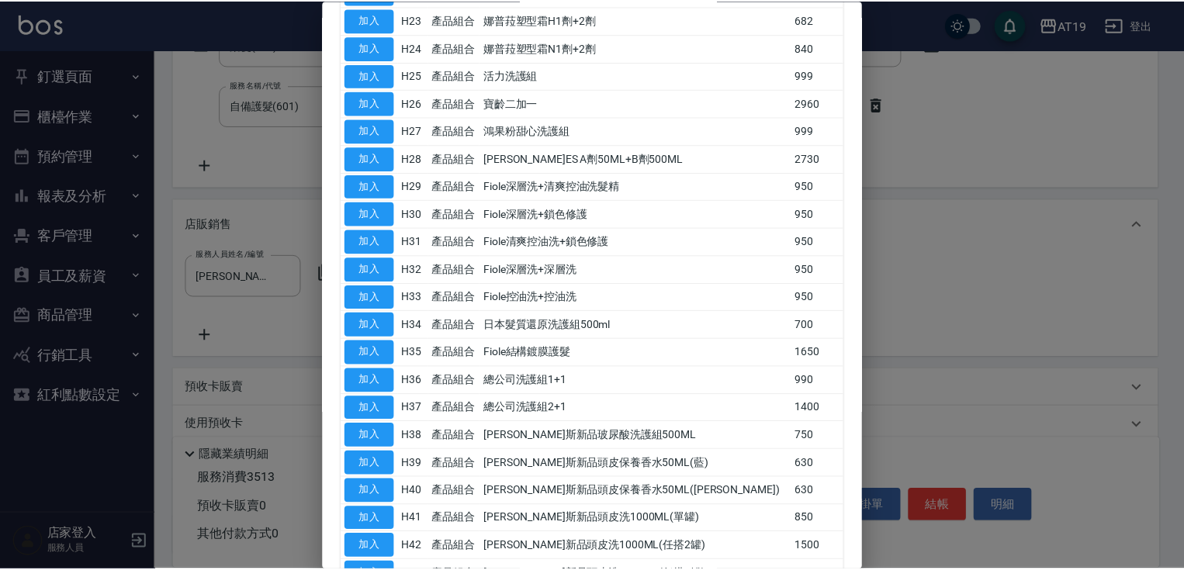
scroll to position [807, 0]
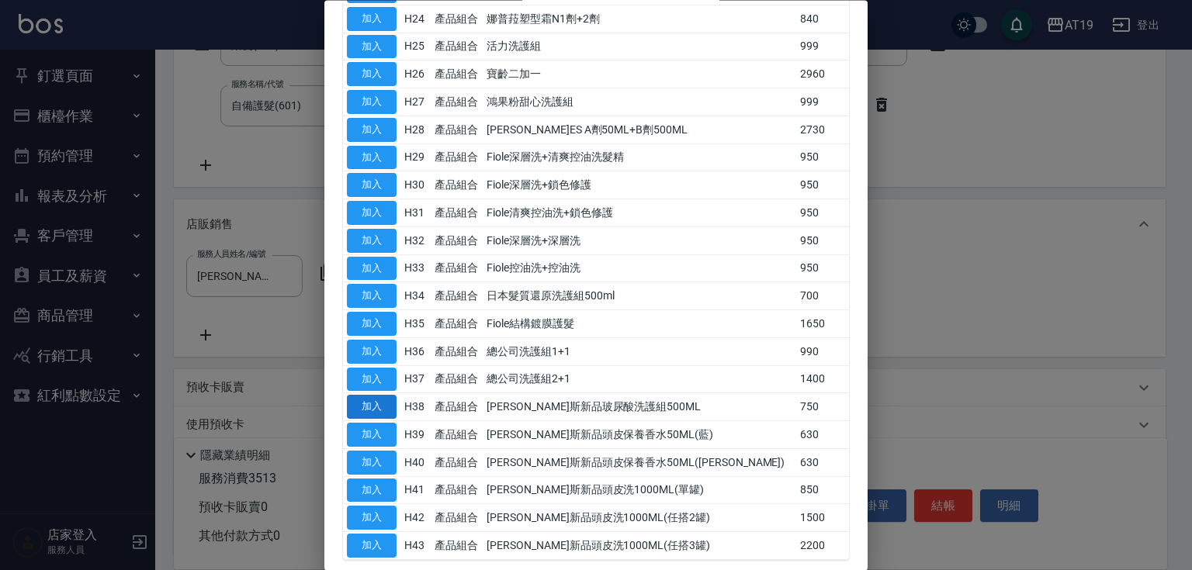
click at [351, 396] on button "加入" at bounding box center [372, 408] width 50 height 24
type input "喬娜斯新品玻尿酸洗護組500ML"
type input "420"
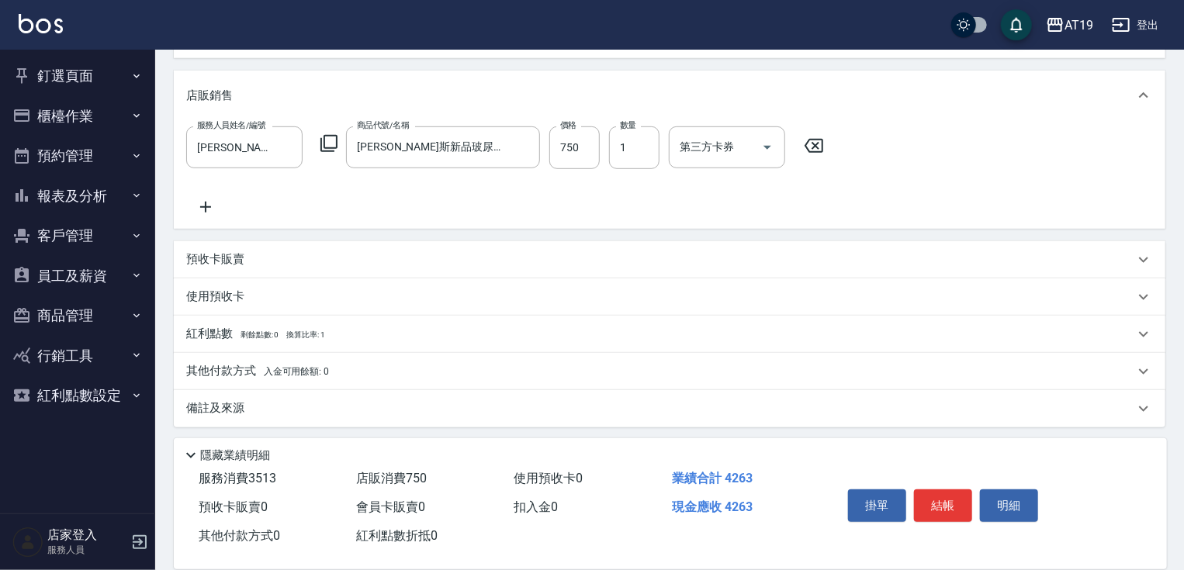
scroll to position [418, 0]
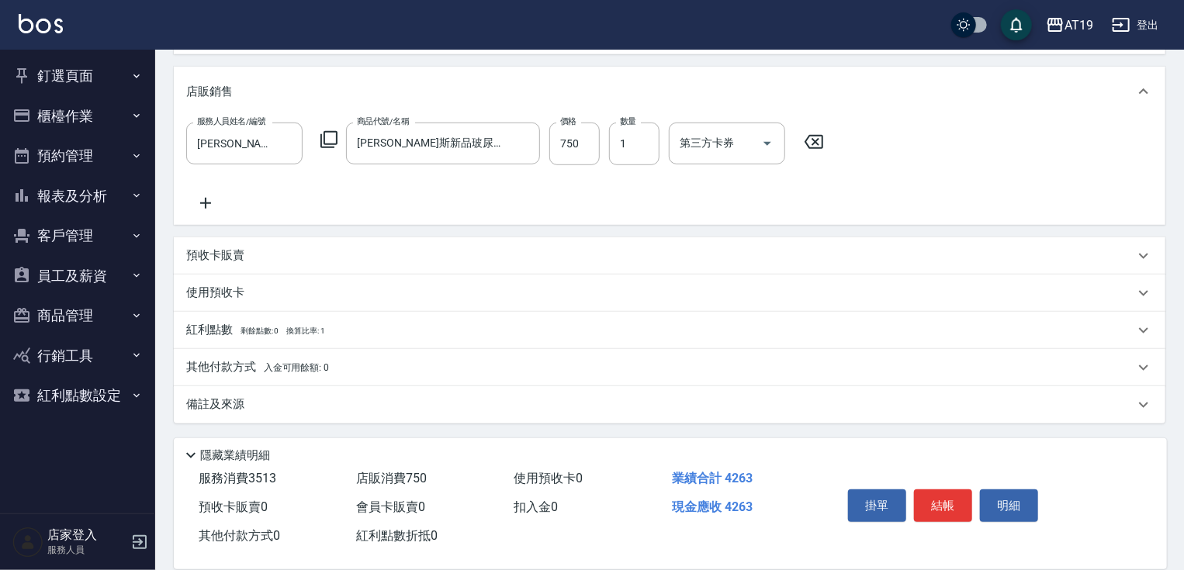
click at [265, 370] on span "入金可用餘額: 0" at bounding box center [297, 367] width 66 height 11
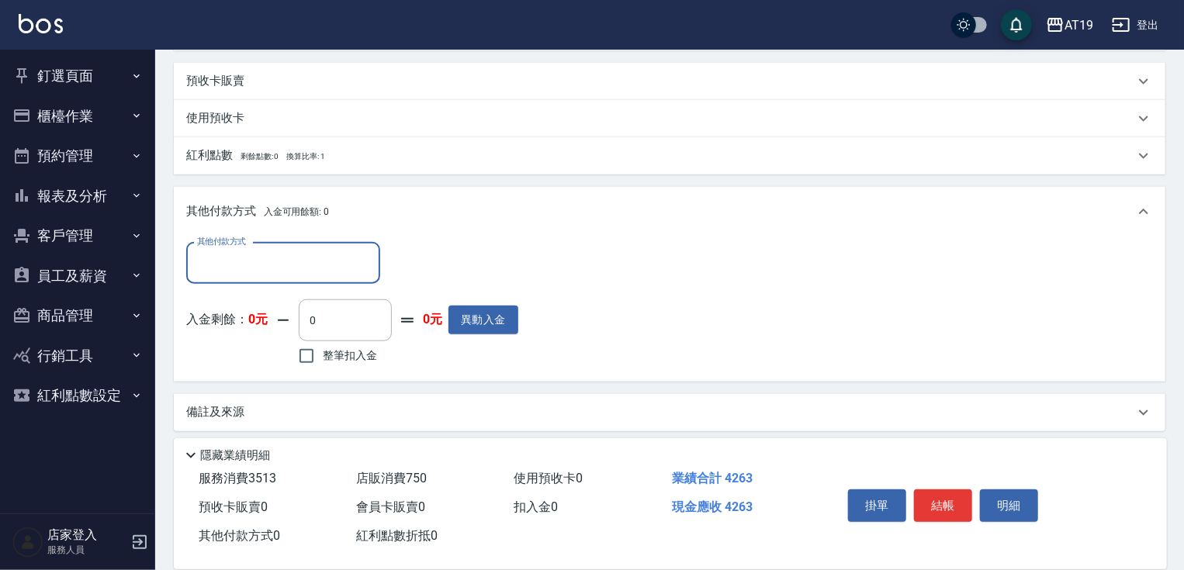
scroll to position [601, 0]
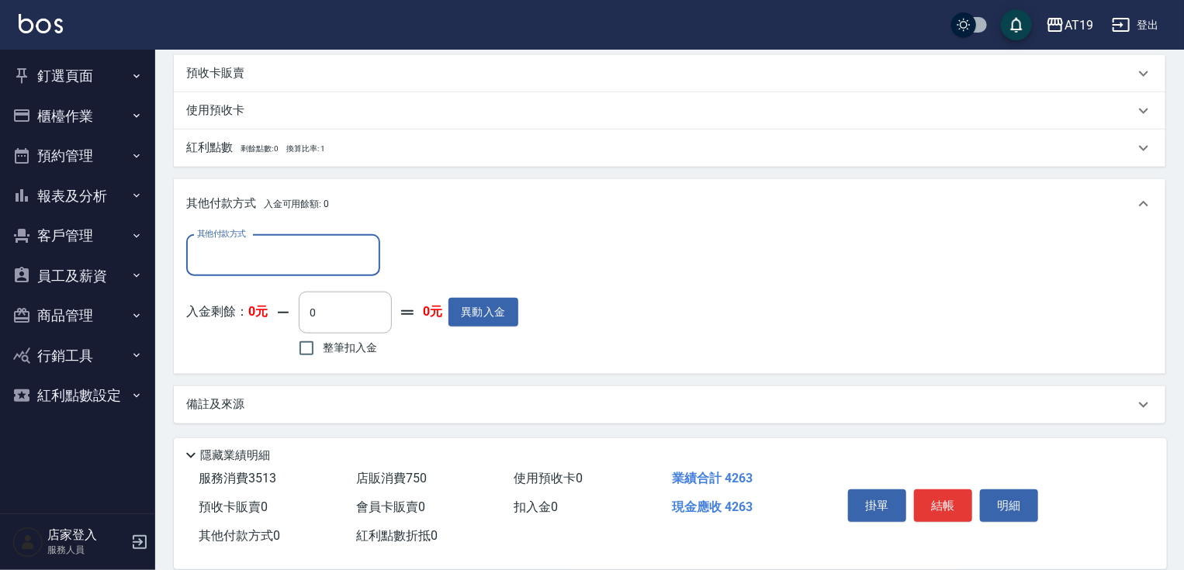
click at [230, 258] on input "其他付款方式" at bounding box center [283, 255] width 180 height 27
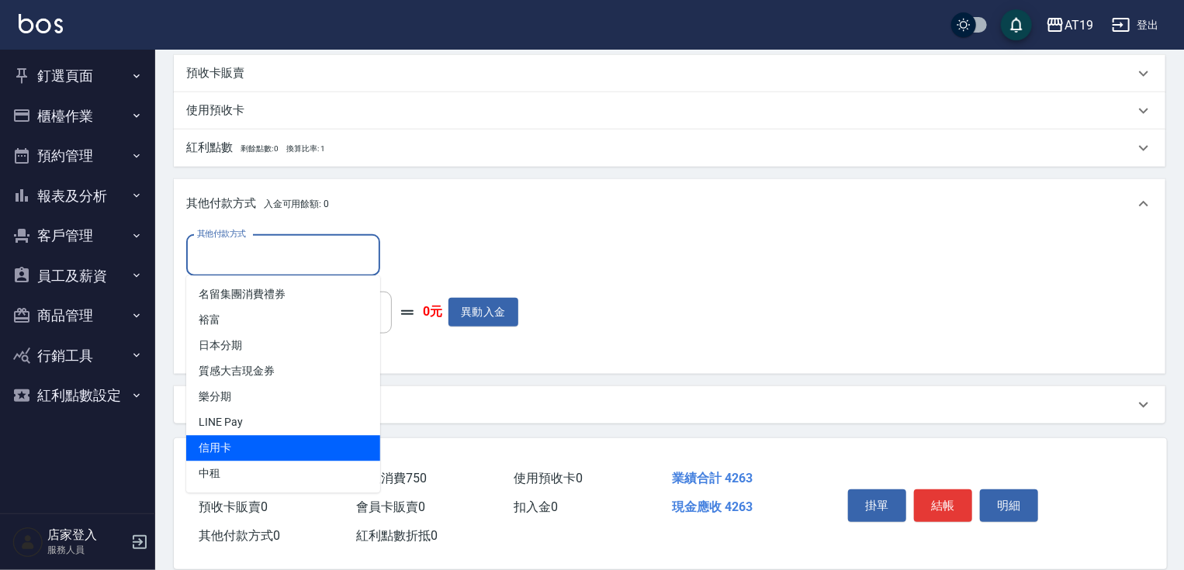
click at [241, 445] on span "信用卡" at bounding box center [283, 449] width 194 height 26
type input "信用卡"
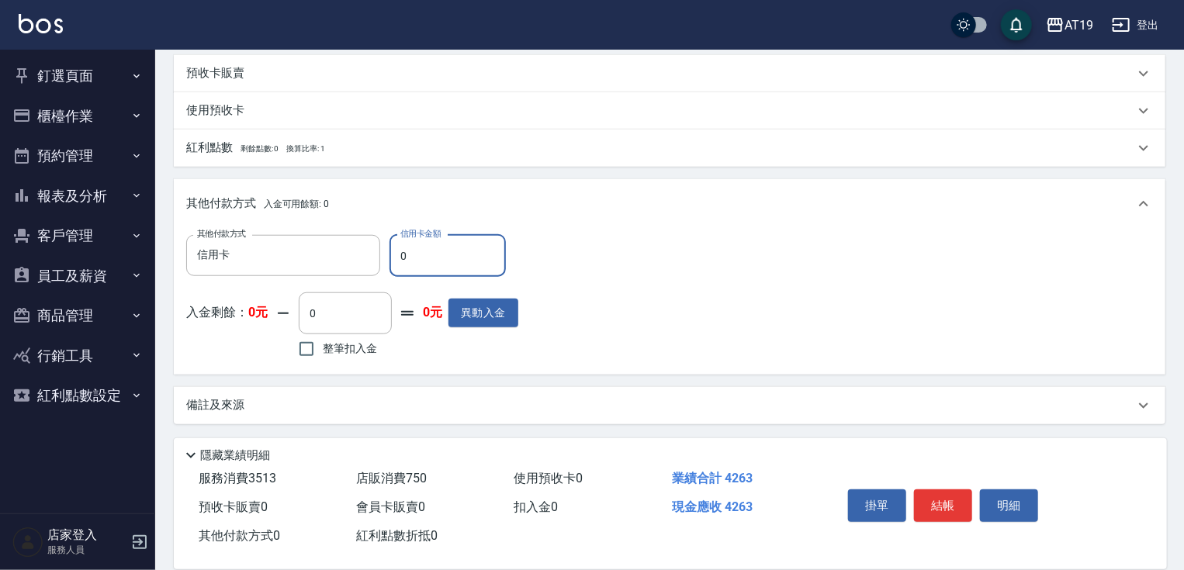
drag, startPoint x: 407, startPoint y: 261, endPoint x: 403, endPoint y: 241, distance: 20.4
click at [393, 261] on input "0" at bounding box center [447, 256] width 116 height 42
type input "426"
type input "0"
type input "4263"
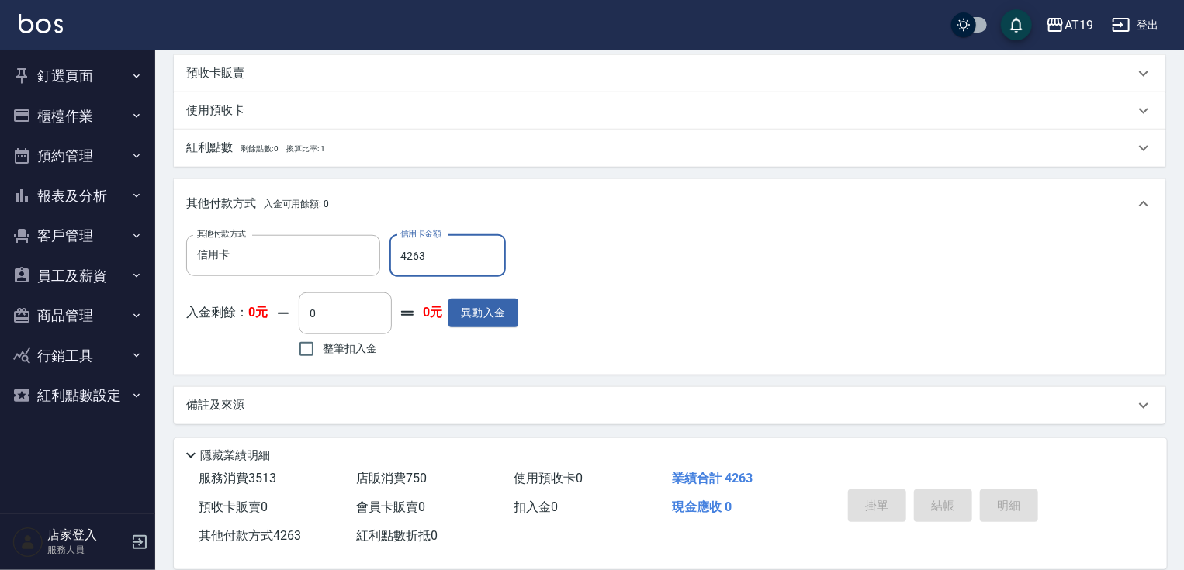
type input "2025/09/20 17:17"
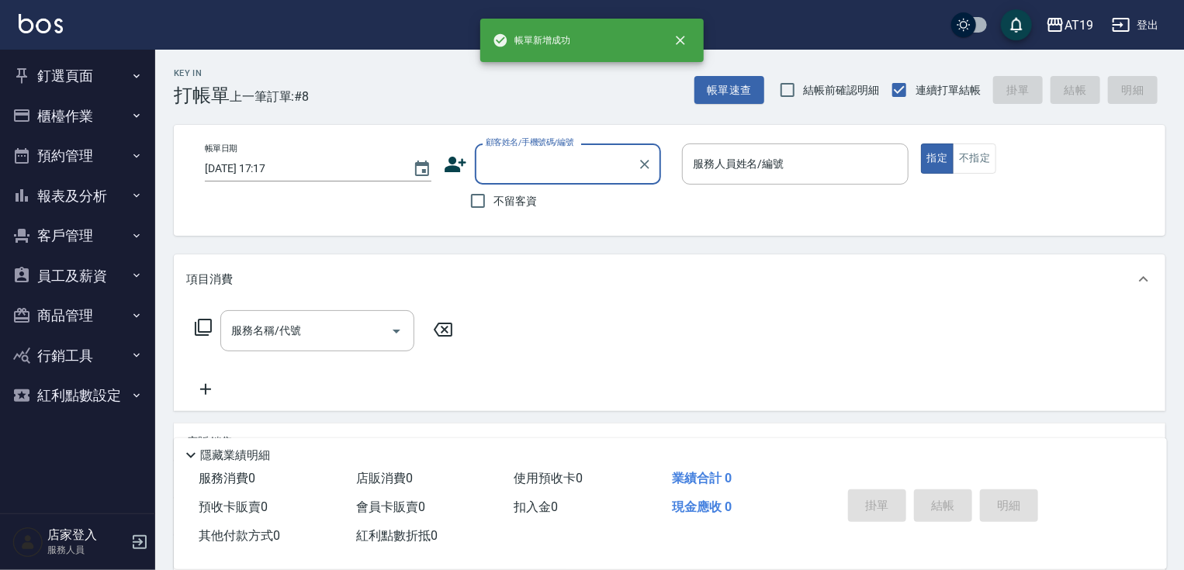
scroll to position [0, 0]
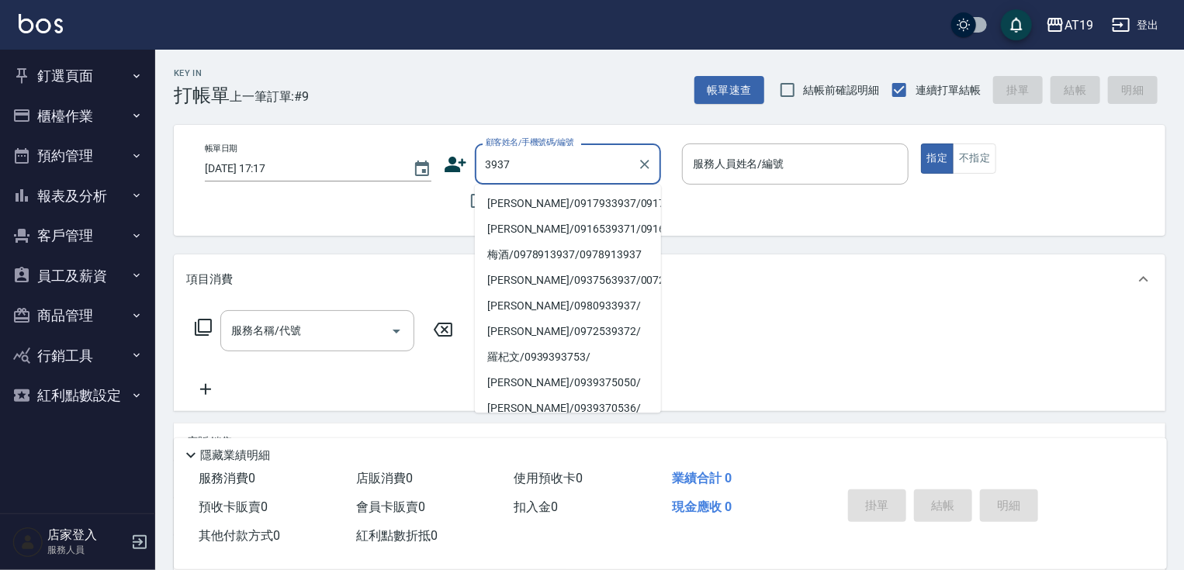
type input "楊永弘/0917933937/0917933937"
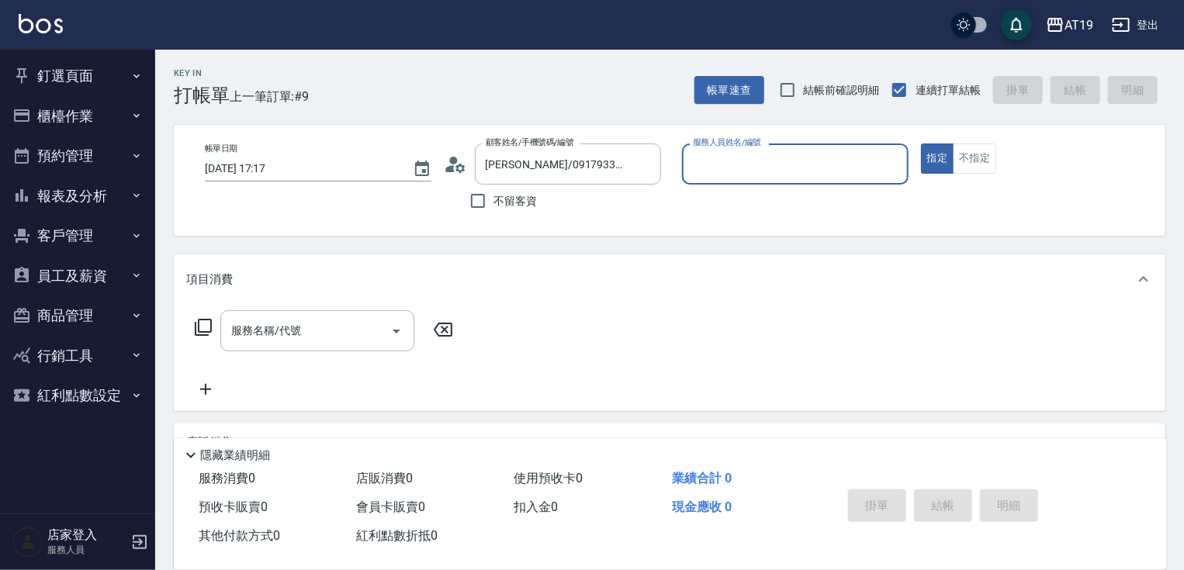
type input "Julie- 6"
click at [921, 144] on button "指定" at bounding box center [937, 159] width 33 height 30
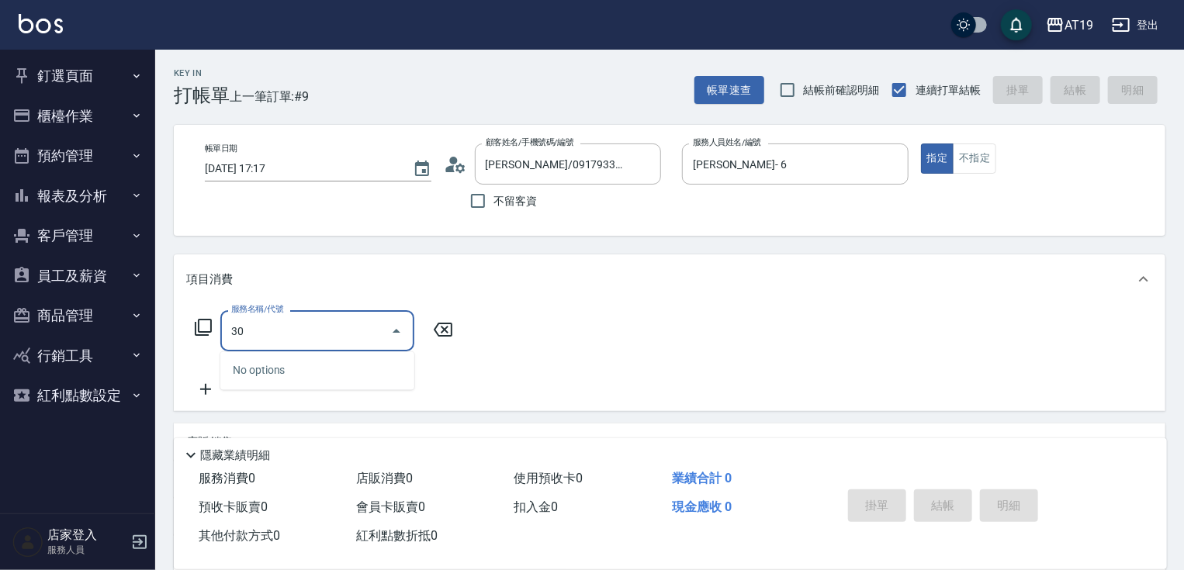
type input "301"
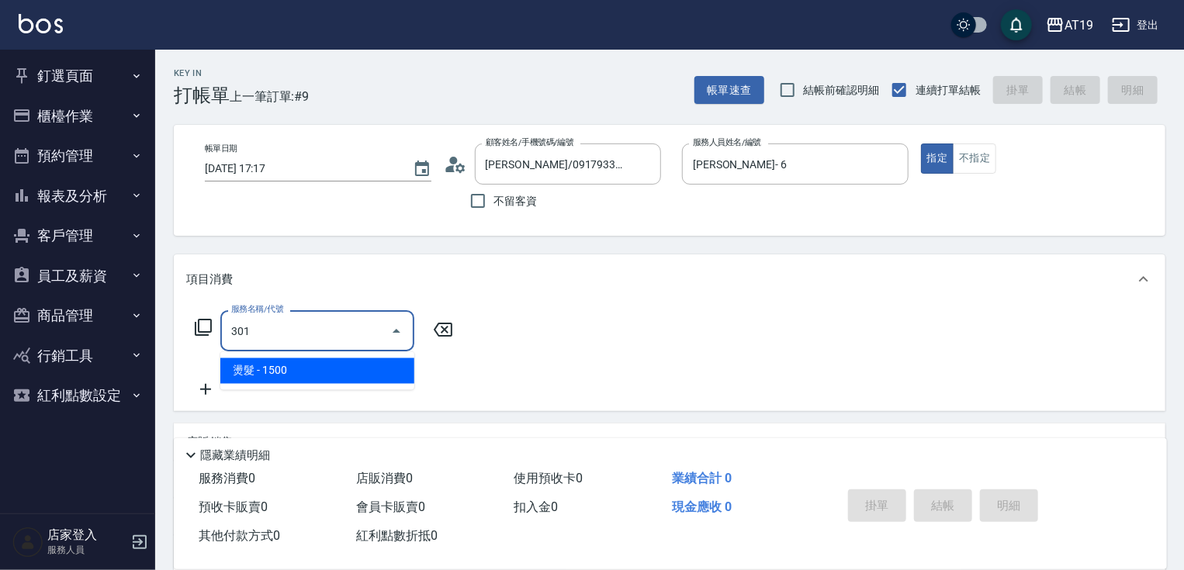
type input "150"
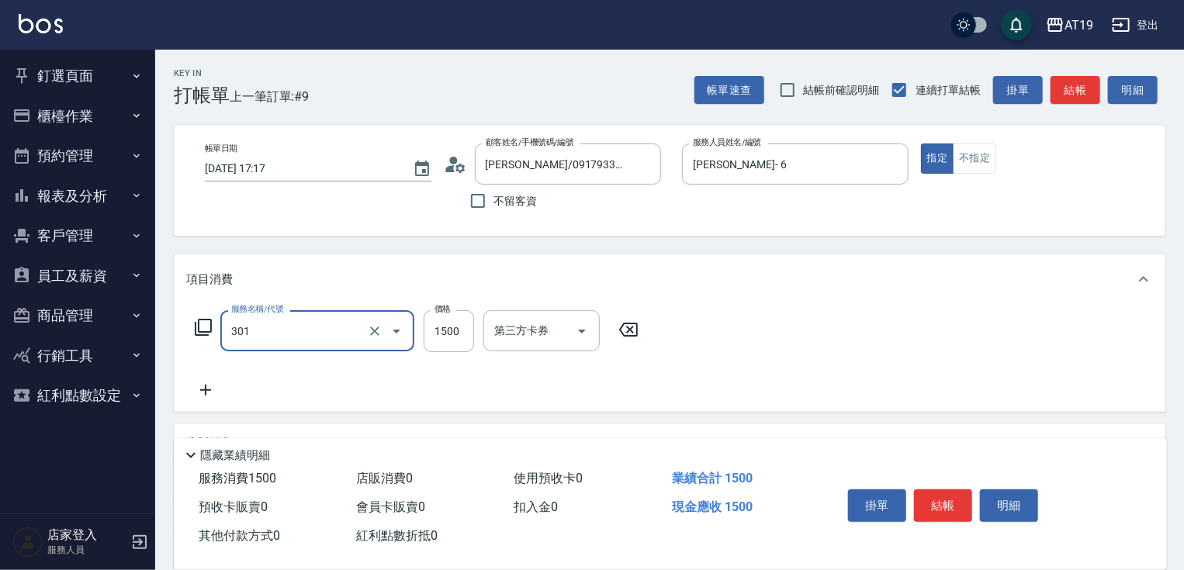
type input "燙髮(301)"
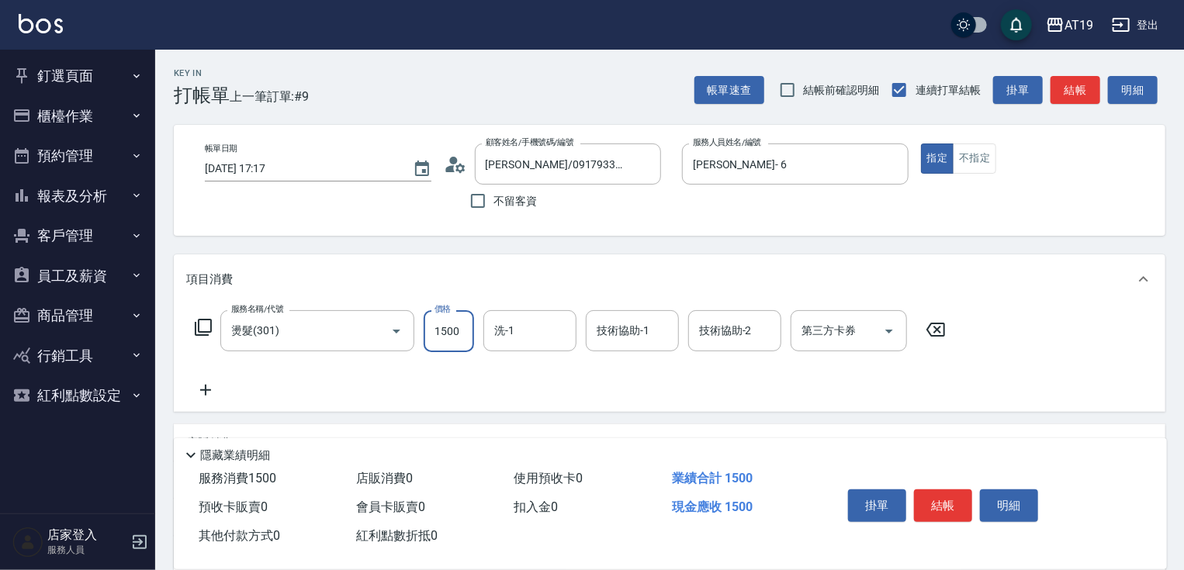
type input "0"
type input "210"
type input "20"
type input "2100"
type input "210"
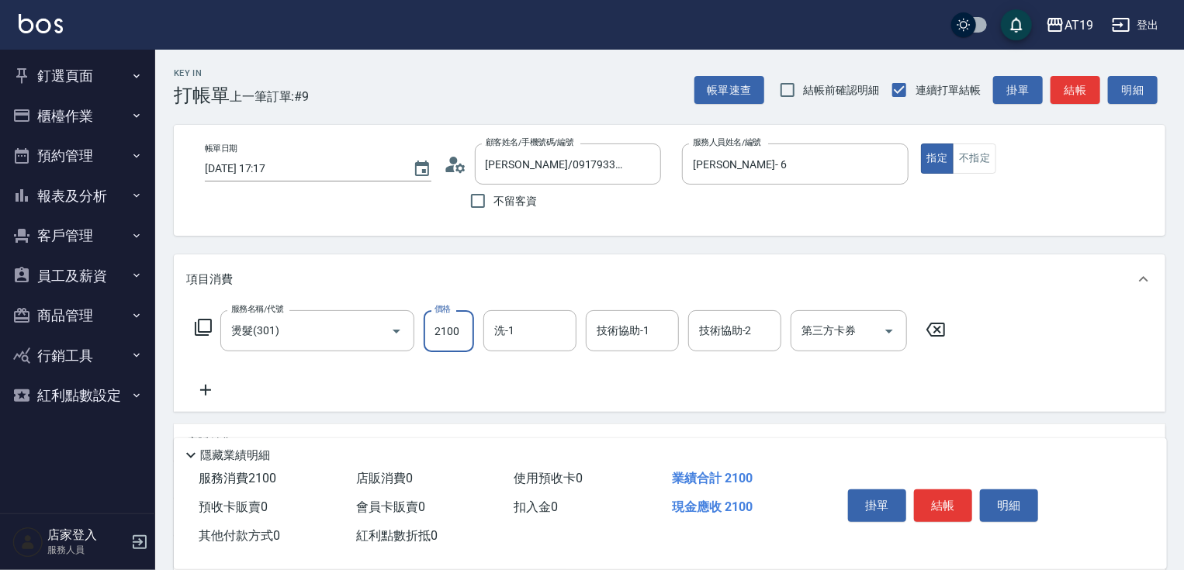
type input "2100"
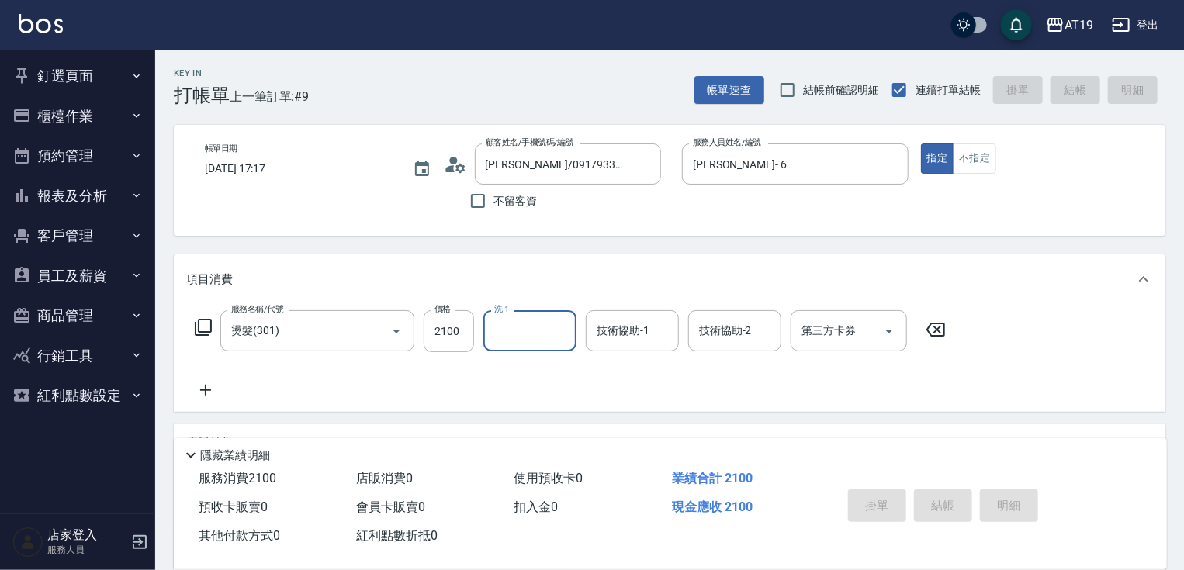
type input "2025/09/20 17:18"
type input "0"
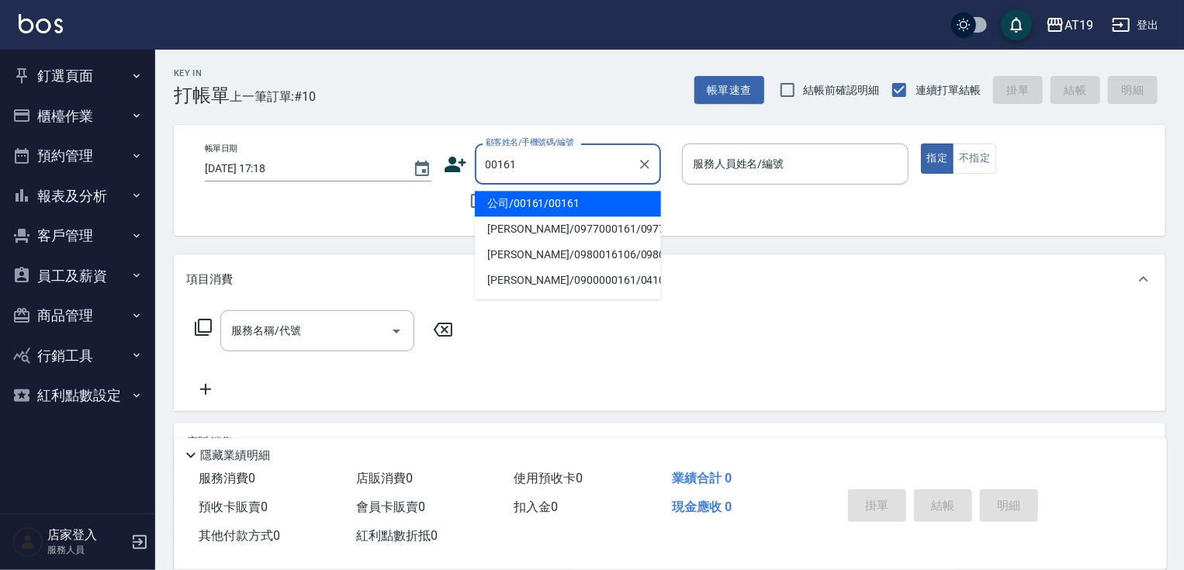
type input "公司/00161/00161"
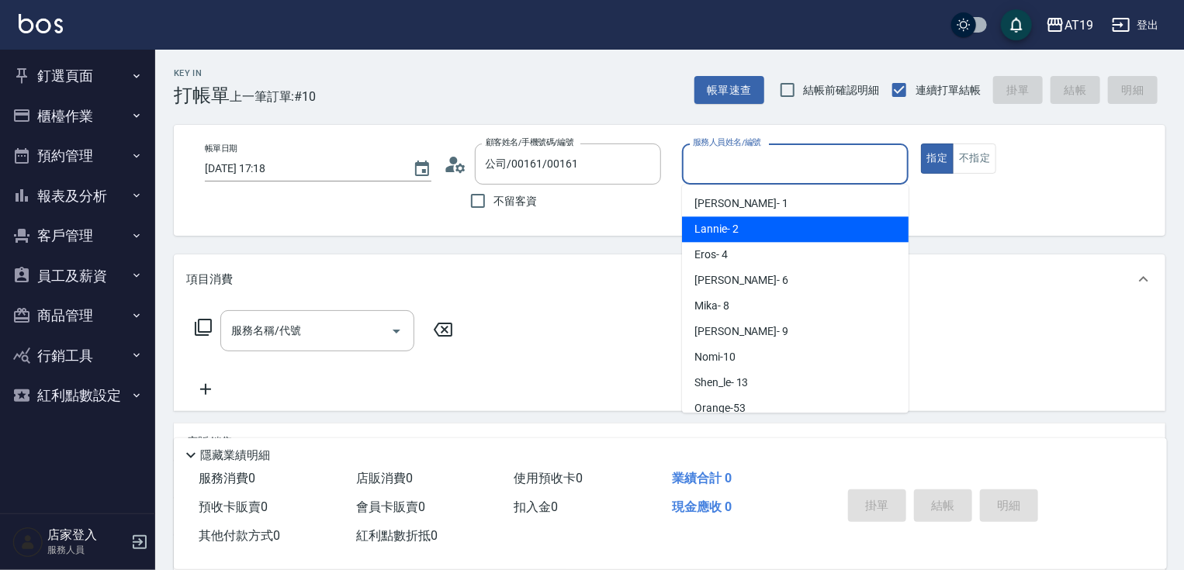
type input "Lannie- 2"
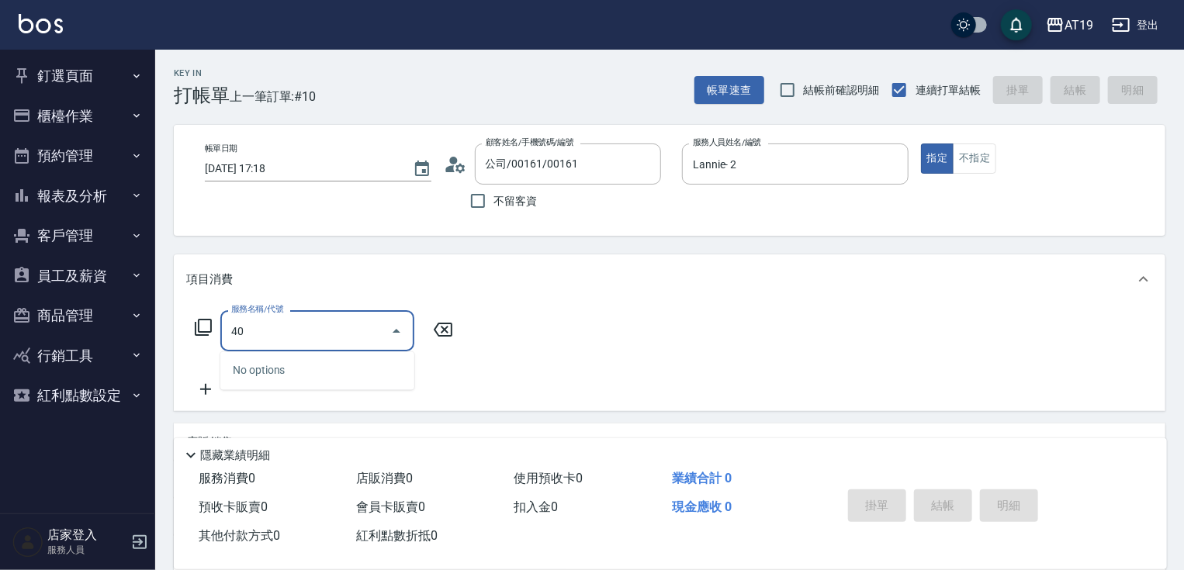
type input "401"
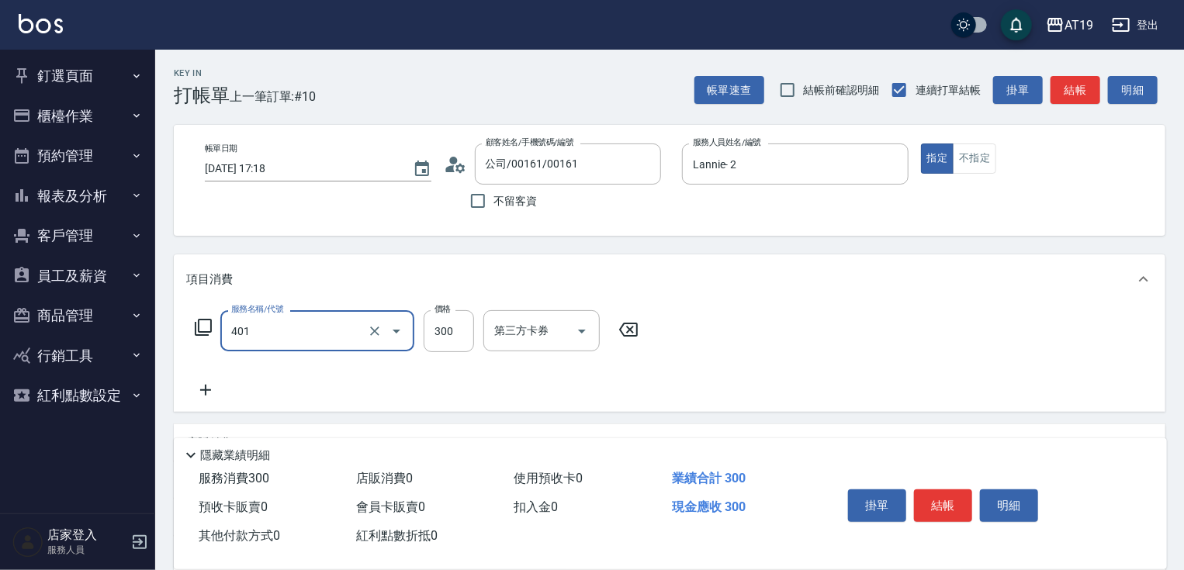
type input "30"
type input "剪髮(401)"
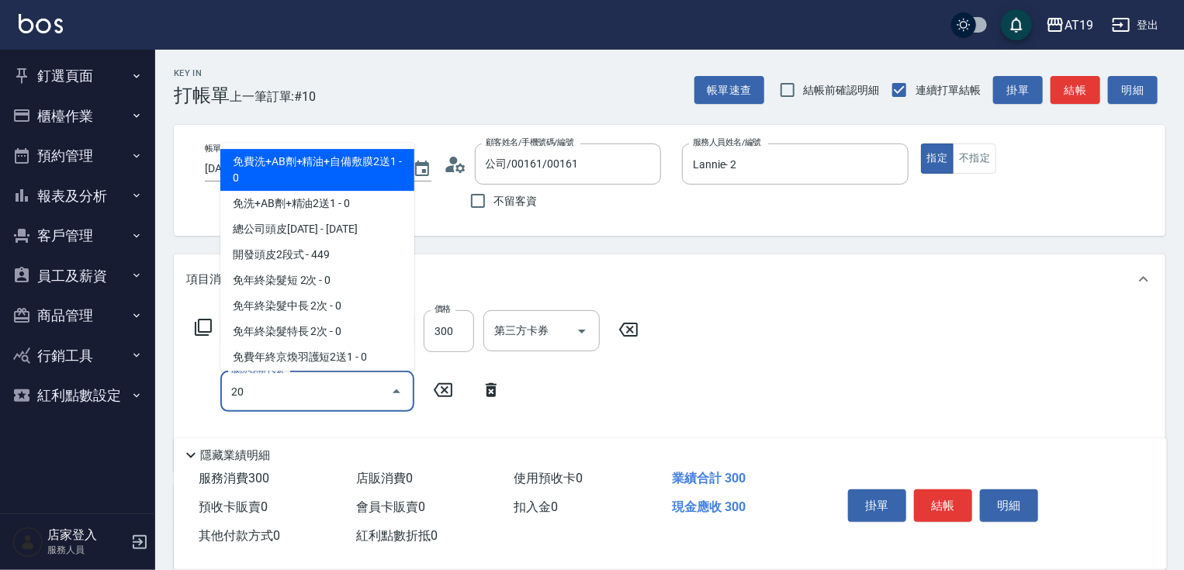
type input "201"
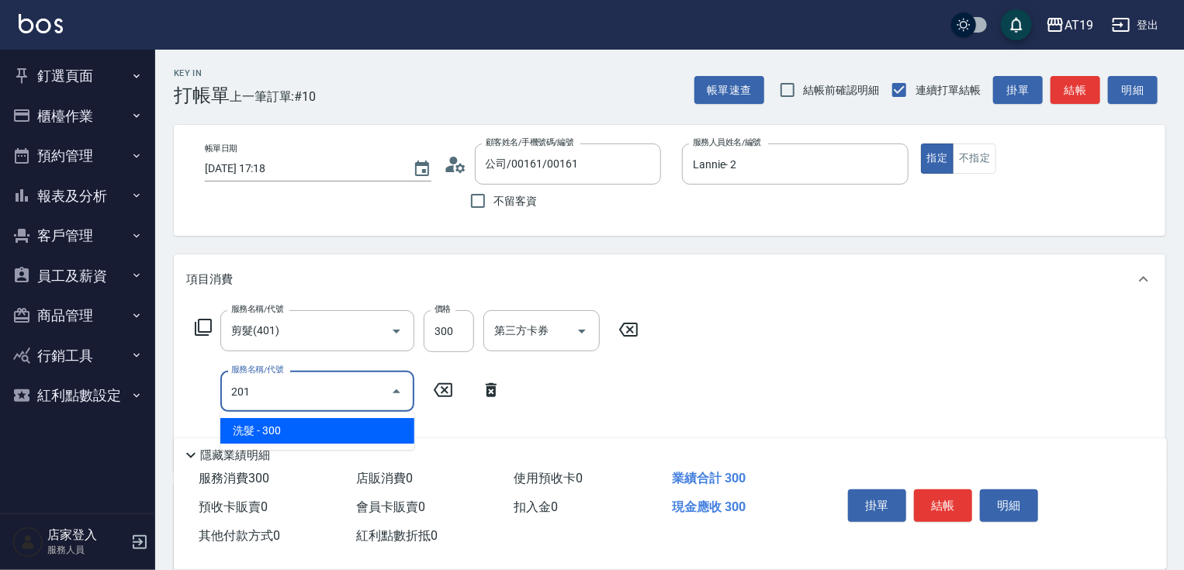
type input "60"
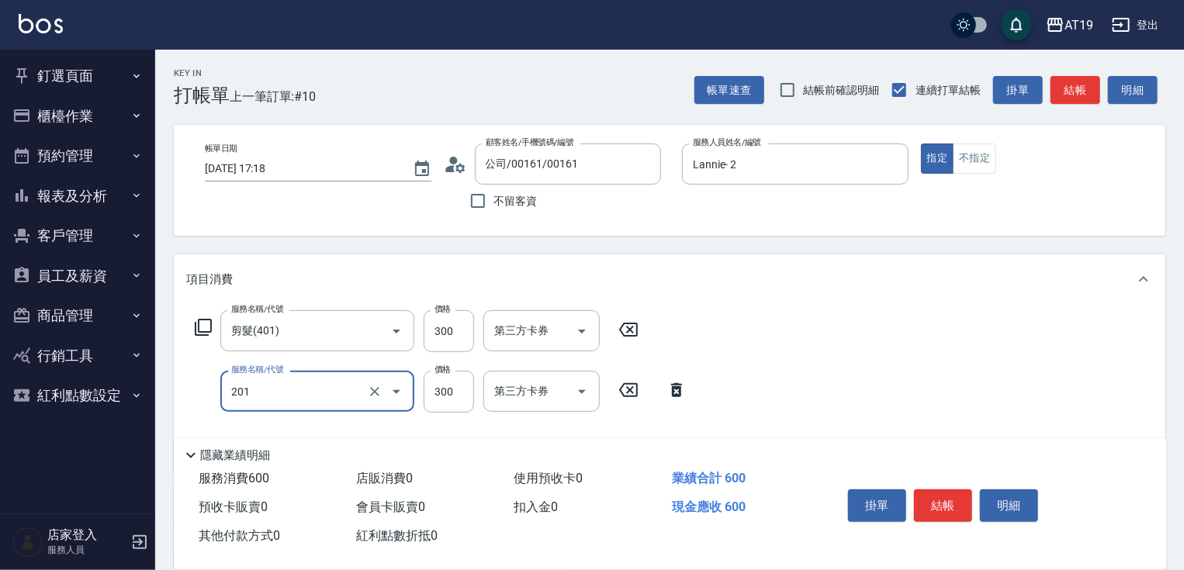
type input "洗髮(201)"
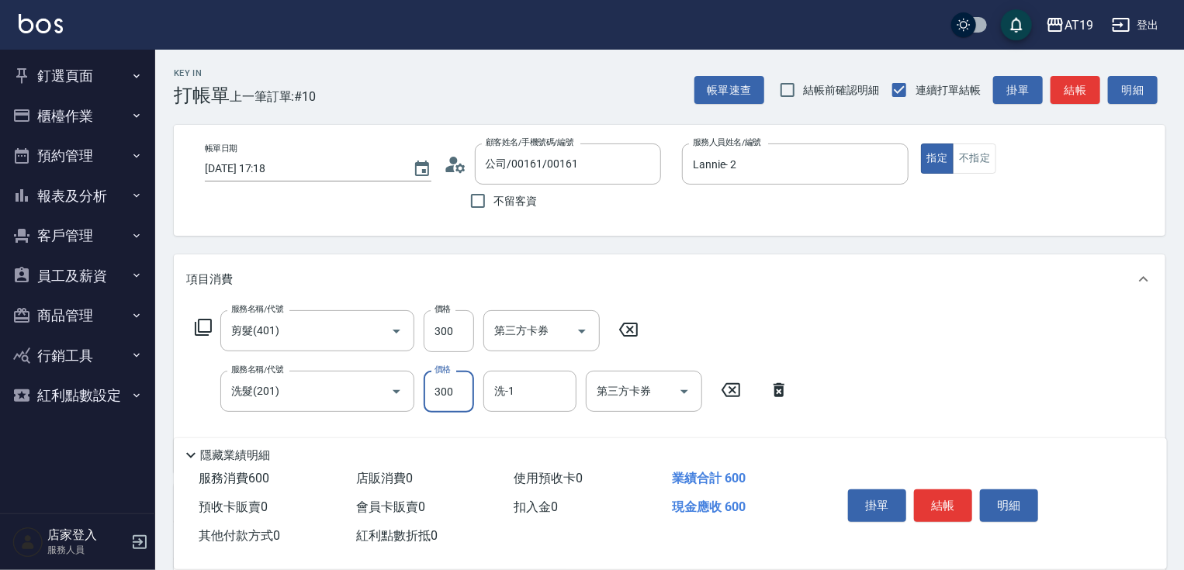
type input "30"
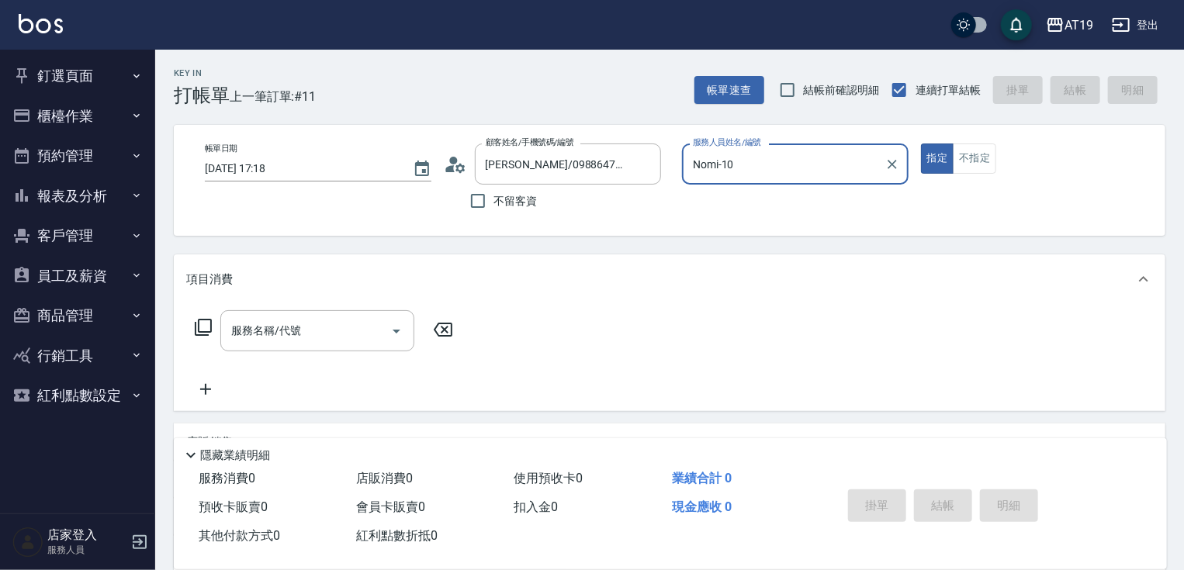
click at [921, 144] on button "指定" at bounding box center [937, 159] width 33 height 30
